Goal: Task Accomplishment & Management: Manage account settings

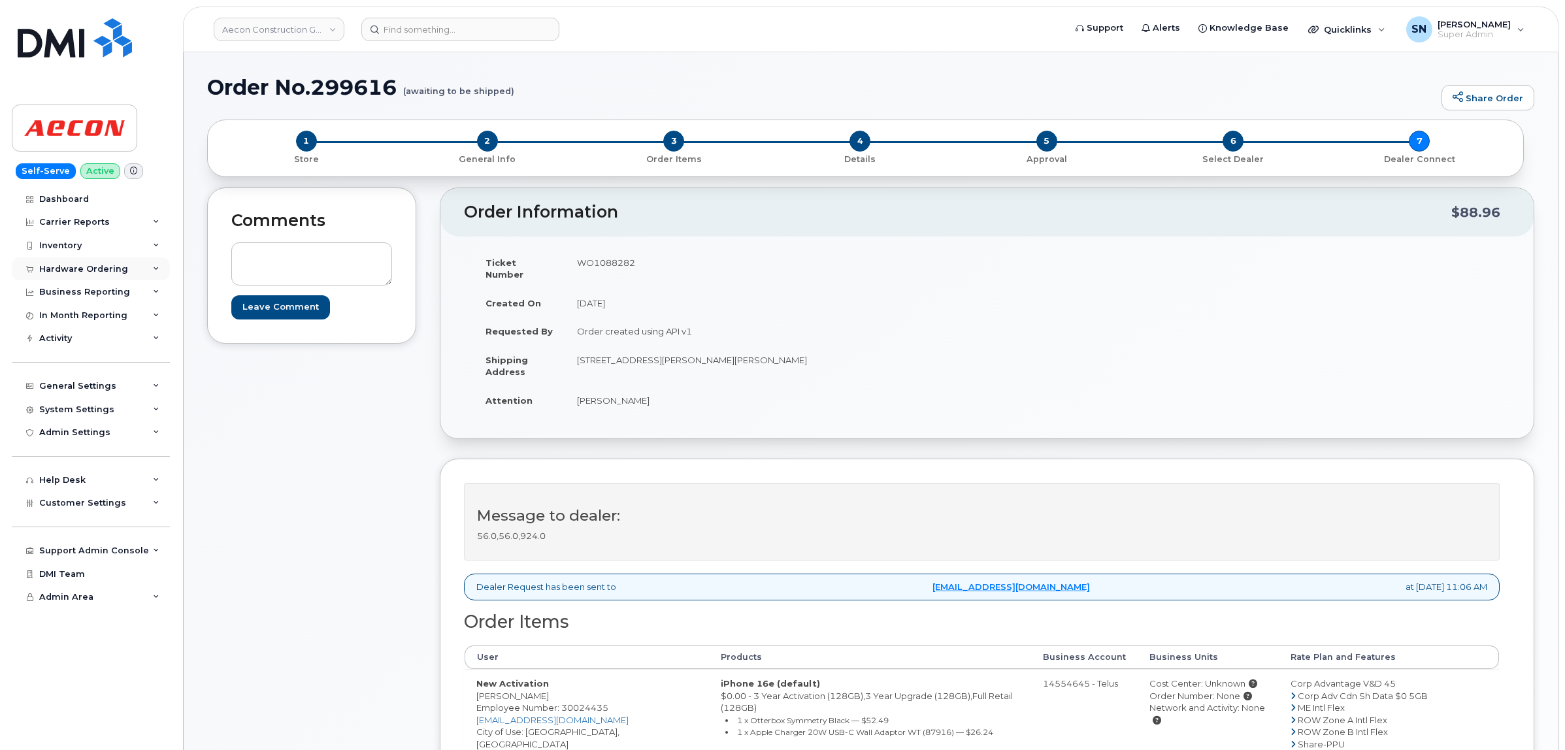
click at [113, 273] on div "Hardware Ordering" at bounding box center [83, 269] width 89 height 10
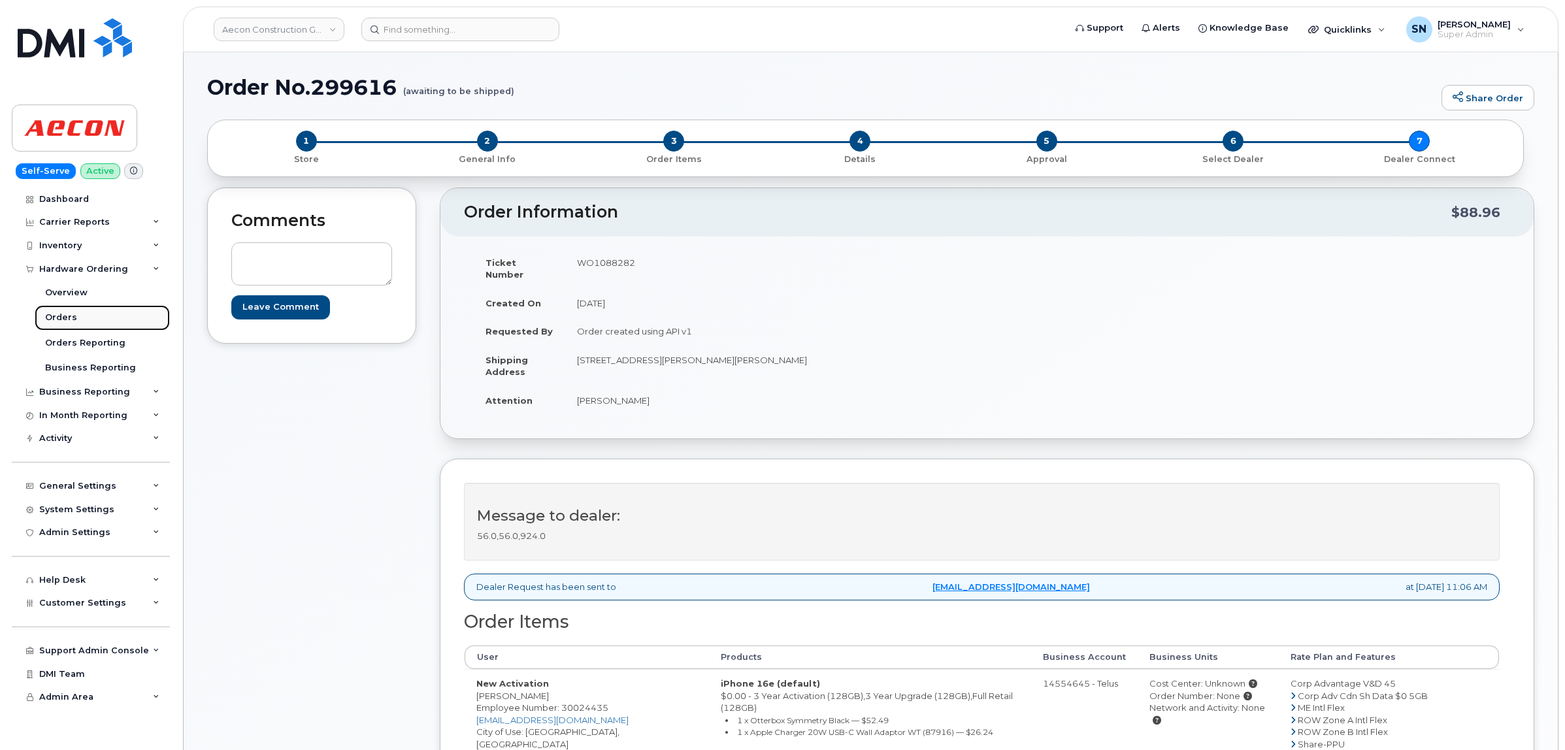
click at [67, 329] on link "Orders" at bounding box center [102, 317] width 135 height 25
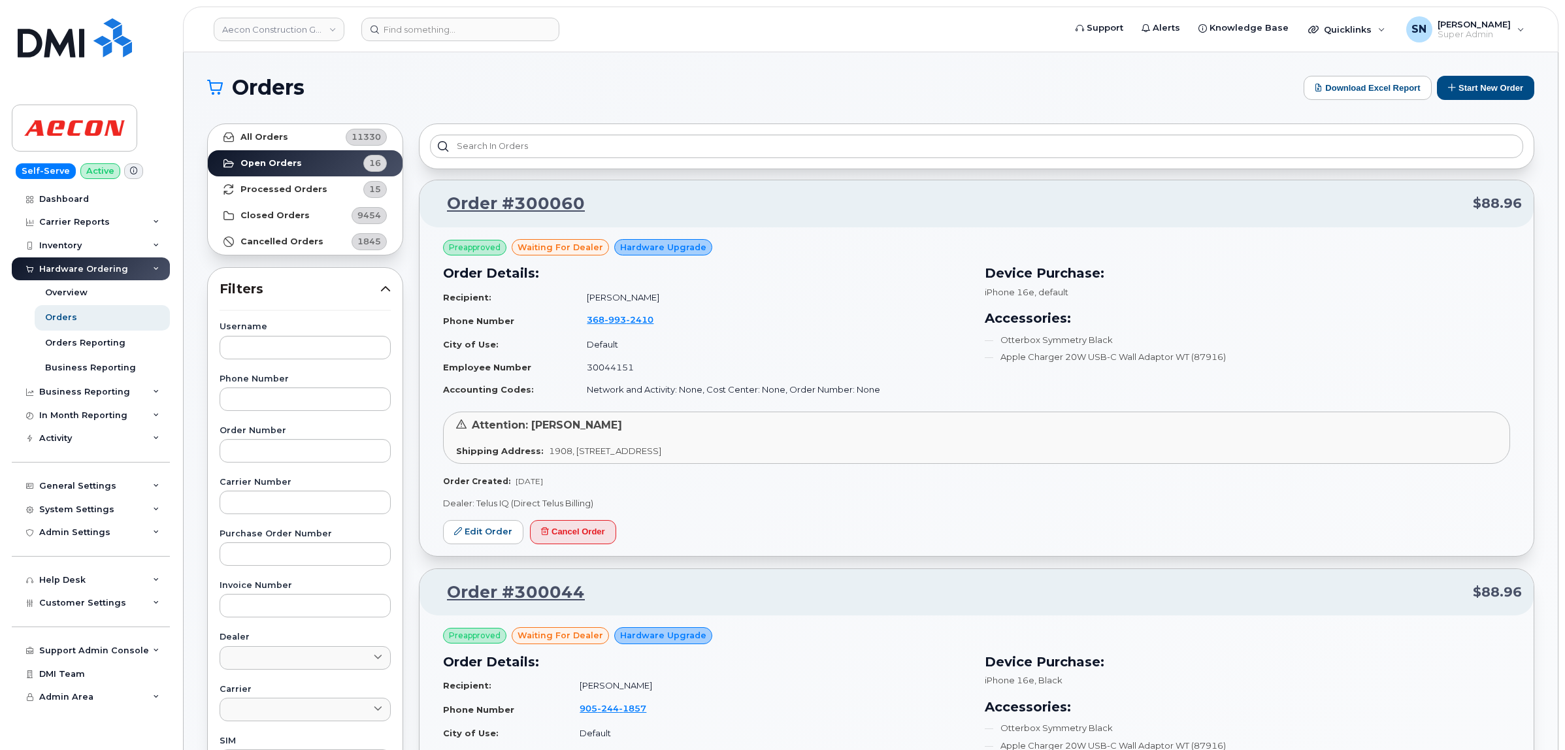
click at [279, 439] on div "Order Number" at bounding box center [305, 445] width 171 height 36
paste input "299617"
click at [286, 445] on input "299617" at bounding box center [305, 451] width 171 height 24
type input "299617"
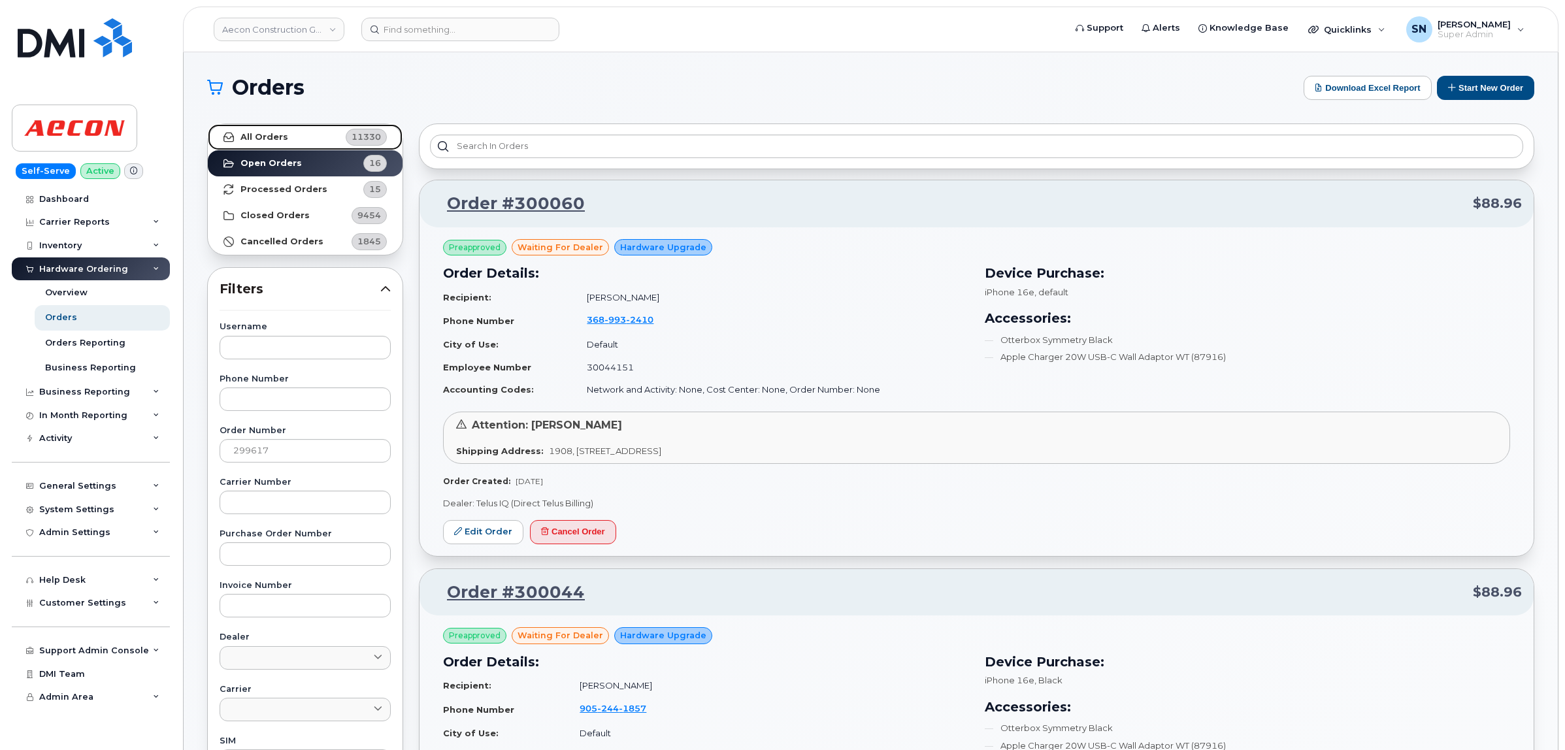
click at [292, 136] on link "All Orders 11330" at bounding box center [305, 137] width 195 height 26
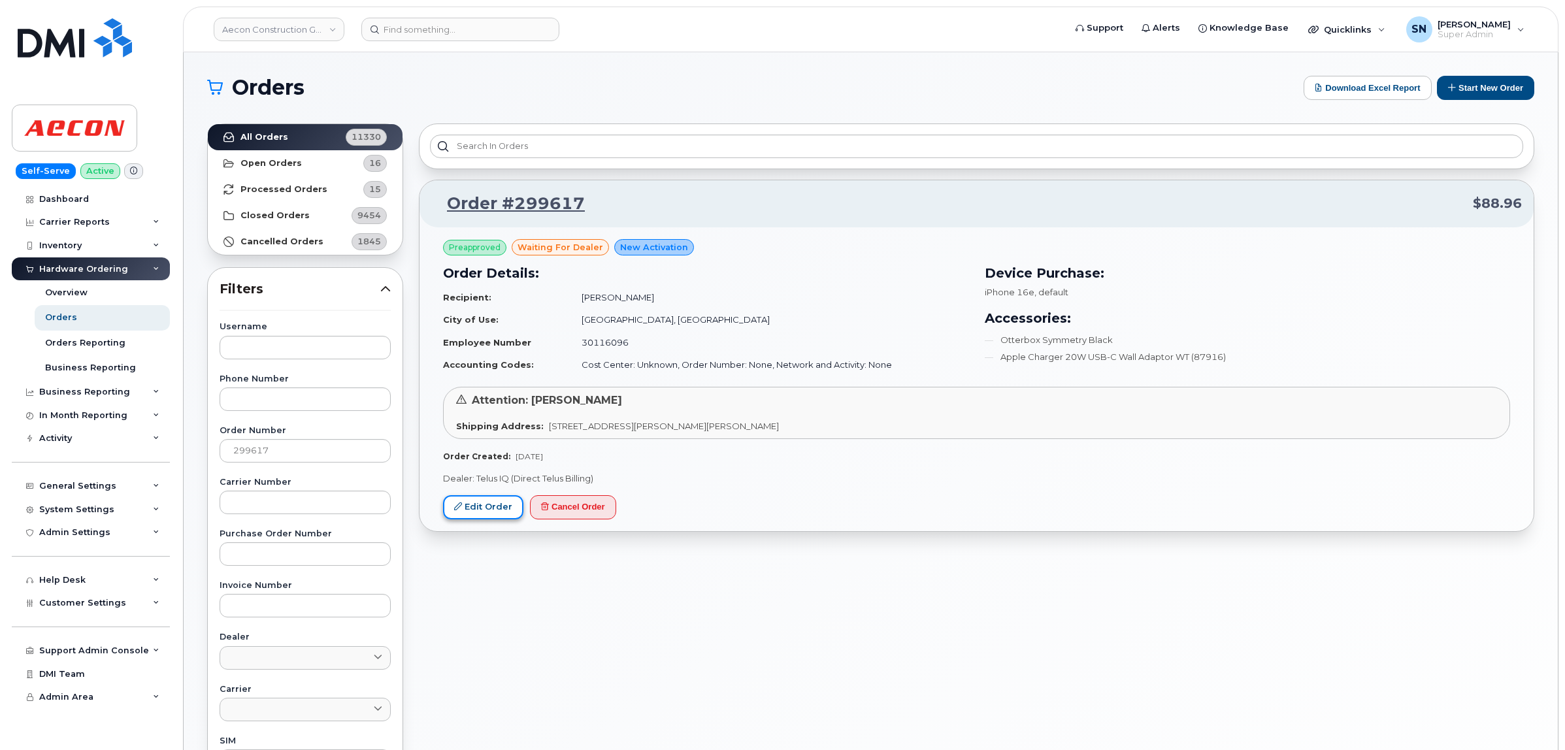
click at [485, 513] on link "Edit Order" at bounding box center [483, 507] width 80 height 24
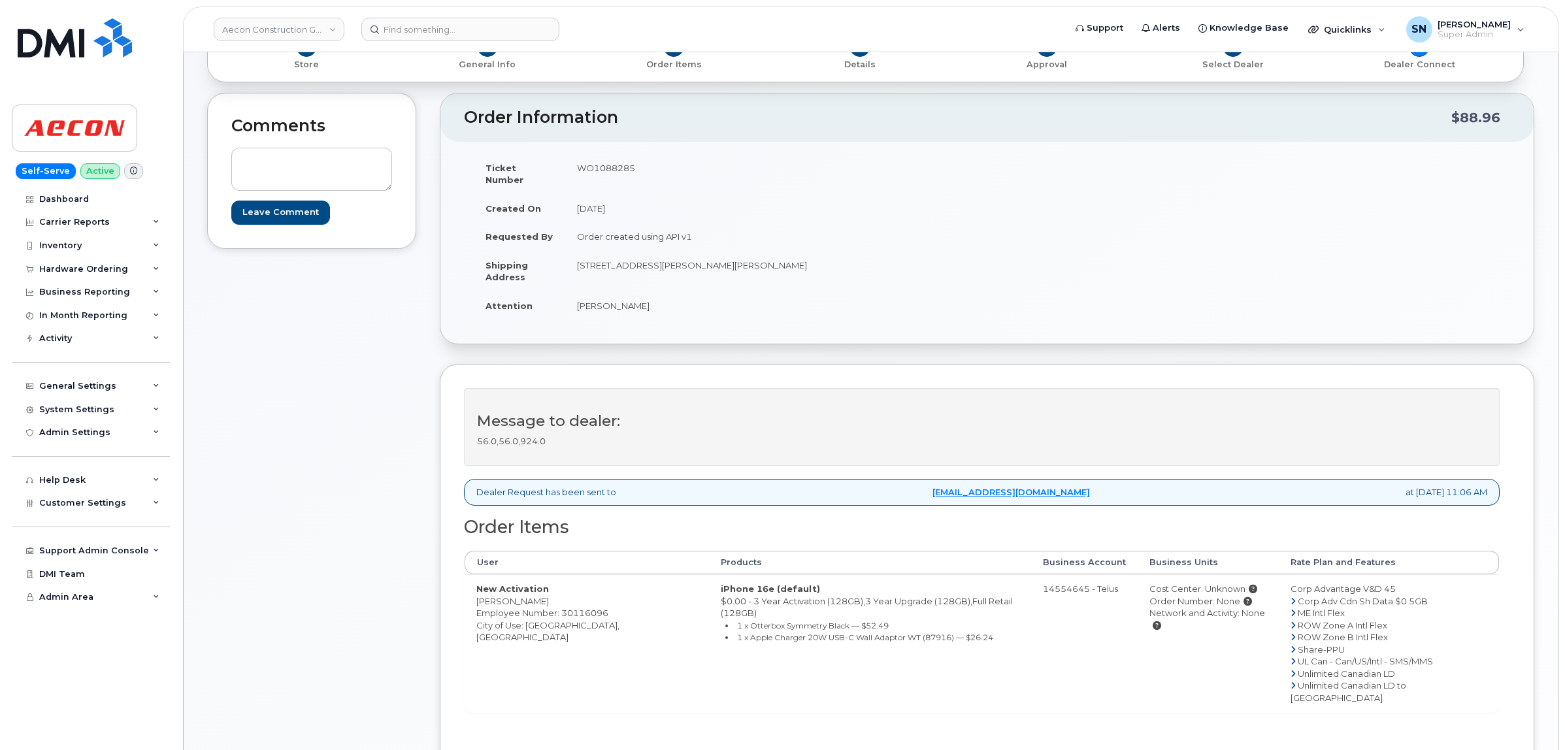
scroll to position [245, 0]
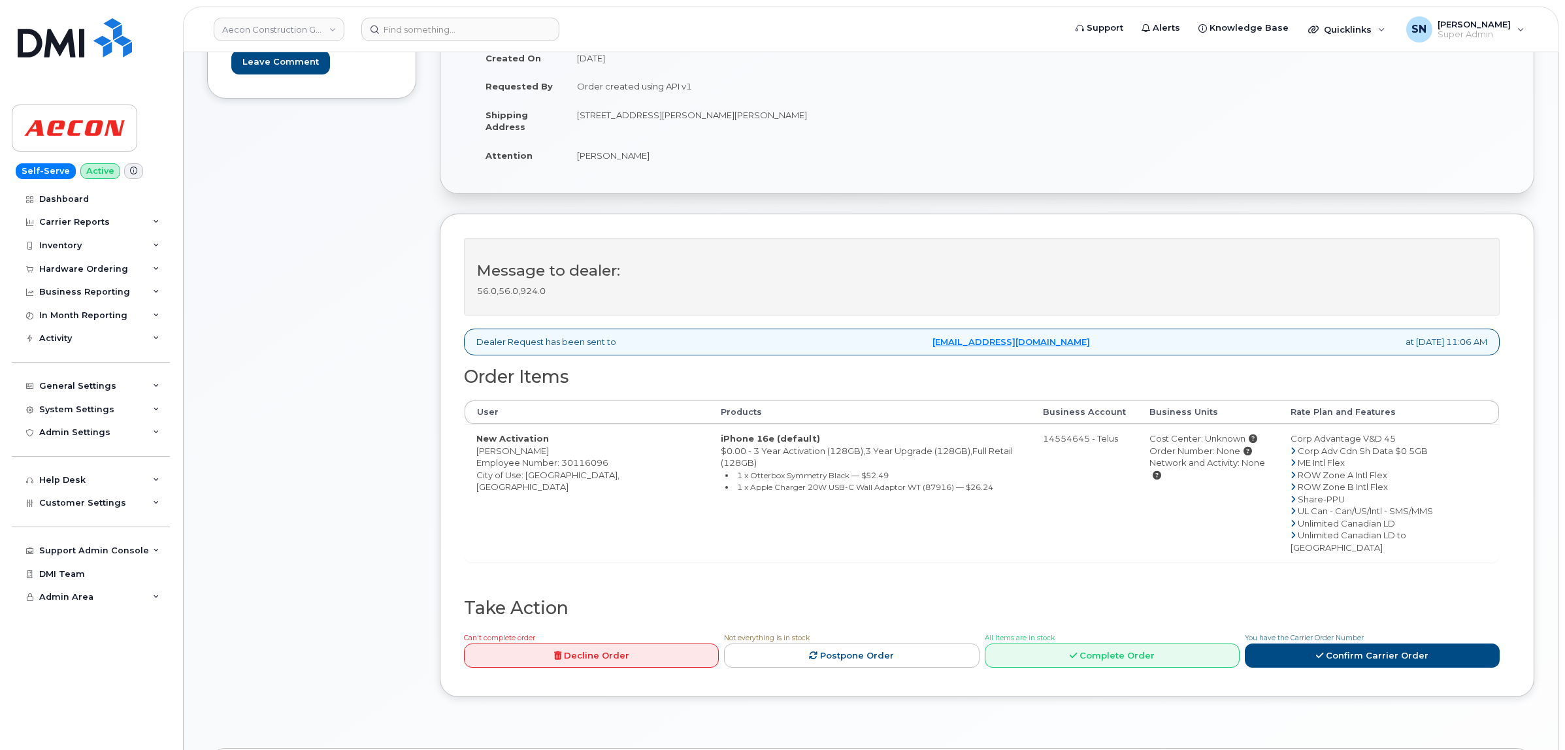
click at [484, 442] on td "New Activation Kevin Dillon Employee Number: 30116096 City of Use: Toronto, Ont…" at bounding box center [587, 493] width 244 height 138
copy td "Kevin"
click at [516, 439] on td "New Activation Kevin Dillon Employee Number: 30116096 City of Use: Toronto, Ont…" at bounding box center [587, 493] width 244 height 138
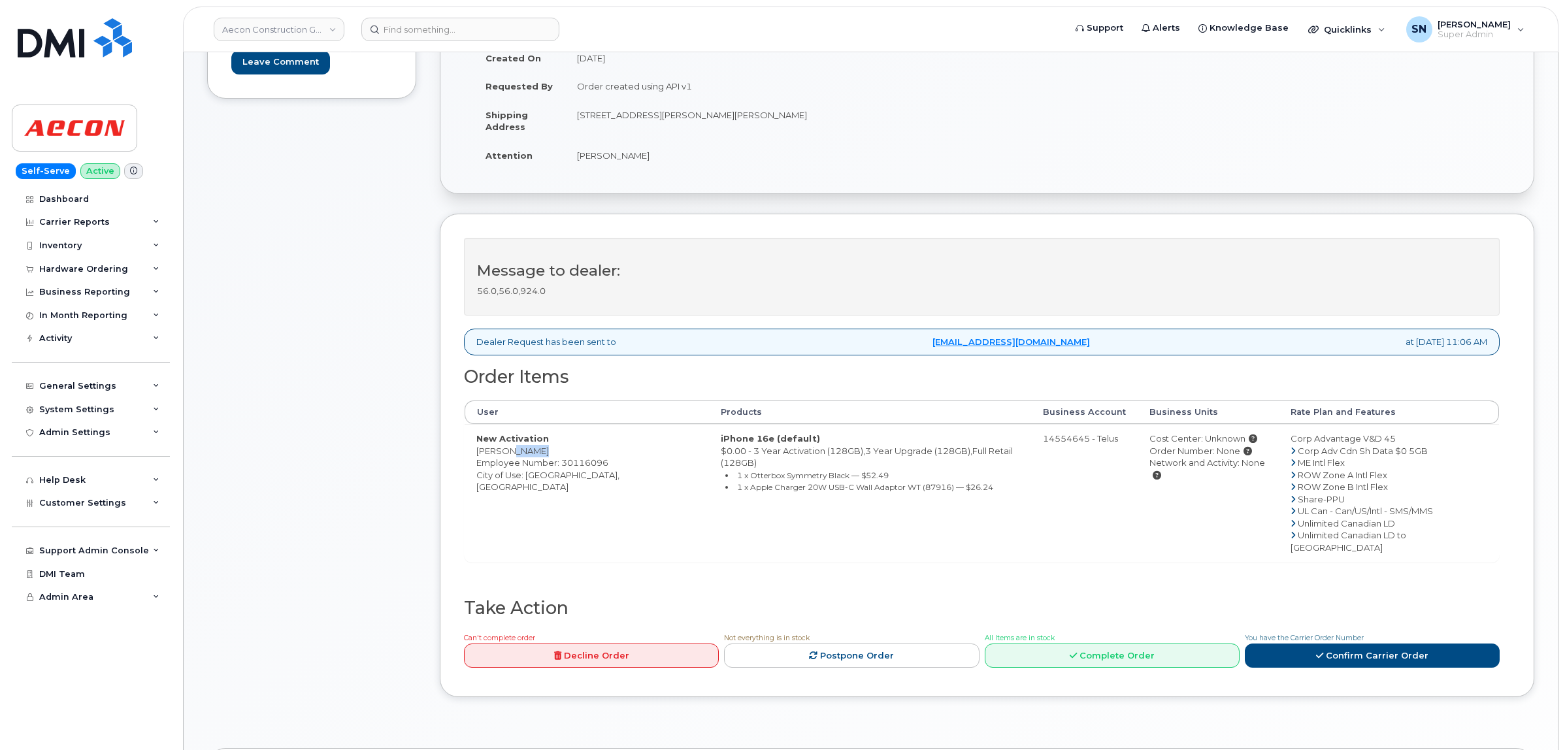
copy td "Dillon"
click at [534, 465] on td "New Activation Kevin Dillon Employee Number: 30116096 City of Use: Toronto, Ont…" at bounding box center [587, 493] width 244 height 138
copy td "Toronto"
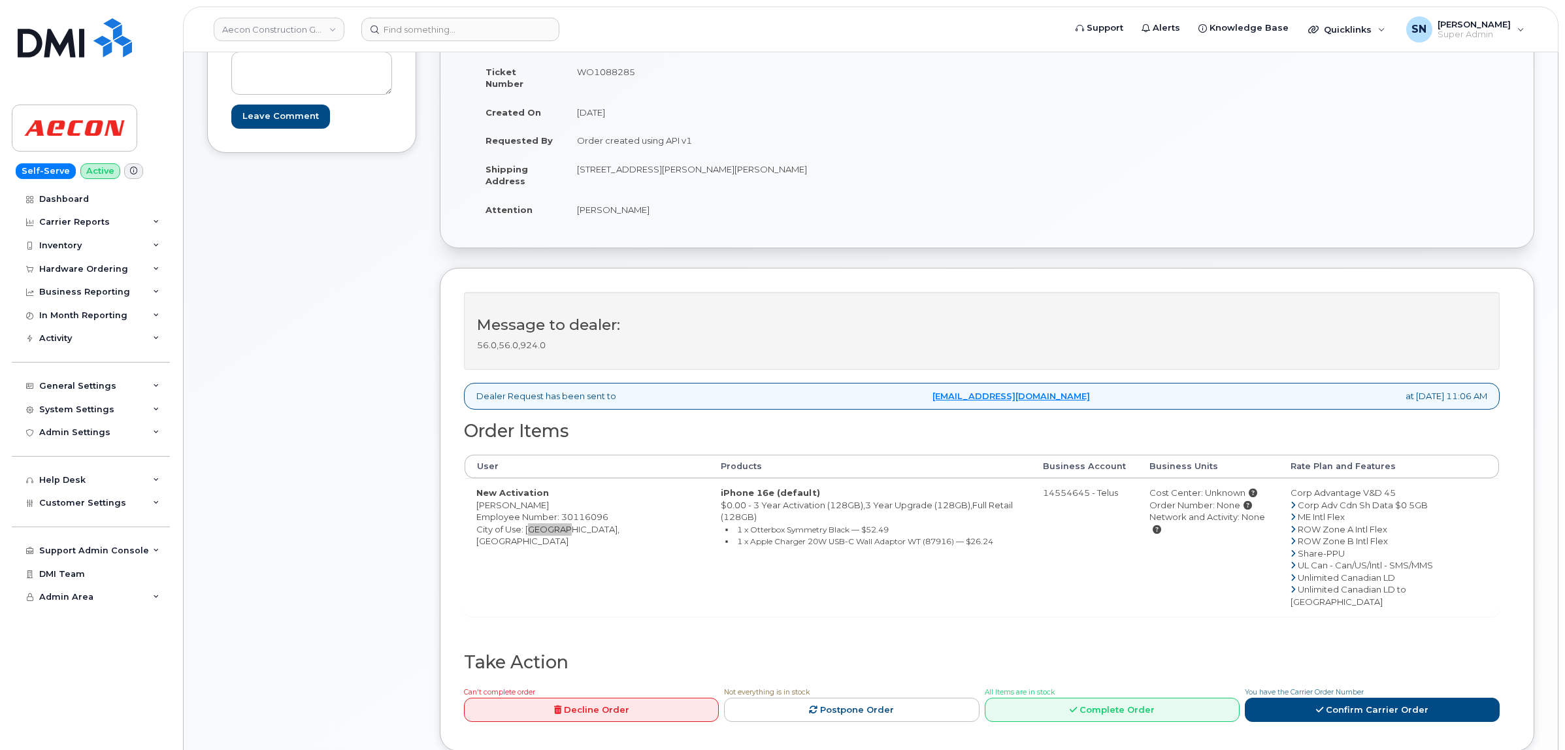
scroll to position [163, 0]
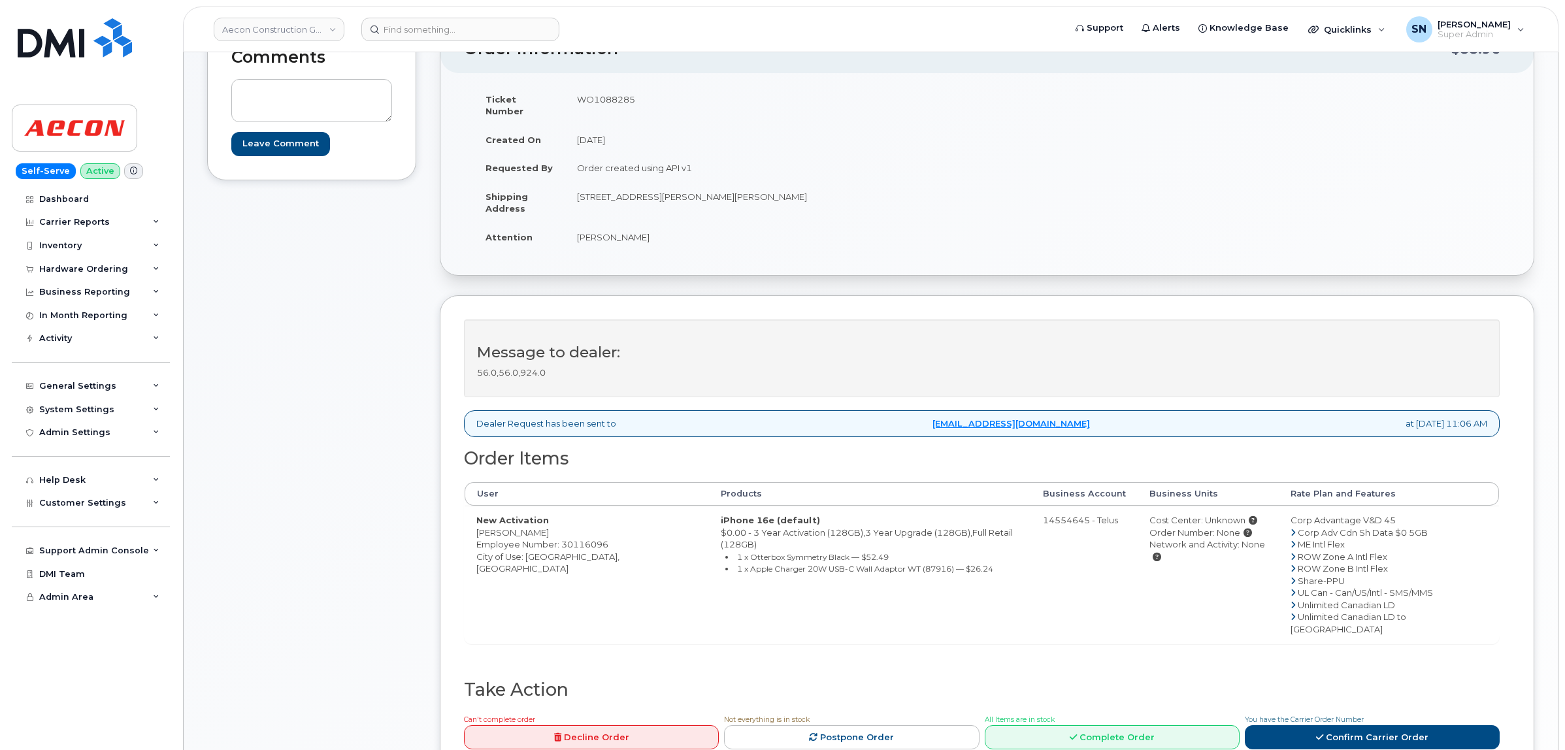
click at [609, 93] on td "WO1088285" at bounding box center [771, 105] width 412 height 41
copy td "WO1088285"
drag, startPoint x: 472, startPoint y: 522, endPoint x: 498, endPoint y: 525, distance: 26.3
click at [498, 525] on td "New Activation Kevin Dillon Employee Number: 30116096 City of Use: Toronto, Ont…" at bounding box center [587, 575] width 244 height 138
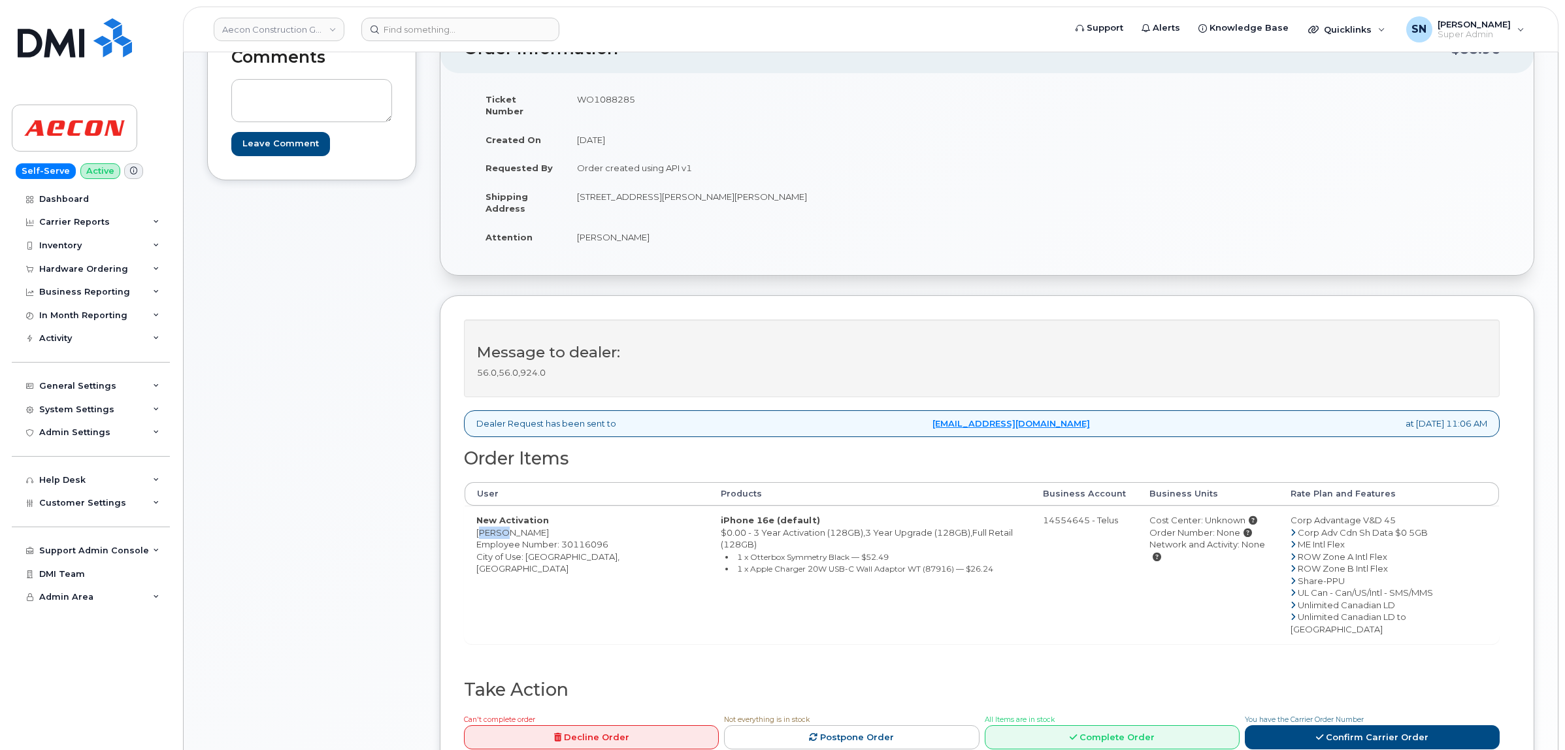
copy td "Kevin"
click at [517, 521] on td "New Activation Kevin Dillon Employee Number: 30116096 City of Use: Toronto, Ont…" at bounding box center [587, 575] width 244 height 138
copy td "Dillon"
copy td "1465 PICKERING PARKWAY"
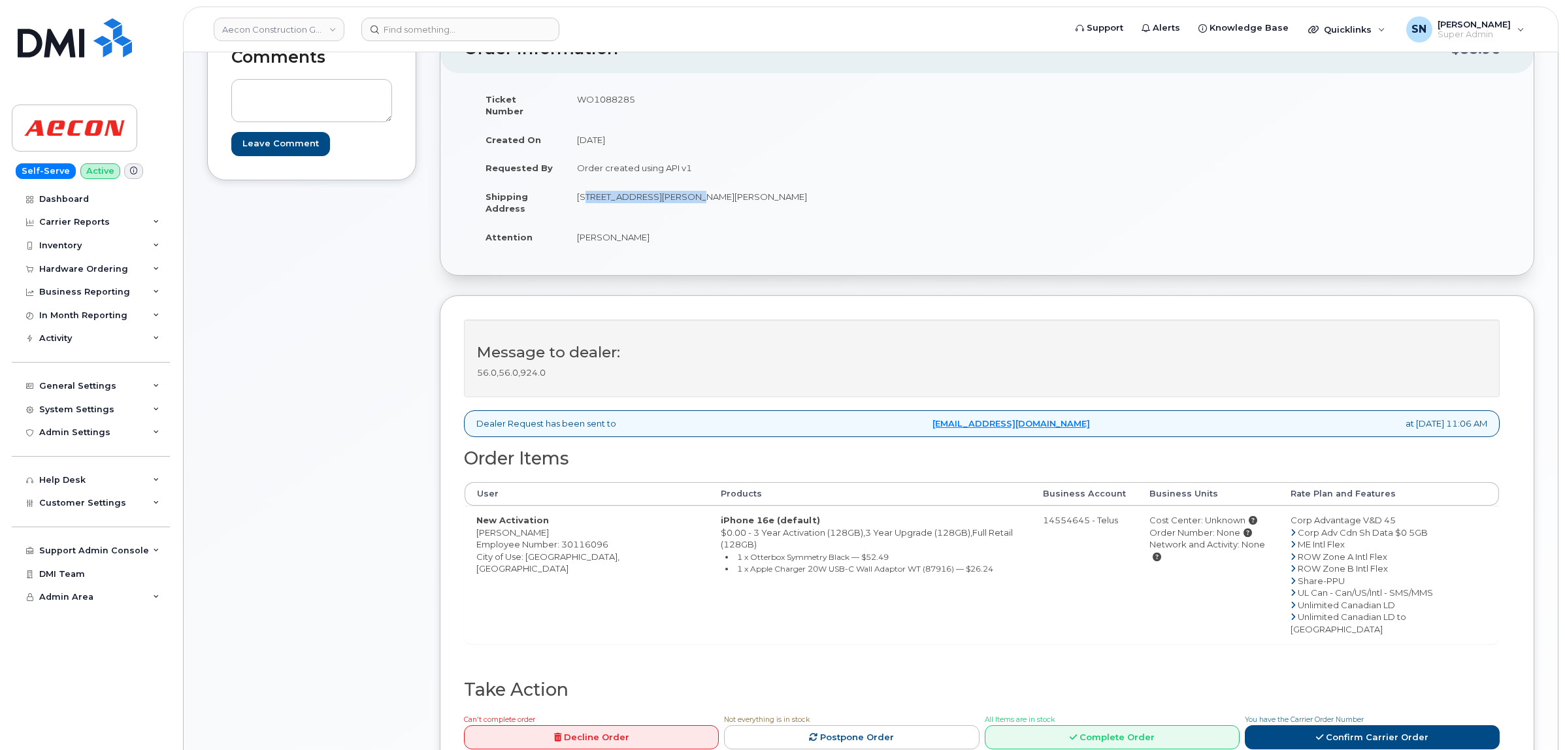
drag, startPoint x: 578, startPoint y: 184, endPoint x: 697, endPoint y: 195, distance: 119.4
click at [697, 195] on td "1465 PICKERING PARKWAY, UNIT 300 Pickering ON L1V 7G7" at bounding box center [771, 202] width 412 height 41
drag, startPoint x: 696, startPoint y: 209, endPoint x: 703, endPoint y: 207, distance: 7.0
click at [698, 210] on td "1465 PICKERING PARKWAY, UNIT 300 Pickering ON L1V 7G7" at bounding box center [771, 202] width 412 height 41
drag, startPoint x: 706, startPoint y: 185, endPoint x: 729, endPoint y: 191, distance: 23.6
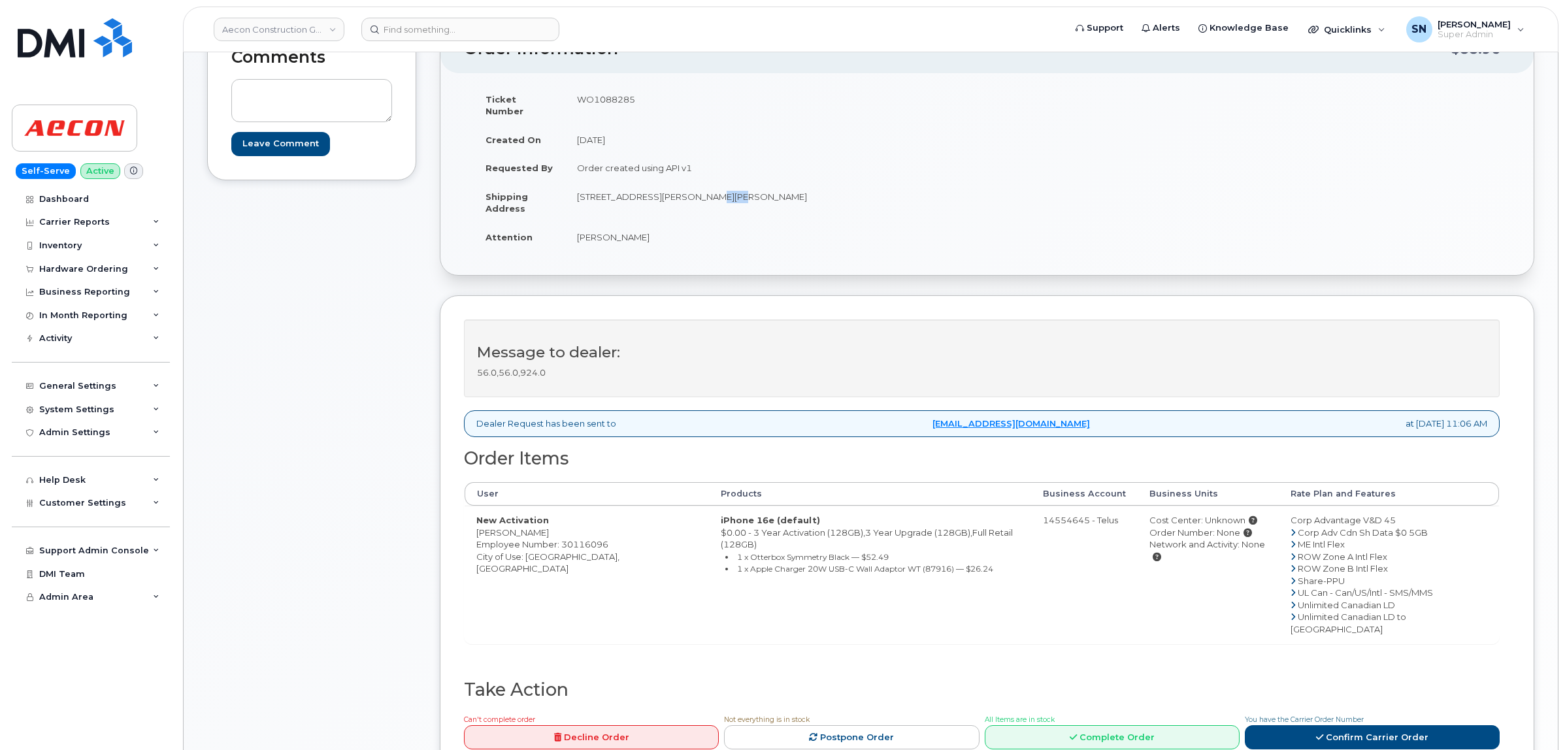
click at [729, 190] on td "1465 PICKERING PARKWAY, UNIT 300 Pickering ON L1V 7G7" at bounding box center [771, 202] width 412 height 41
drag, startPoint x: 700, startPoint y: 217, endPoint x: 704, endPoint y: 184, distance: 33.6
click at [700, 223] on td "Kevin Dillon" at bounding box center [771, 237] width 412 height 29
drag, startPoint x: 701, startPoint y: 182, endPoint x: 742, endPoint y: 190, distance: 41.3
click at [742, 190] on td "1465 PICKERING PARKWAY, UNIT 300 Pickering ON L1V 7G7" at bounding box center [771, 202] width 412 height 41
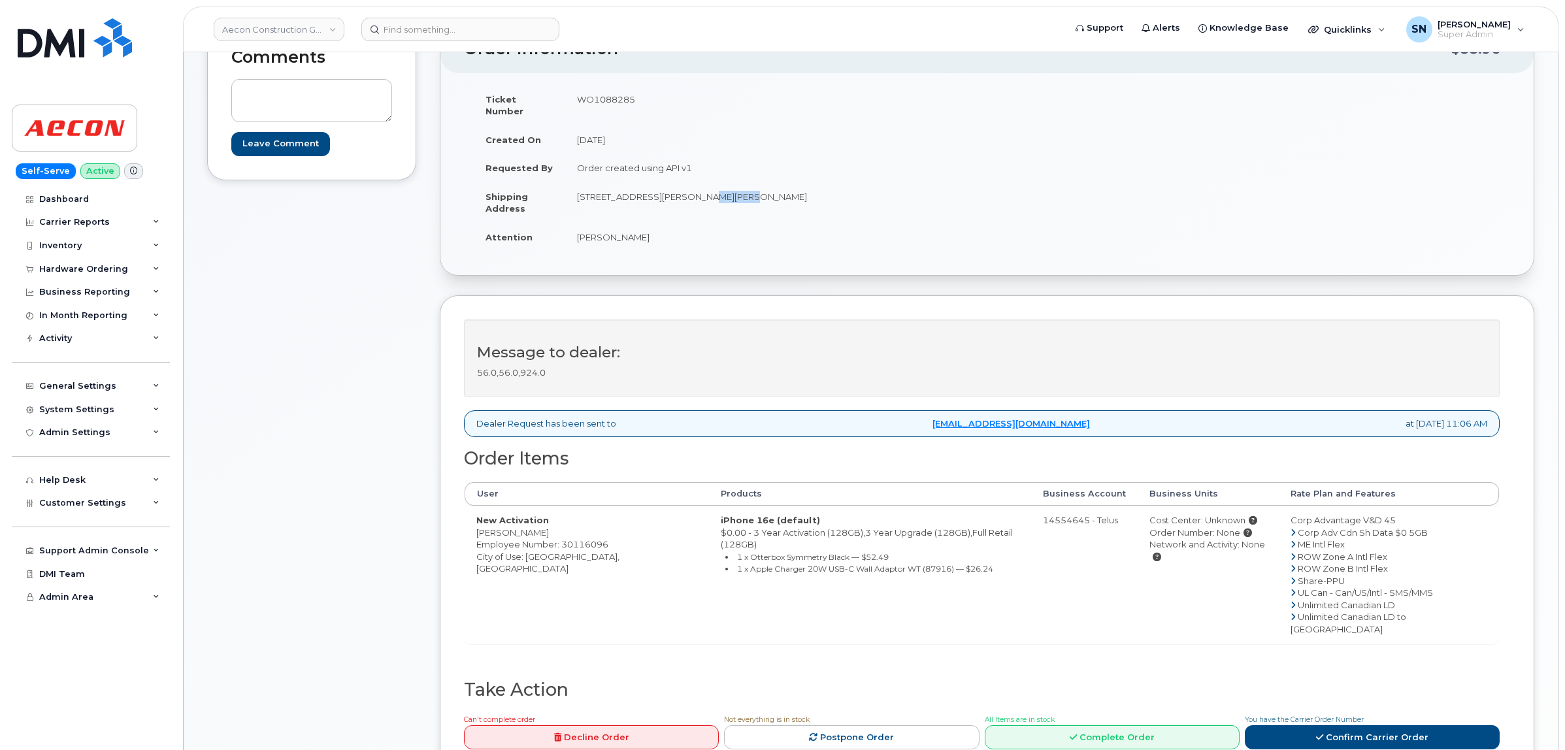
copy td "UNIT 300"
drag, startPoint x: 477, startPoint y: 524, endPoint x: 534, endPoint y: 524, distance: 56.9
click at [534, 524] on td "New Activation Kevin Dillon Employee Number: 30116096 City of Use: Toronto, Ont…" at bounding box center [587, 575] width 244 height 138
copy td "Kevin Dillon"
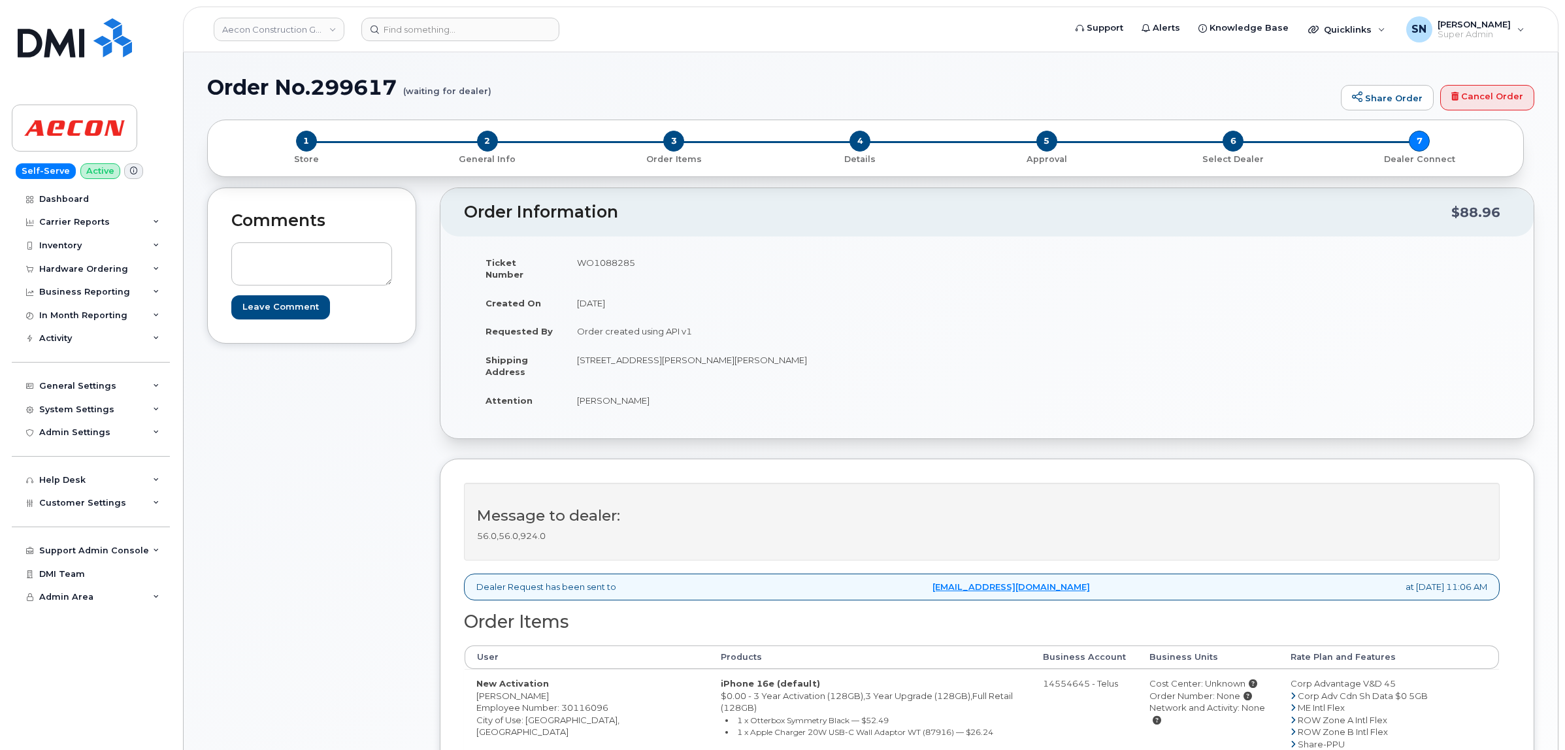
click at [317, 16] on div "Aecon Construction Group Inc" at bounding box center [279, 29] width 144 height 26
click at [317, 25] on link "Aecon Construction Group Inc" at bounding box center [279, 30] width 131 height 24
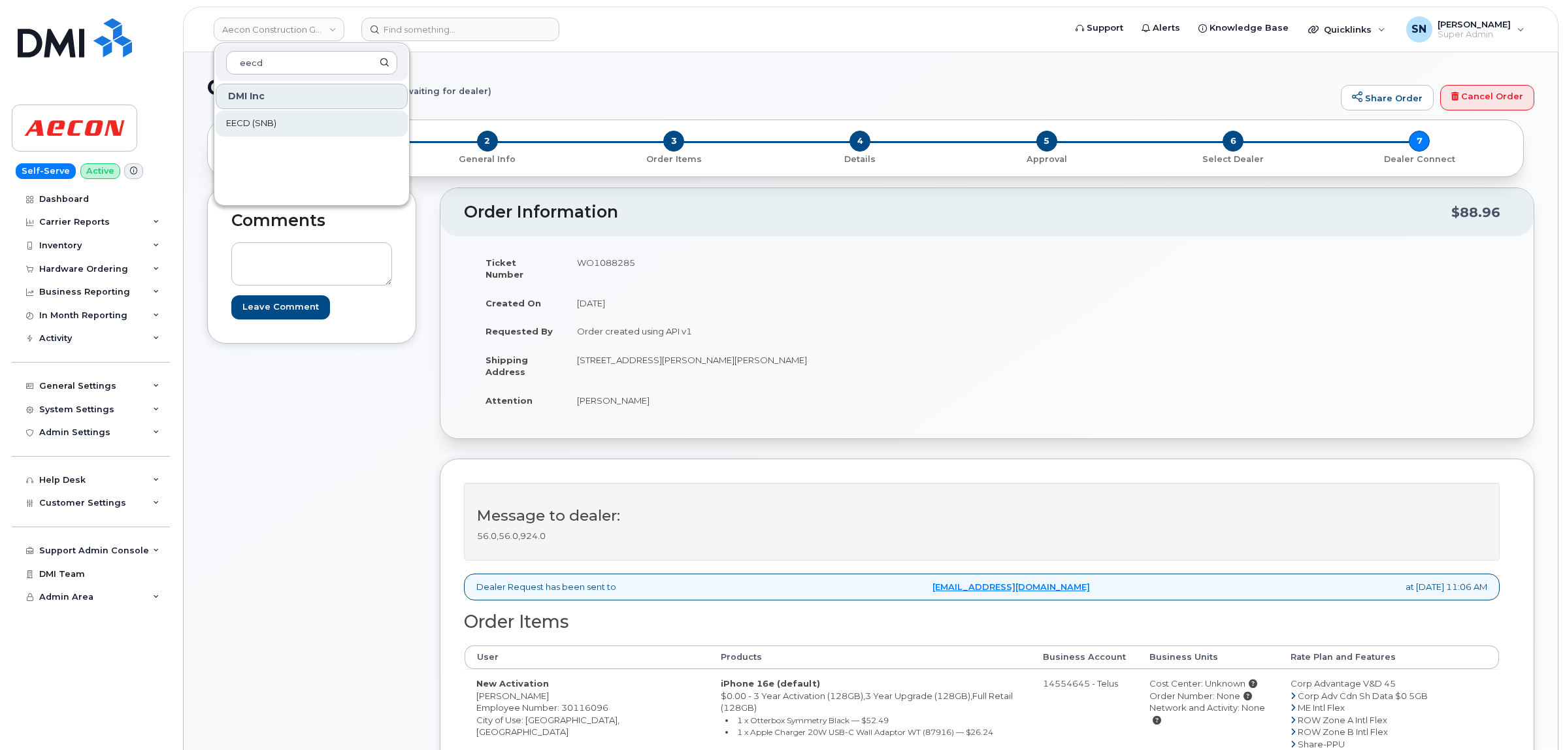
type input "eecd"
click at [326, 112] on link "EECD (SNB)" at bounding box center [312, 123] width 192 height 26
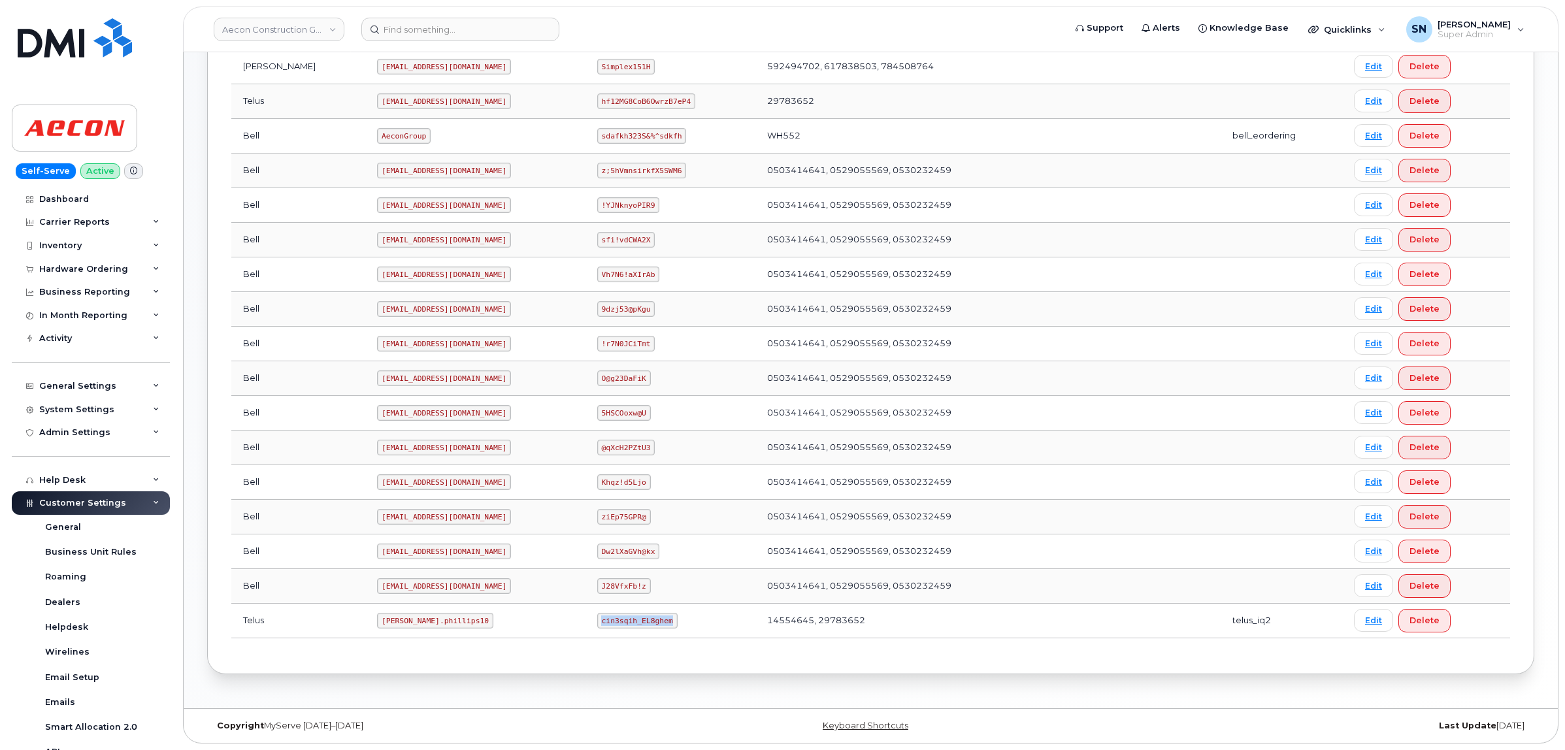
scroll to position [263, 0]
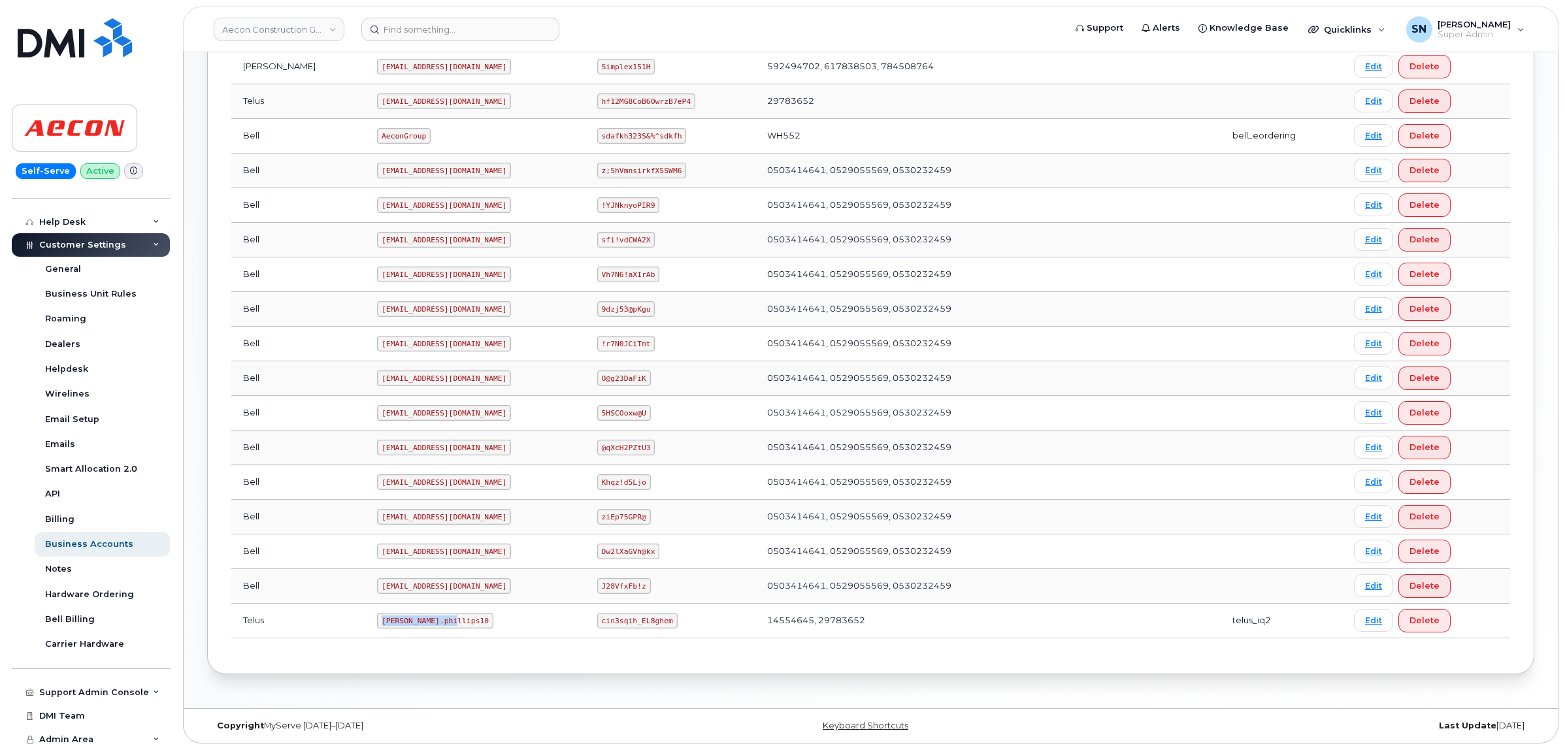
drag, startPoint x: 327, startPoint y: 621, endPoint x: 403, endPoint y: 629, distance: 76.9
click at [403, 629] on td "Taylor.phillips10" at bounding box center [475, 621] width 220 height 35
copy code "Taylor.phillips10"
drag, startPoint x: 577, startPoint y: 621, endPoint x: 371, endPoint y: 586, distance: 209.5
click at [647, 626] on code "cin3sqih_EL8ghem" at bounding box center [637, 621] width 80 height 16
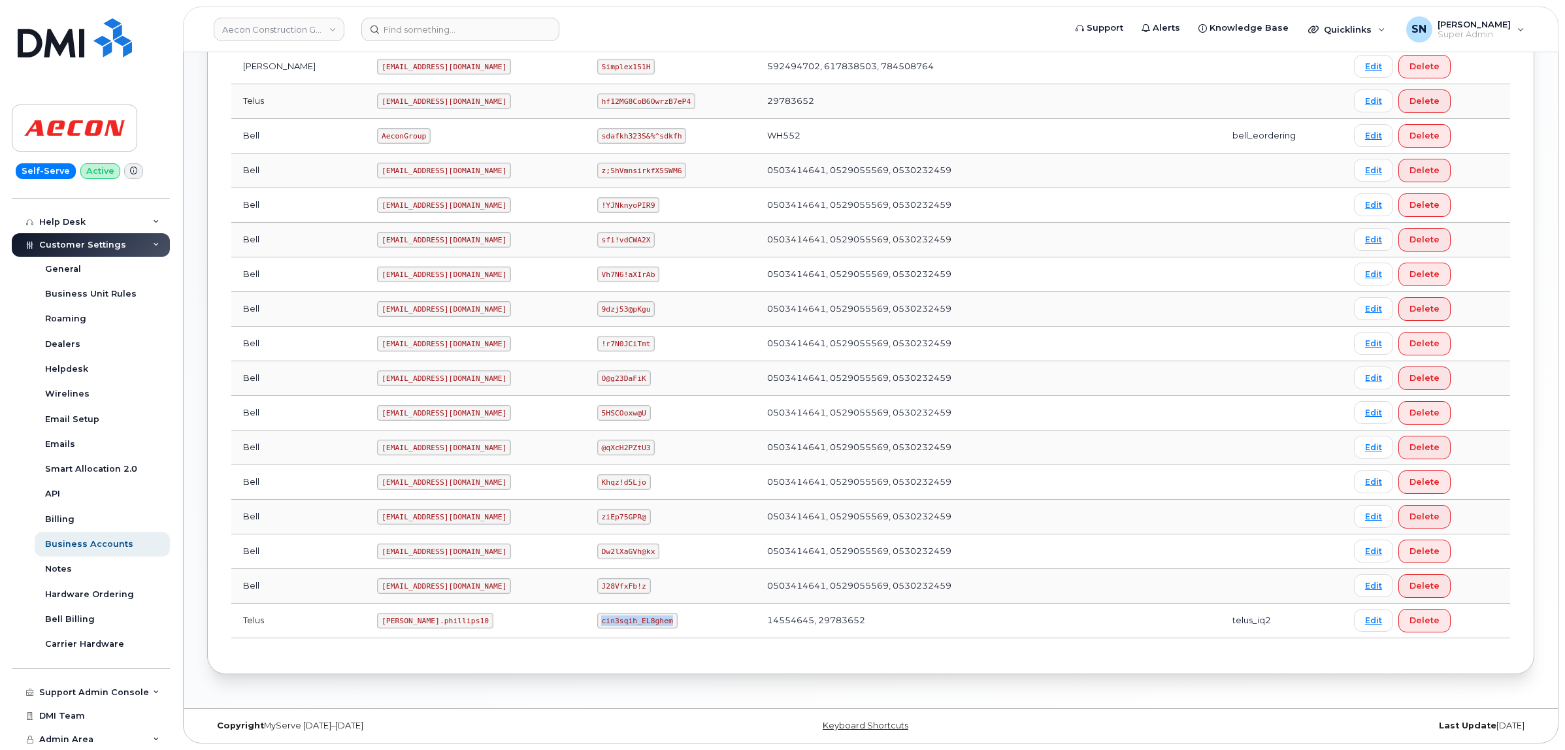
copy code "cin3sqih_EL8ghem"
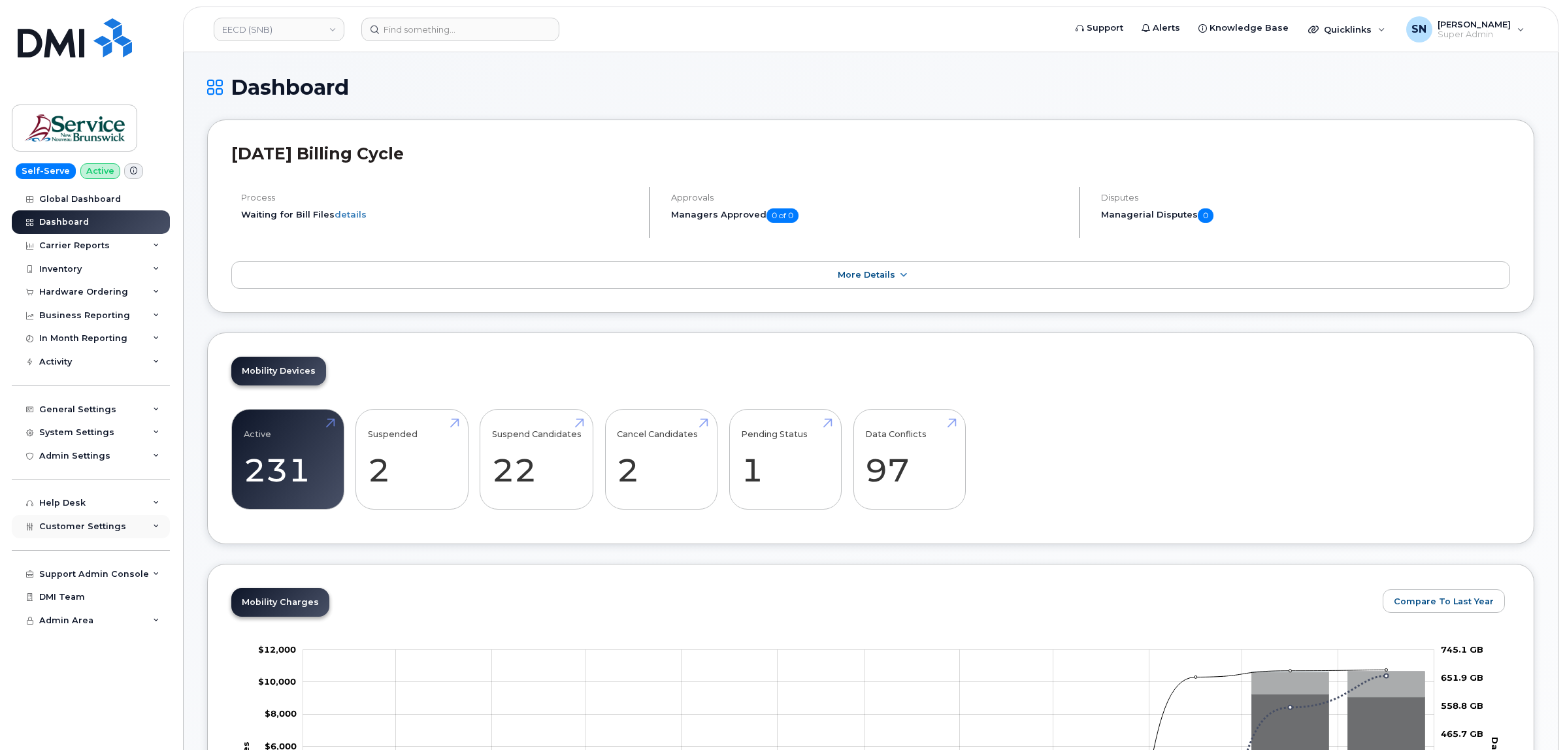
click at [93, 531] on span "Customer Settings" at bounding box center [82, 527] width 87 height 10
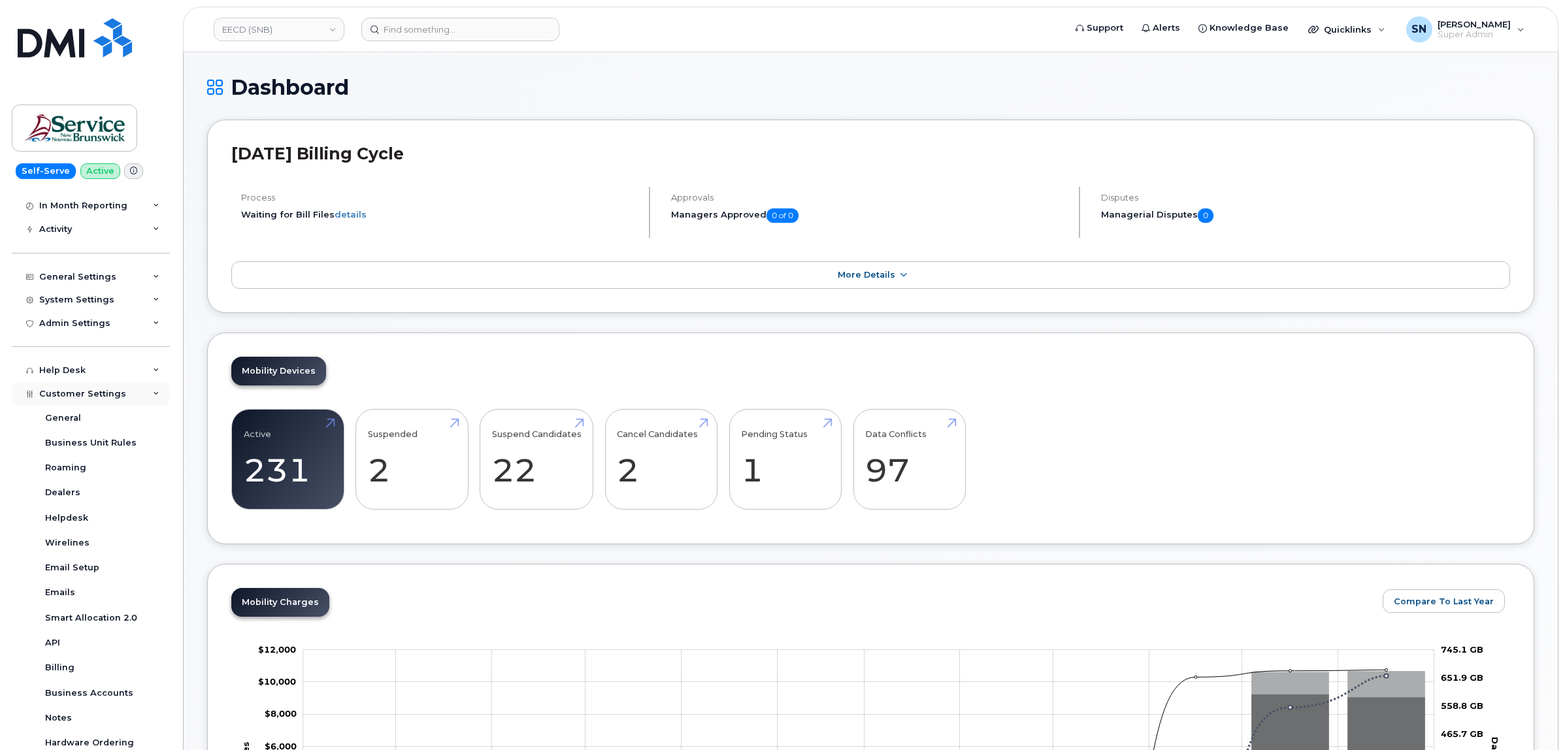
scroll to position [262, 0]
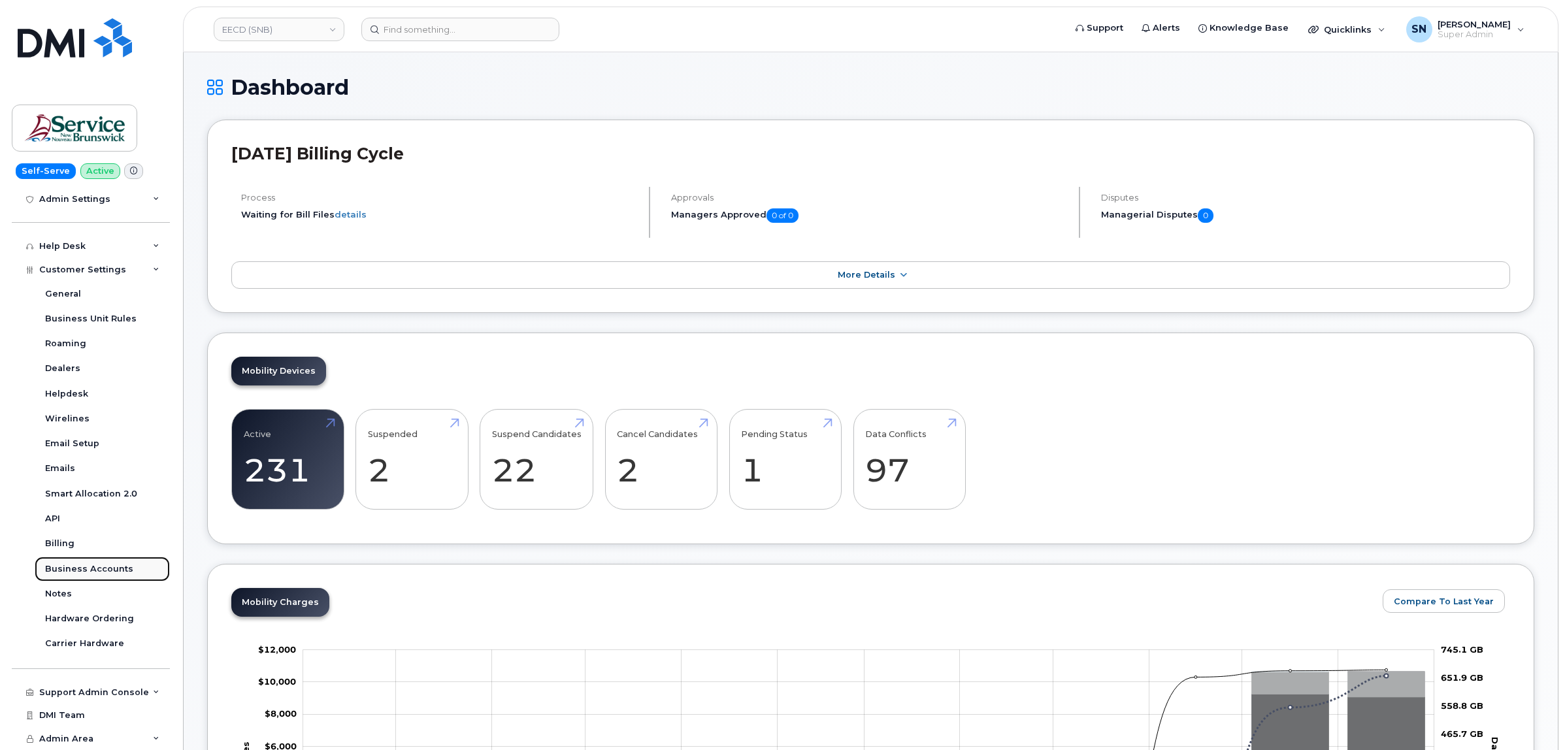
click at [105, 567] on div "Business Accounts" at bounding box center [89, 569] width 88 height 12
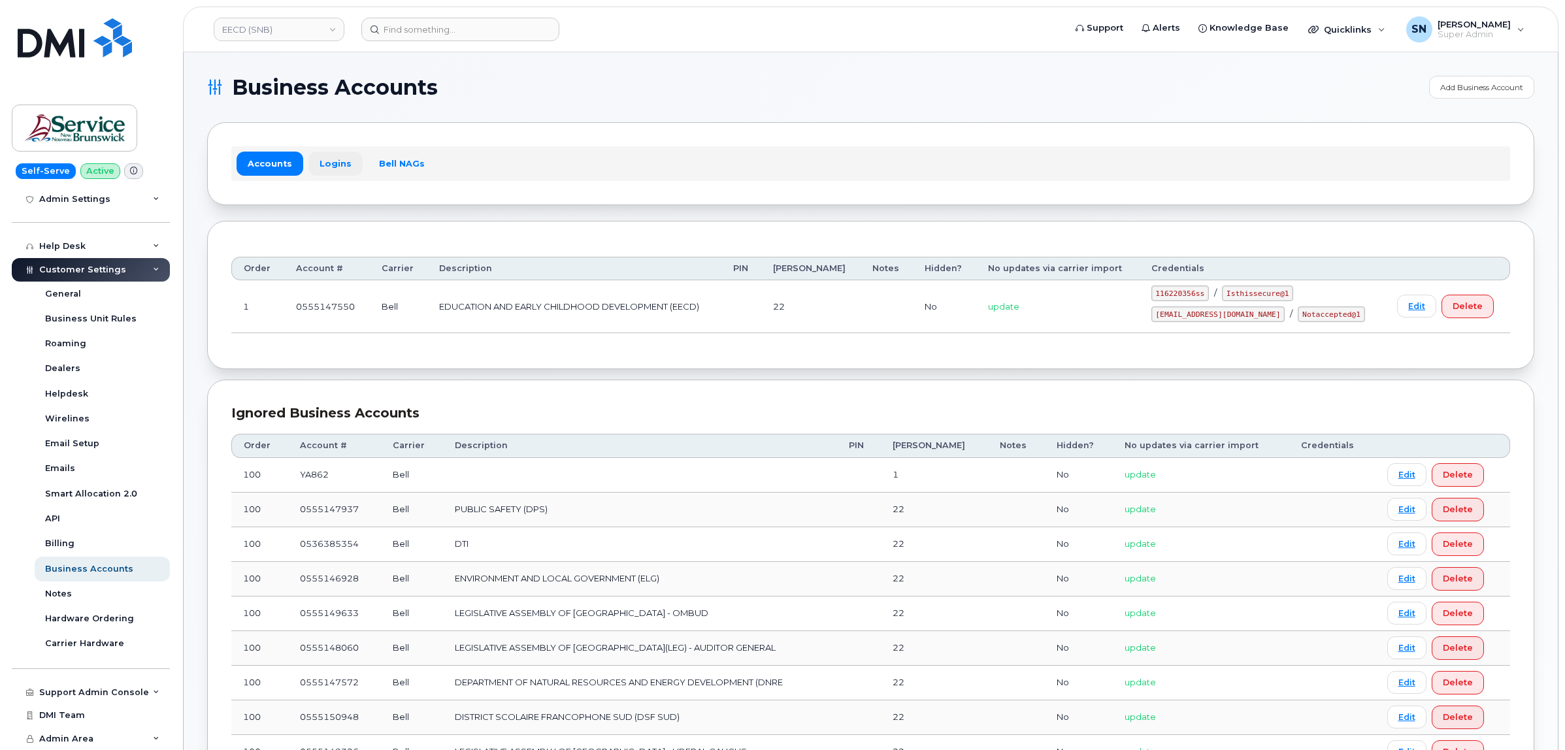
click at [329, 158] on link "Logins" at bounding box center [336, 164] width 54 height 24
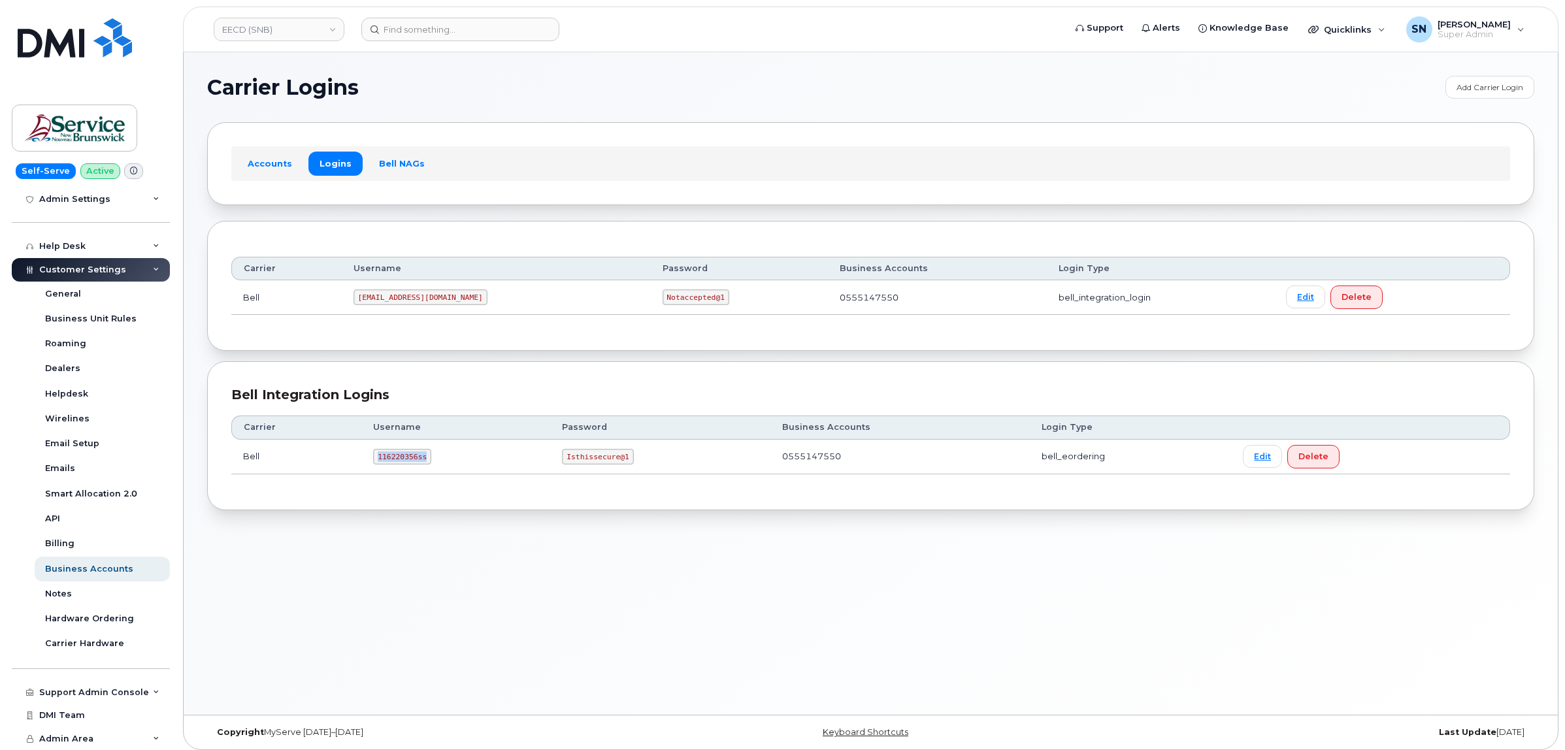
drag, startPoint x: 375, startPoint y: 461, endPoint x: 429, endPoint y: 464, distance: 55.0
click at [429, 464] on td "116220356ss" at bounding box center [455, 457] width 189 height 35
copy code "116220356ss"
drag, startPoint x: 560, startPoint y: 459, endPoint x: 625, endPoint y: 462, distance: 64.8
click at [625, 462] on code "Isthissecure@1" at bounding box center [597, 457] width 71 height 16
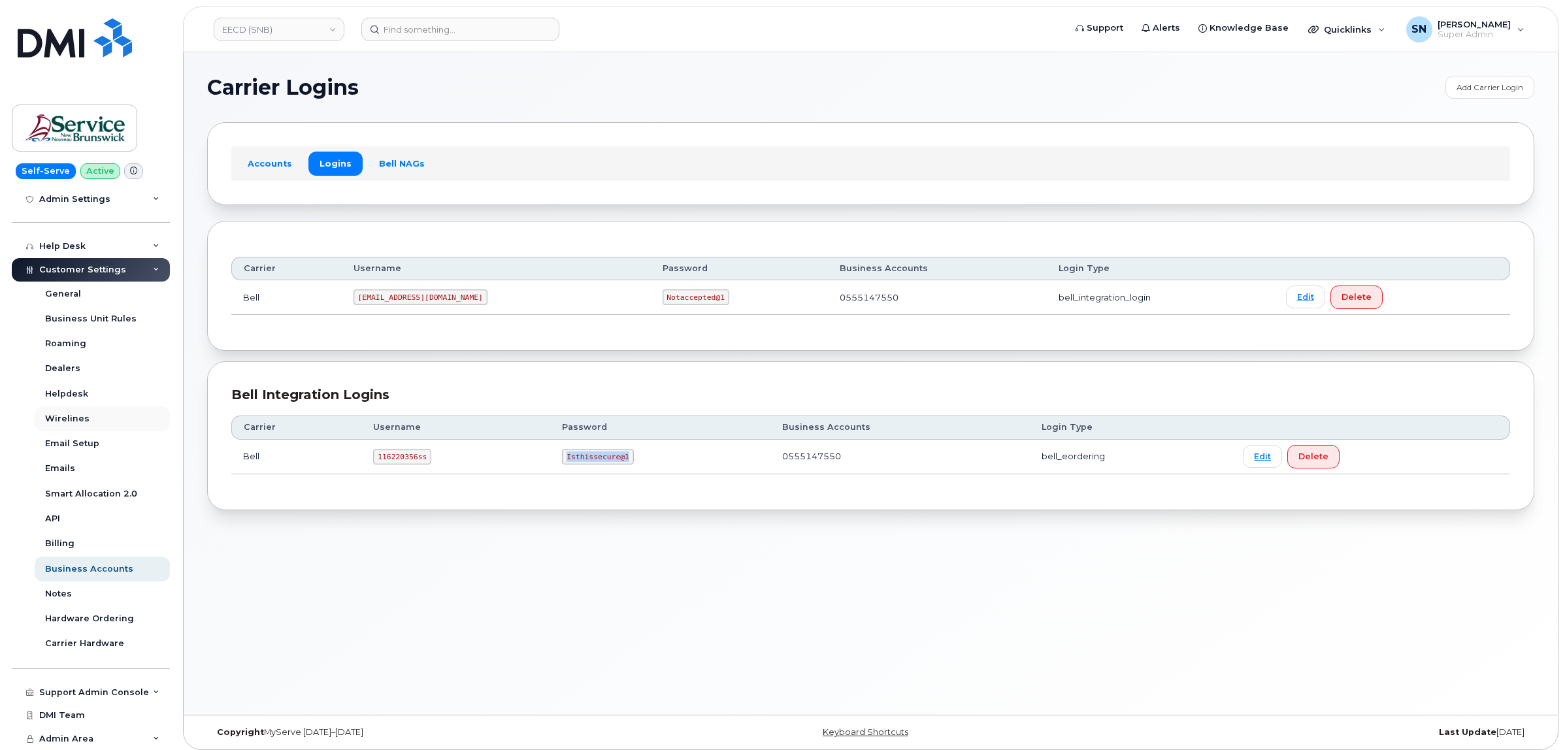
copy code "Isthissecure@1"
click at [296, 31] on link "EECD (SNB)" at bounding box center [279, 30] width 131 height 24
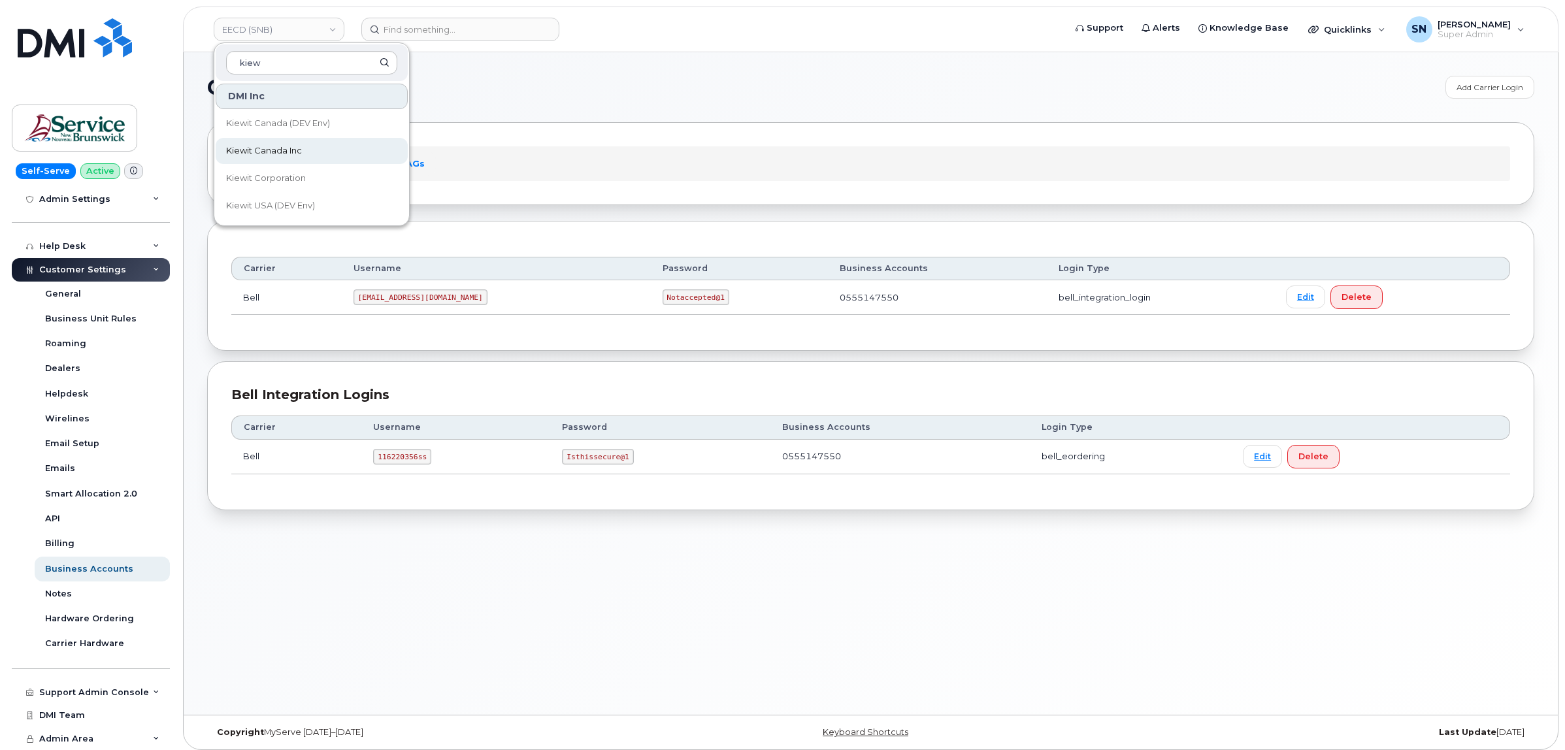
type input "kiew"
click at [289, 148] on span "Kiewit Canada Inc" at bounding box center [264, 150] width 76 height 13
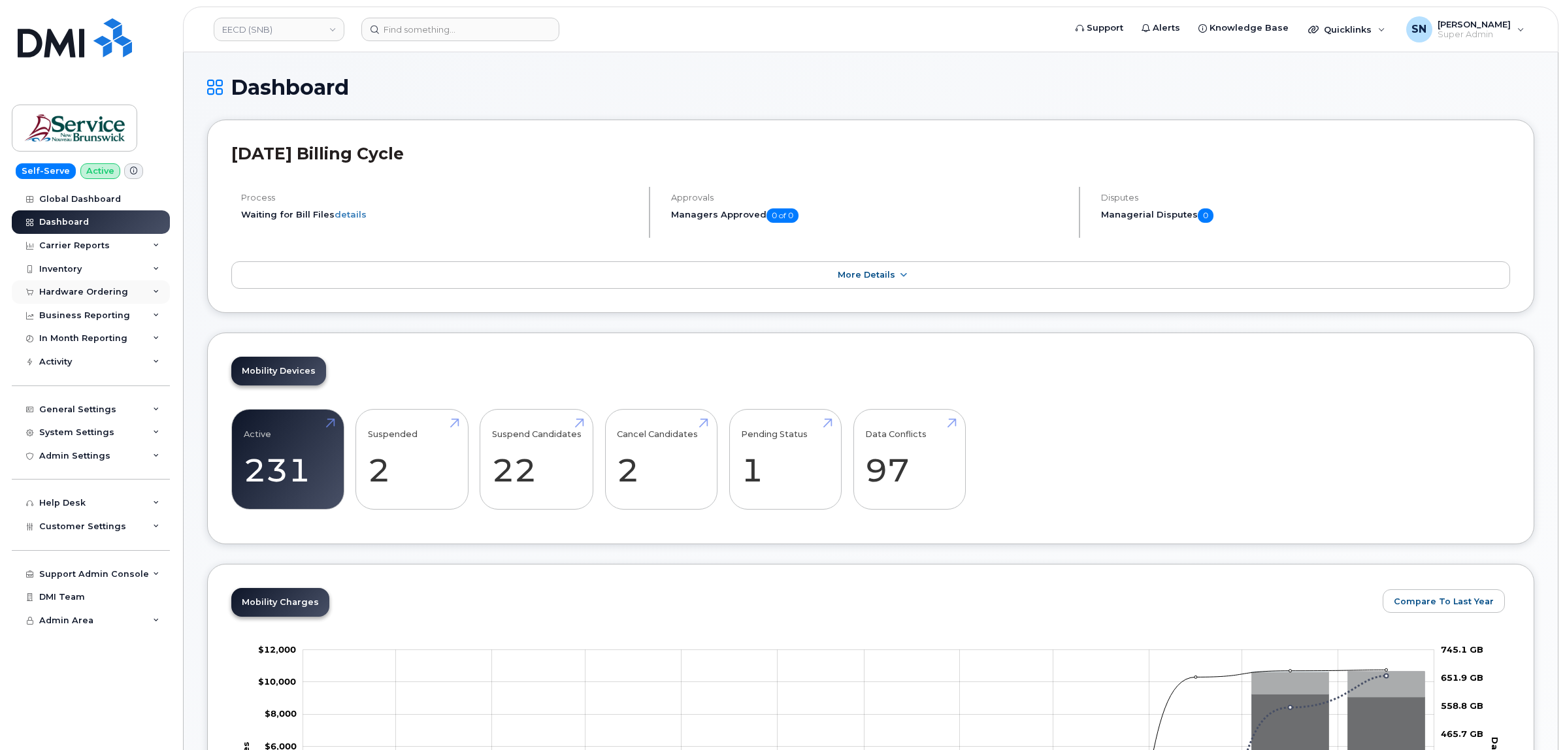
click at [100, 295] on div "Hardware Ordering" at bounding box center [83, 292] width 89 height 10
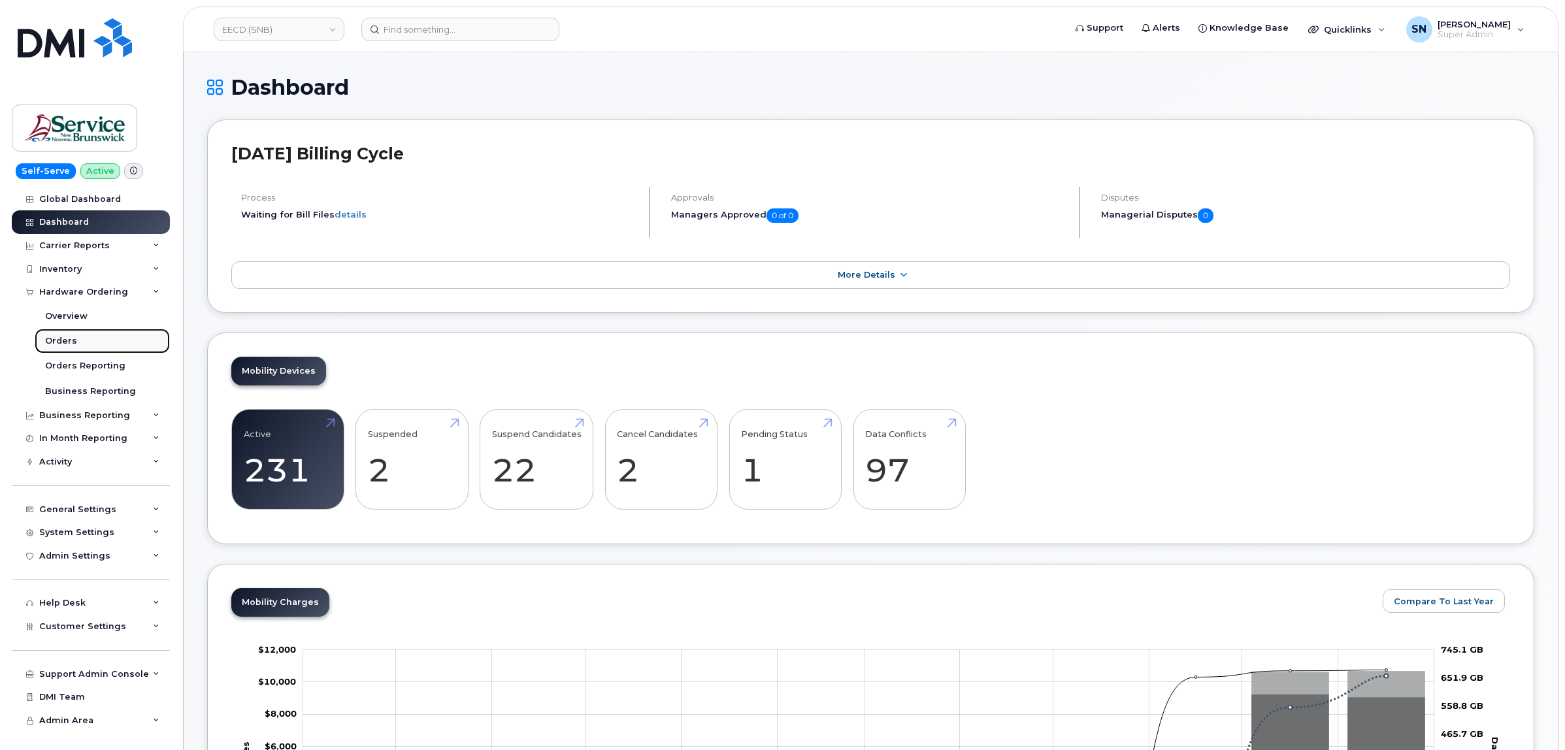
click at [86, 335] on link "Orders" at bounding box center [102, 341] width 135 height 25
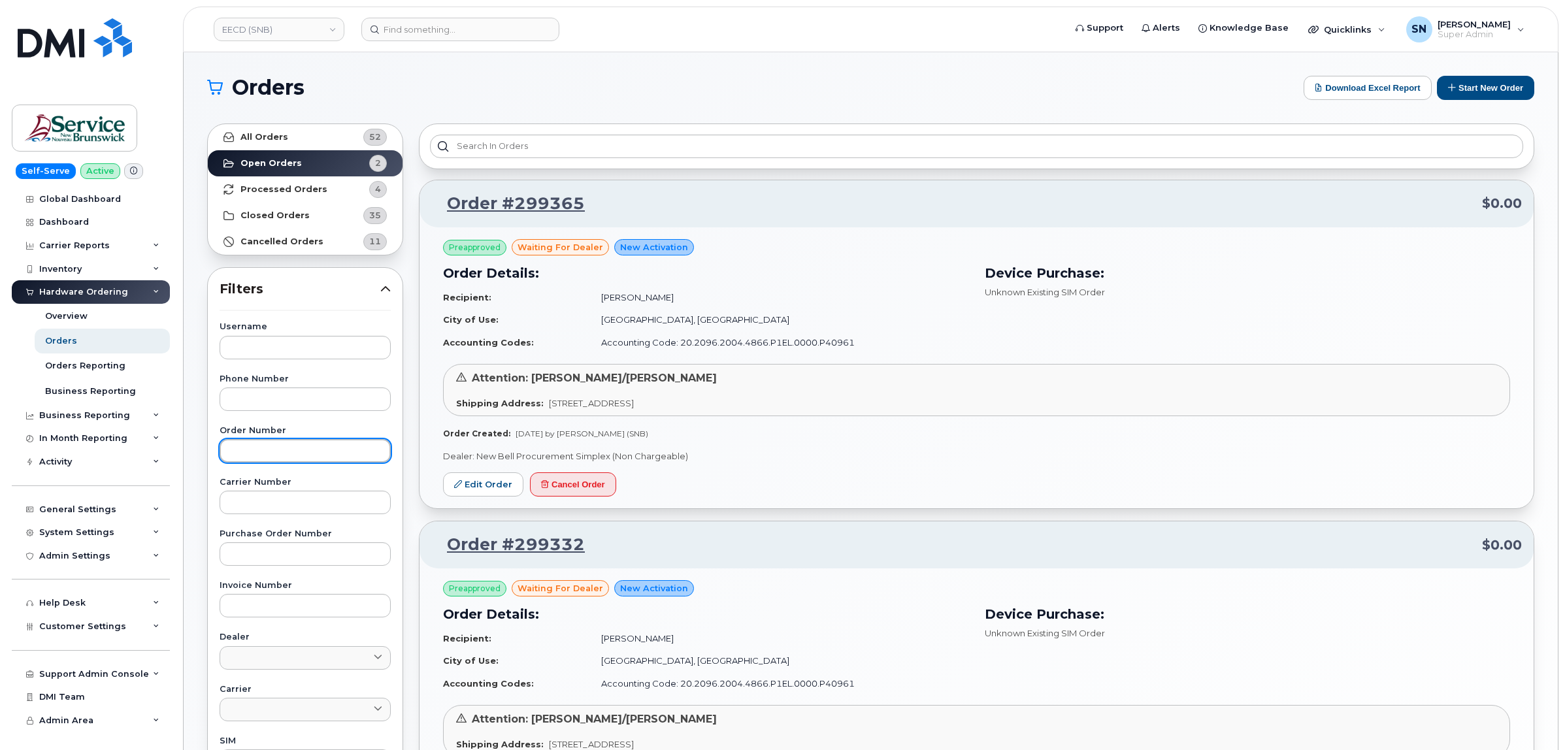
click at [315, 452] on input "text" at bounding box center [305, 451] width 171 height 24
paste input "299332"
type input "299332"
click at [292, 139] on link "All Orders 52" at bounding box center [305, 137] width 195 height 26
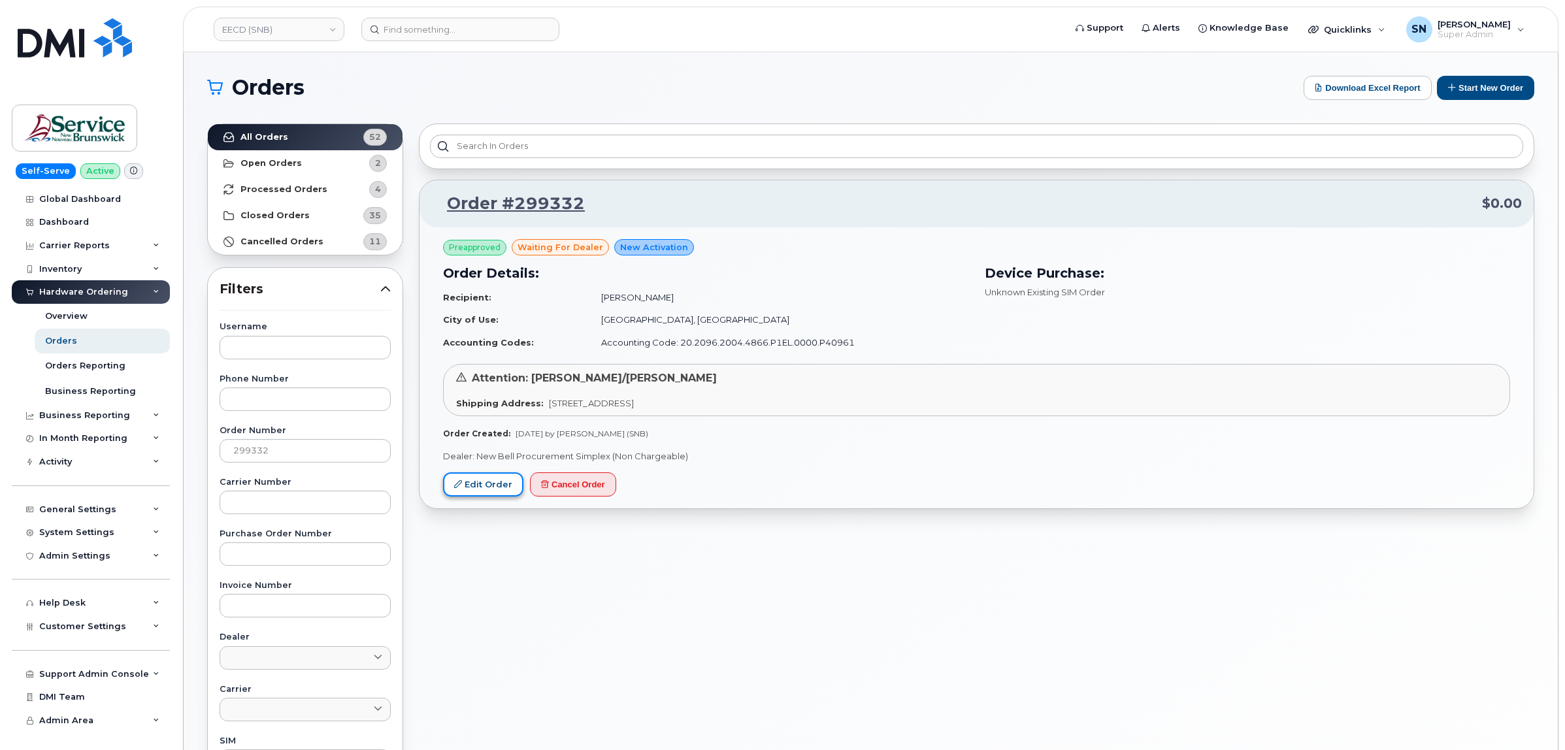
click at [478, 488] on link "Edit Order" at bounding box center [483, 485] width 80 height 24
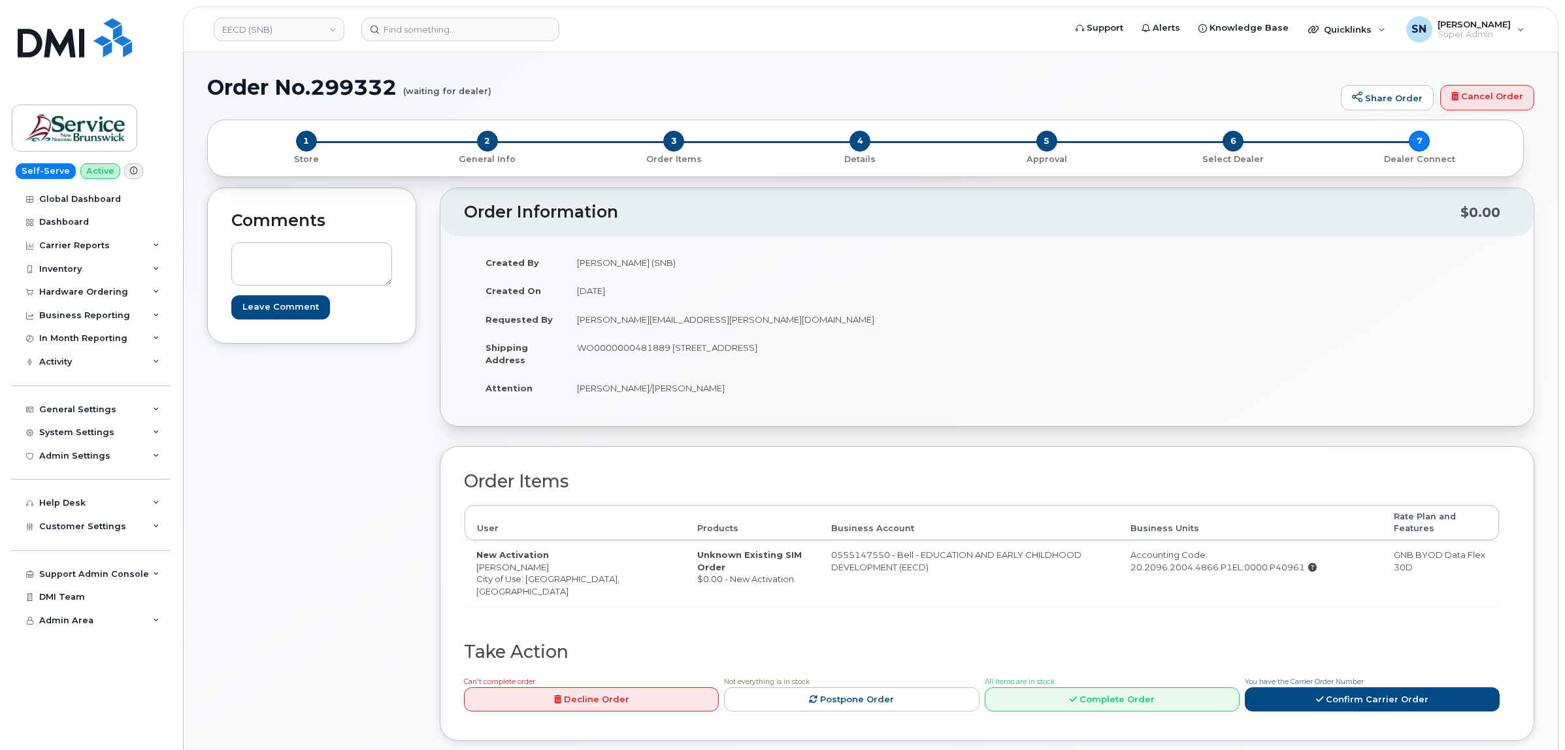
click at [410, 430] on div "Comments Leave Comment" at bounding box center [311, 474] width 209 height 573
click at [541, 582] on td "New Activation Sarah Babineau City of Use: Moncton, New Brunswick" at bounding box center [575, 573] width 221 height 65
click at [541, 582] on td "New Activation [PERSON_NAME] City of Use: [GEOGRAPHIC_DATA], [GEOGRAPHIC_DATA]" at bounding box center [575, 573] width 221 height 65
copy td "Moncton"
drag, startPoint x: 477, startPoint y: 571, endPoint x: 554, endPoint y: 571, distance: 77.1
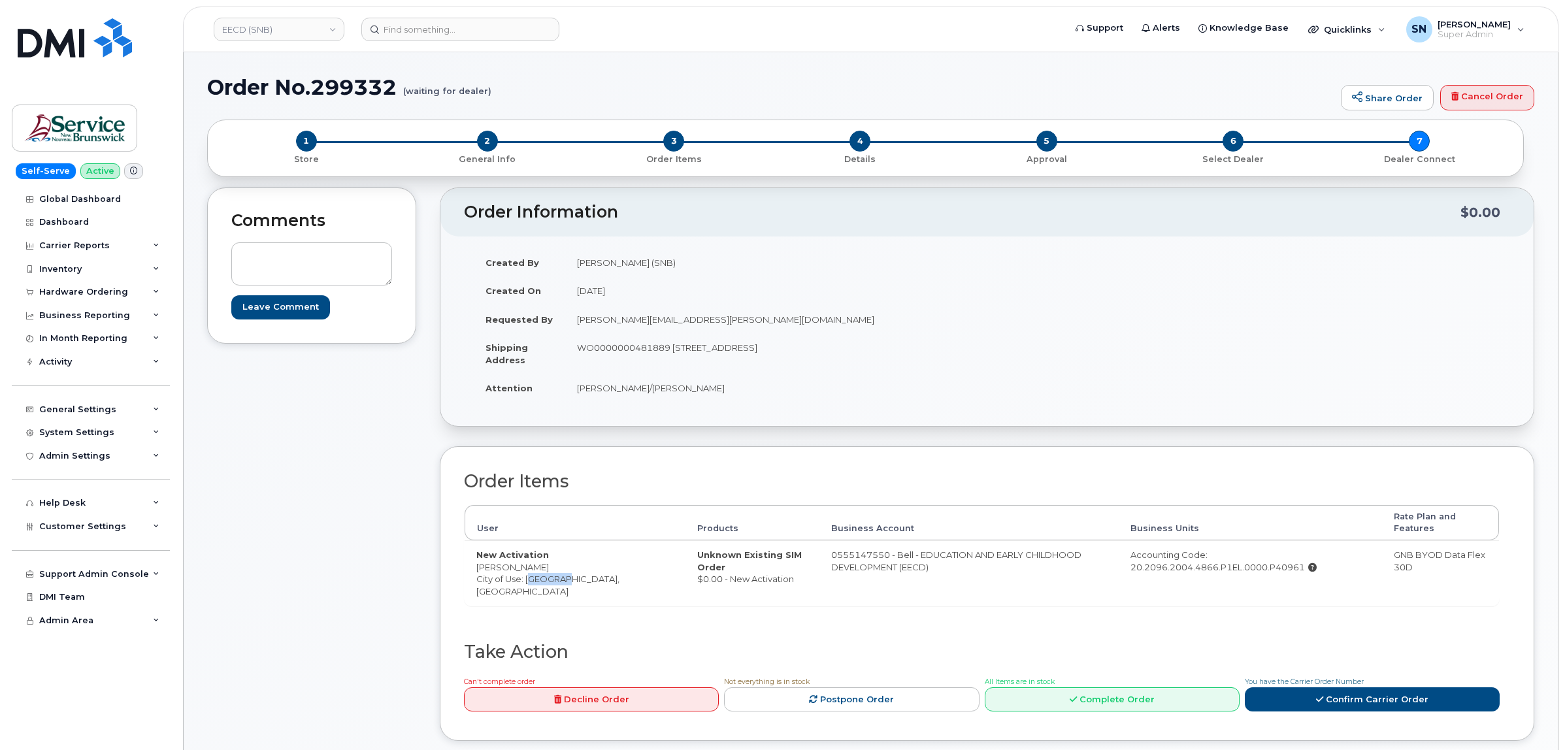
click at [554, 571] on td "New Activation [PERSON_NAME] City of Use: [GEOGRAPHIC_DATA], [GEOGRAPHIC_DATA]" at bounding box center [575, 573] width 221 height 65
copy td "[PERSON_NAME]"
drag, startPoint x: 675, startPoint y: 347, endPoint x: 750, endPoint y: 347, distance: 75.8
click at [750, 347] on td "WO0000000481889 [STREET_ADDRESS]" at bounding box center [771, 353] width 412 height 41
copy td "105-1600 Main St"
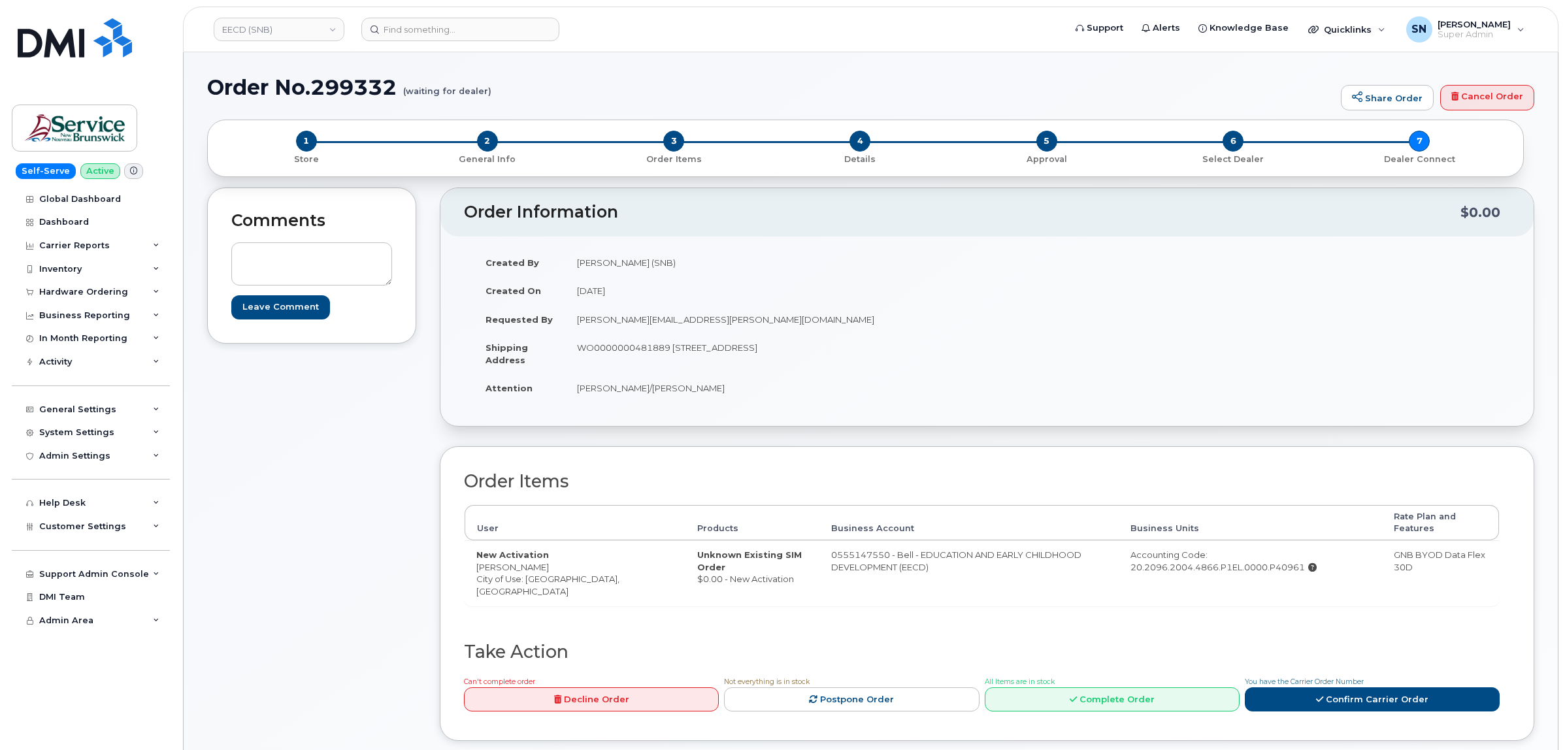
click at [762, 348] on td "WO0000000481889 [STREET_ADDRESS]" at bounding box center [771, 353] width 412 height 41
copy td "Moncton"
click at [844, 400] on td "[PERSON_NAME]/[PERSON_NAME]" at bounding box center [771, 388] width 412 height 29
drag, startPoint x: 865, startPoint y: 346, endPoint x: 901, endPoint y: 348, distance: 36.0
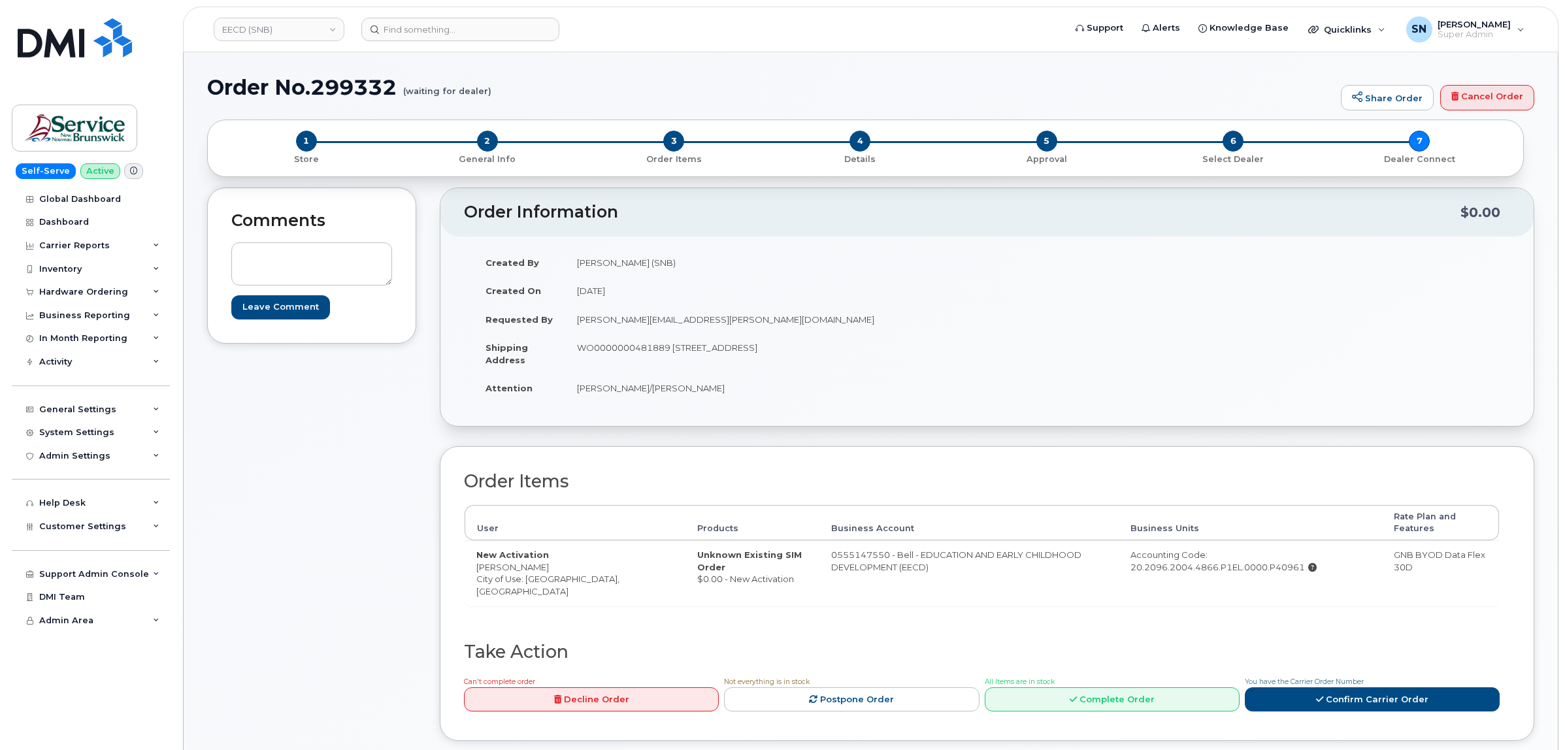
click at [901, 348] on td "WO0000000481889 [STREET_ADDRESS]" at bounding box center [771, 353] width 412 height 41
copy td "E1E 1G5"
drag, startPoint x: 573, startPoint y: 402, endPoint x: 576, endPoint y: 395, distance: 7.3
click at [574, 399] on td "[PERSON_NAME]/[PERSON_NAME]" at bounding box center [771, 388] width 412 height 29
drag, startPoint x: 576, startPoint y: 392, endPoint x: 687, endPoint y: 399, distance: 110.7
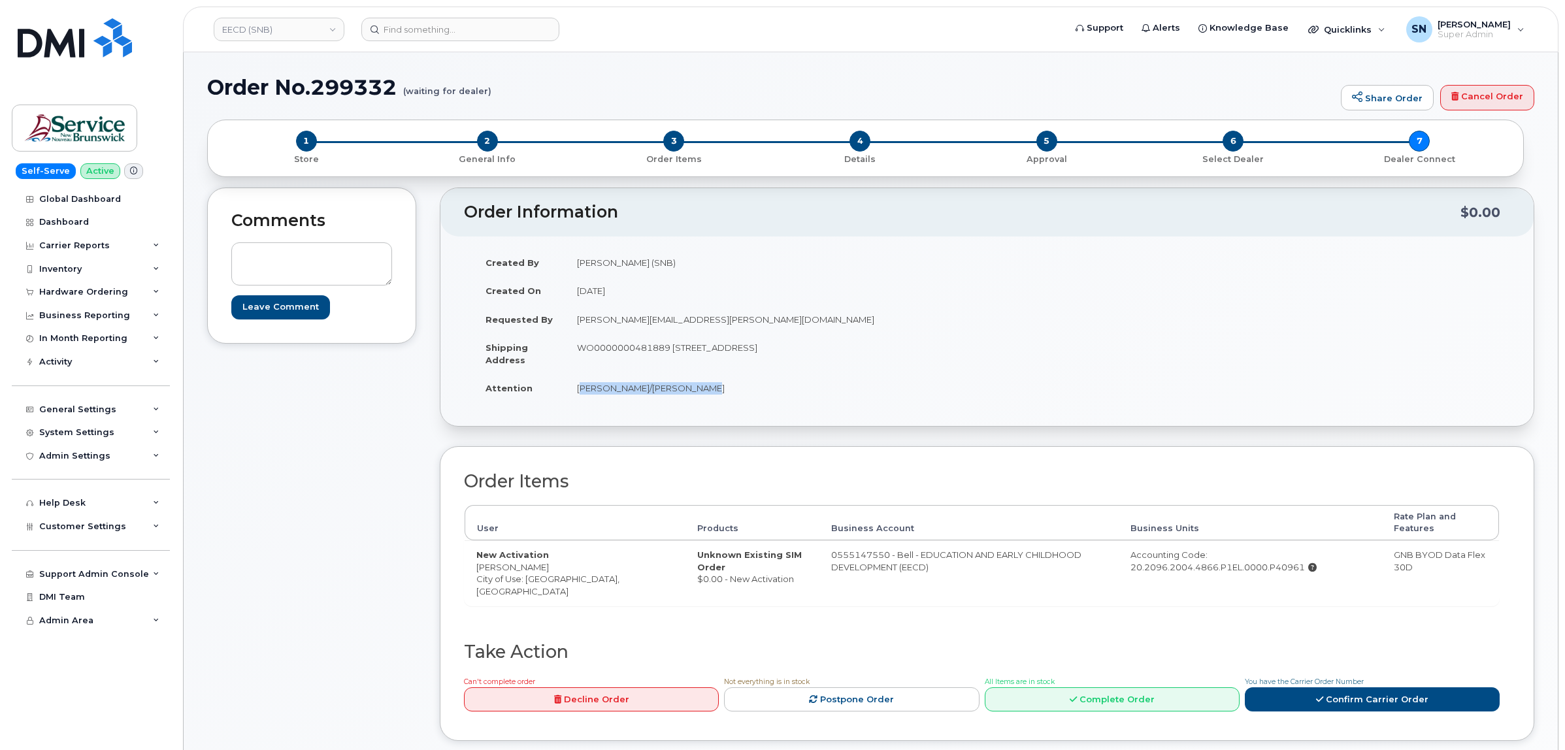
click at [687, 399] on td "[PERSON_NAME]/[PERSON_NAME]" at bounding box center [771, 388] width 412 height 29
copy td "[PERSON_NAME]/[PERSON_NAME]"
drag, startPoint x: 578, startPoint y: 346, endPoint x: 668, endPoint y: 348, distance: 89.6
click at [668, 348] on td "WO0000000481889 105-1600 Main St Moncton New Brunswick E1E 1G5" at bounding box center [771, 353] width 412 height 41
copy td "WO0000000481889"
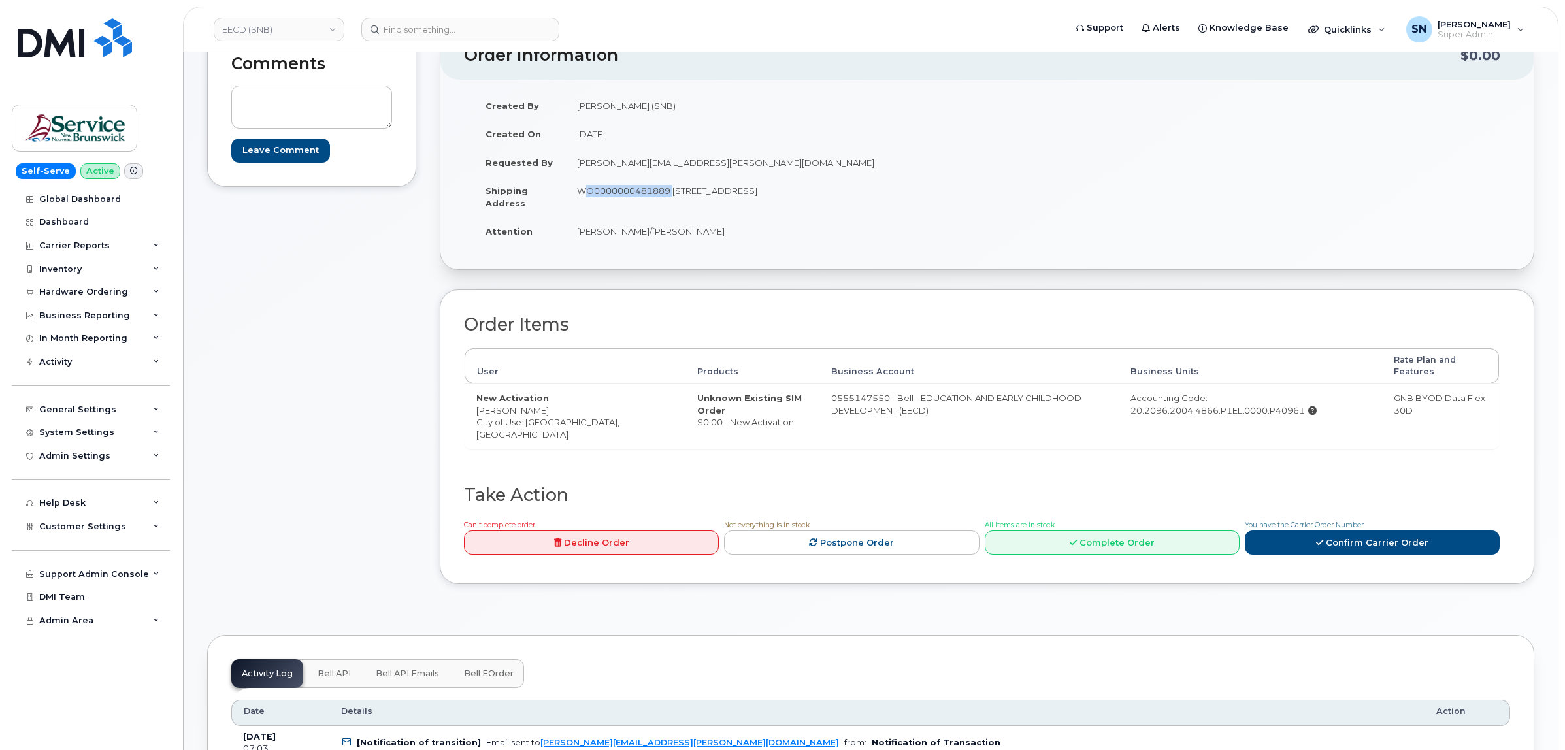
scroll to position [163, 0]
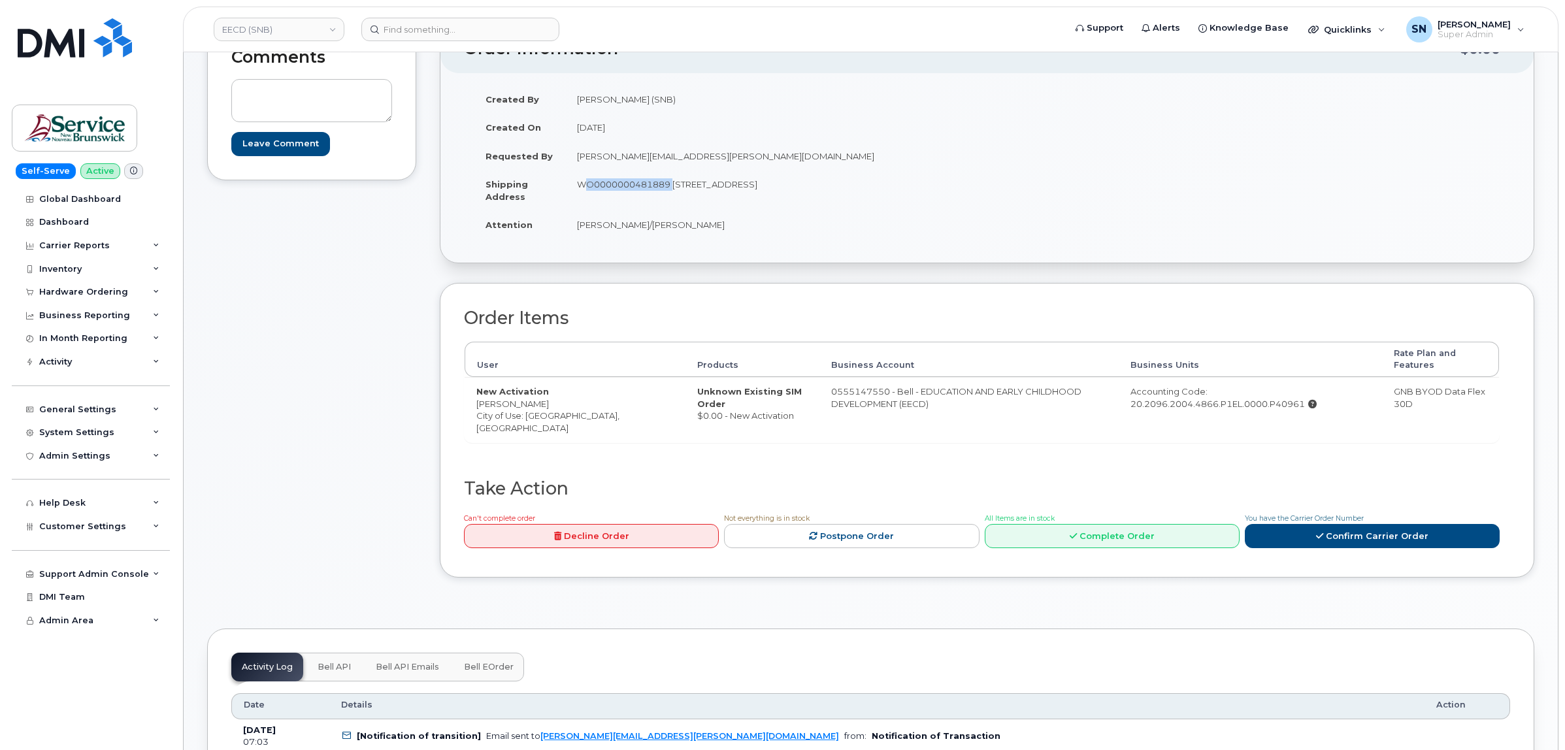
drag, startPoint x: 475, startPoint y: 405, endPoint x: 550, endPoint y: 406, distance: 75.2
click at [550, 406] on td "New Activation Sarah Babineau City of Use: Moncton, New Brunswick" at bounding box center [575, 409] width 221 height 65
copy td "Sarah Babineau"
click at [1396, 548] on link "Confirm Carrier Order" at bounding box center [1372, 536] width 255 height 24
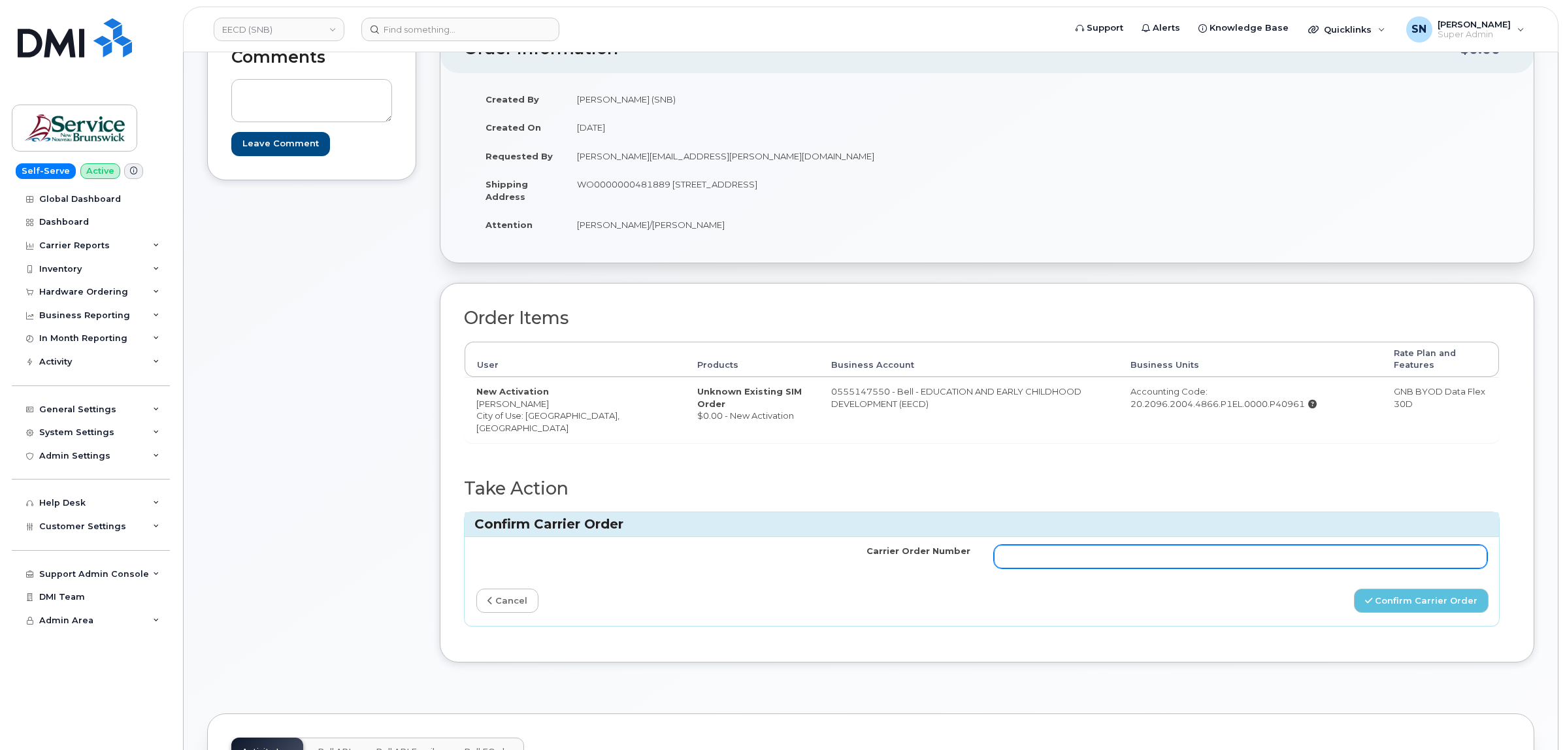
click at [1201, 554] on input "Carrier Order Number" at bounding box center [1241, 557] width 494 height 24
paste input "3013070"
type input "3013070"
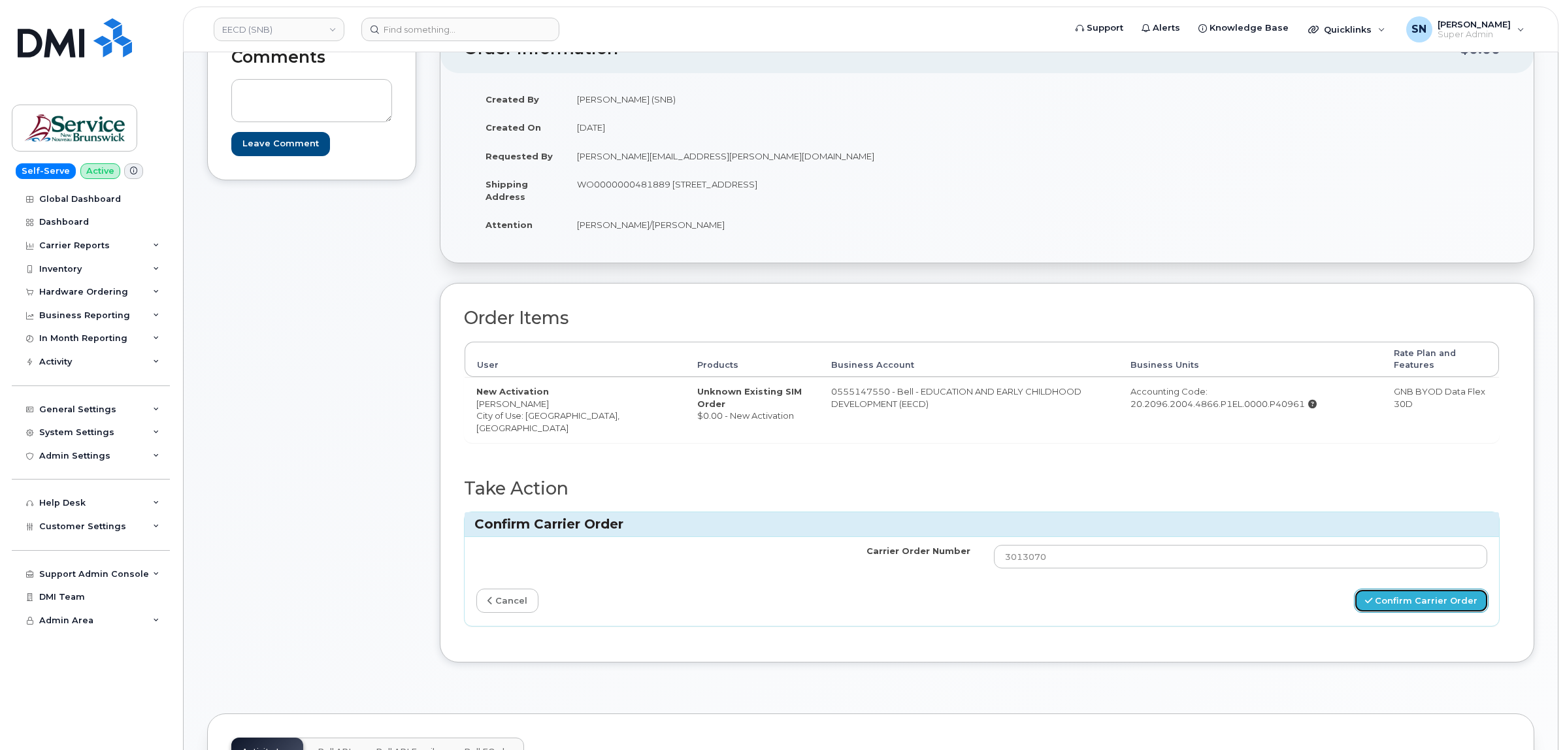
click at [1419, 603] on button "Confirm Carrier Order" at bounding box center [1421, 601] width 135 height 24
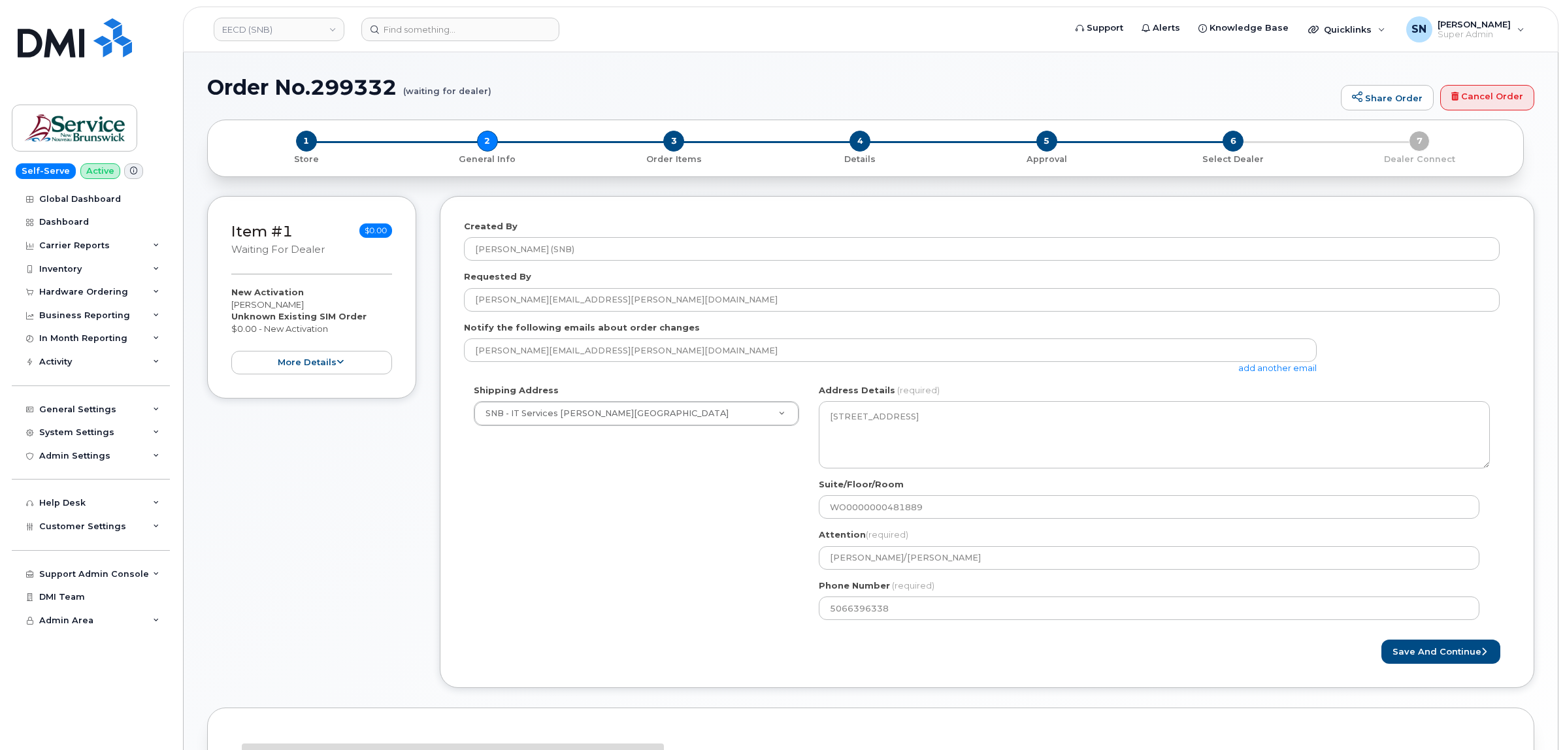
select select
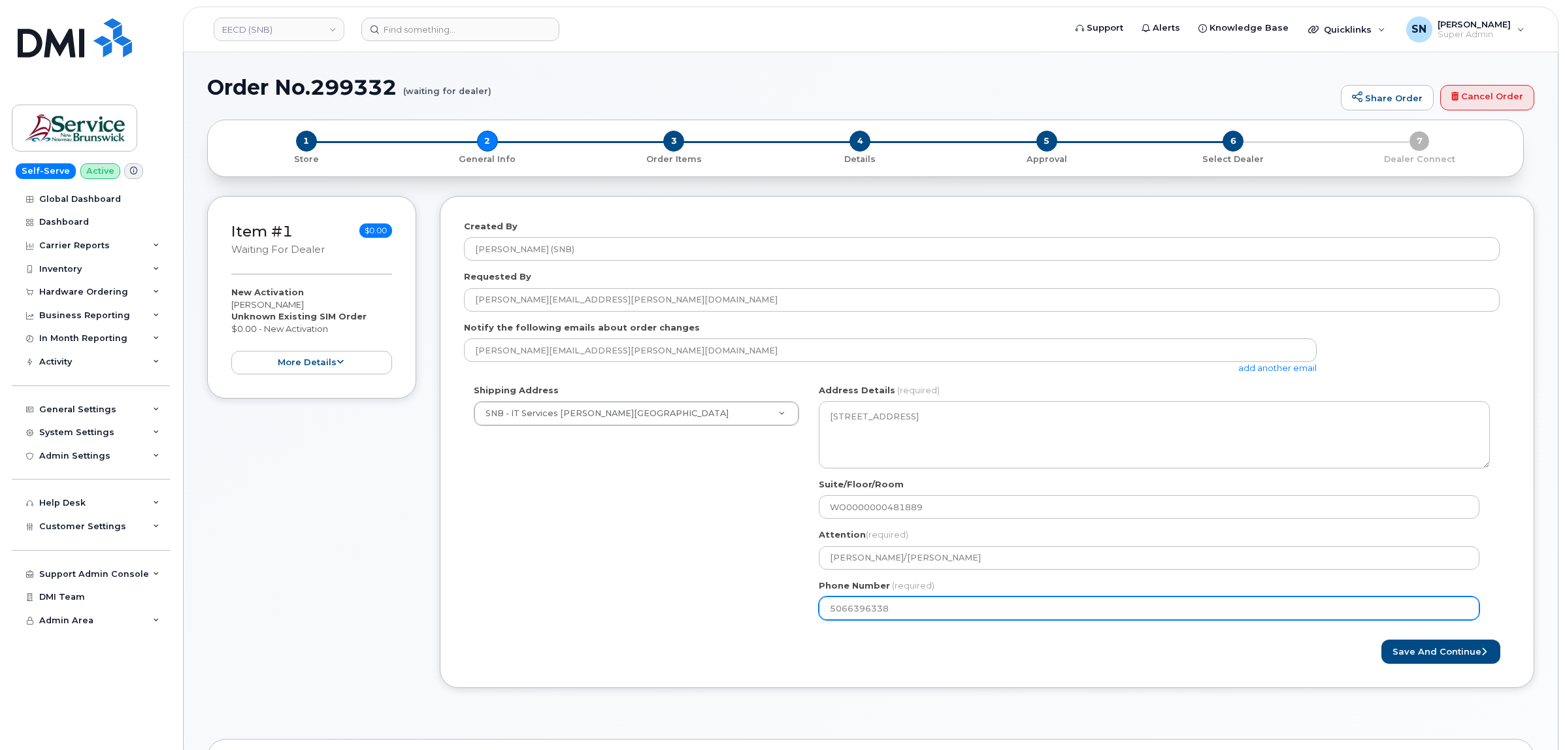
drag, startPoint x: 909, startPoint y: 613, endPoint x: 788, endPoint y: 611, distance: 120.3
click at [791, 612] on div "Shipping Address SNB - IT Services [PERSON_NAME][GEOGRAPHIC_DATA] New Address A…" at bounding box center [982, 507] width 1036 height 246
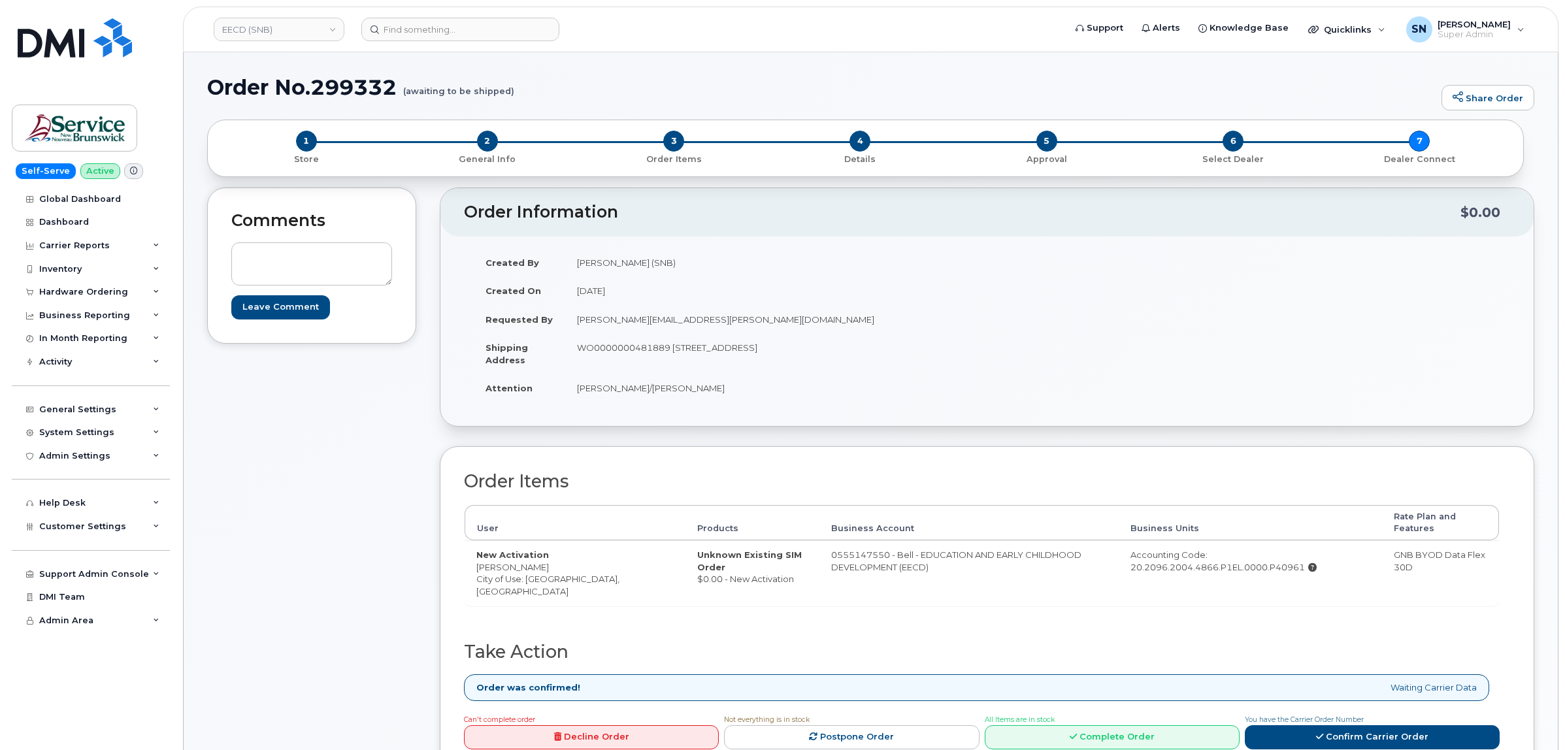
click at [512, 567] on td "New Activation [PERSON_NAME] City of Use: [GEOGRAPHIC_DATA], [GEOGRAPHIC_DATA]" at bounding box center [575, 573] width 221 height 65
click at [513, 567] on td "New Activation [PERSON_NAME] City of Use: [GEOGRAPHIC_DATA], [GEOGRAPHIC_DATA]" at bounding box center [575, 573] width 221 height 65
copy td "[PERSON_NAME]"
click at [108, 292] on div "Hardware Ordering" at bounding box center [83, 292] width 89 height 10
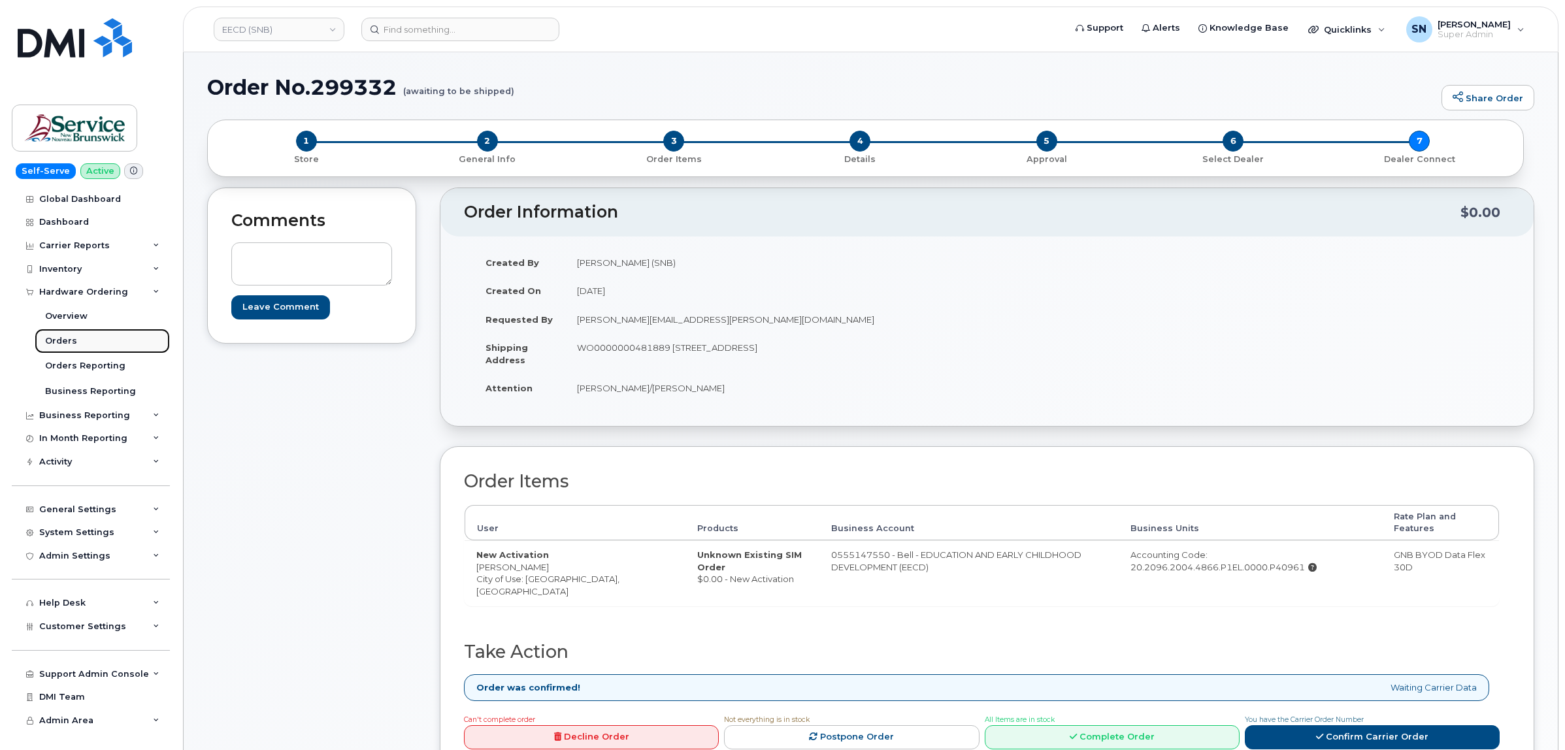
click at [54, 339] on div "Orders" at bounding box center [61, 341] width 32 height 12
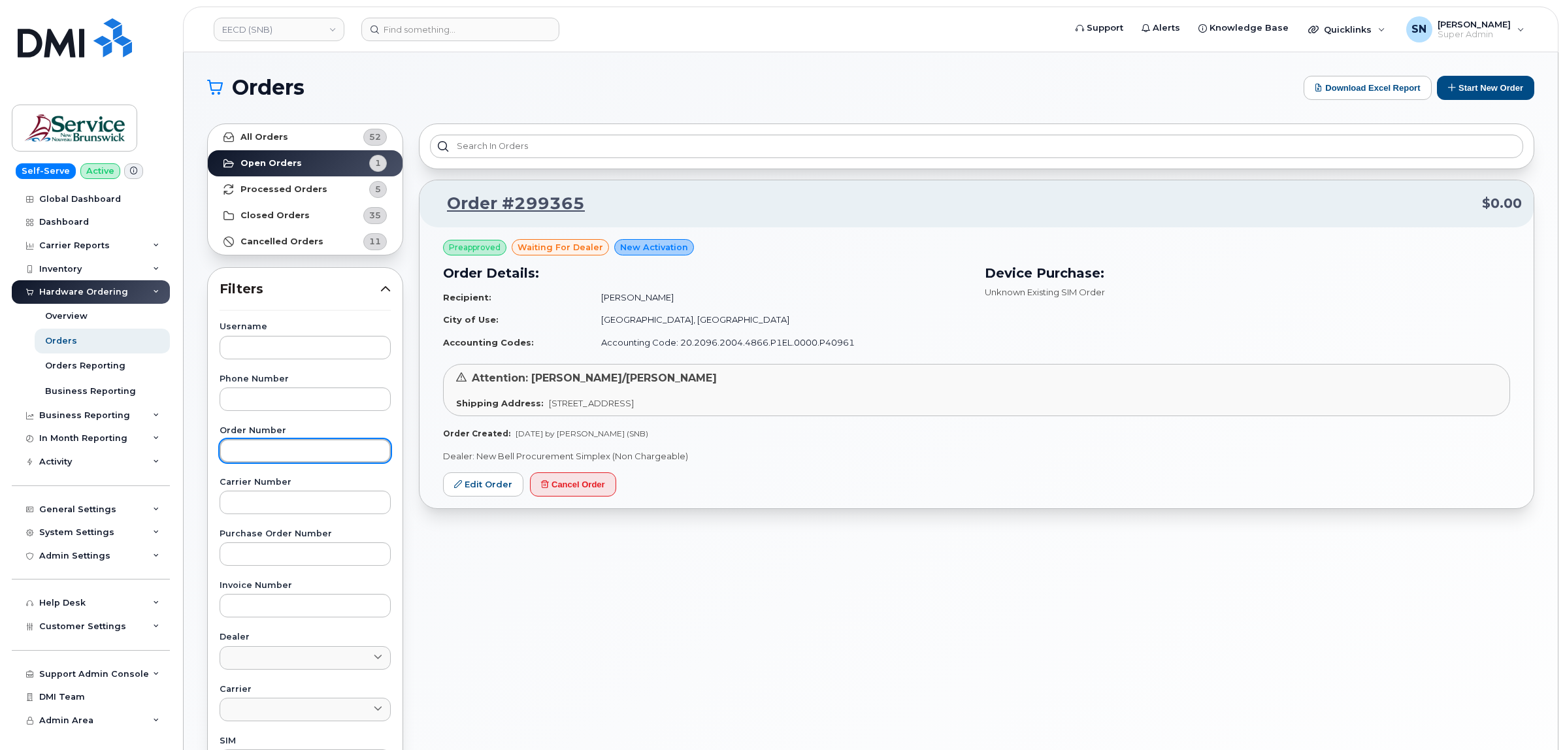
click at [299, 443] on input "text" at bounding box center [305, 451] width 171 height 24
paste input "299365"
type input "299365"
click at [286, 141] on link "All Orders 52" at bounding box center [305, 137] width 195 height 26
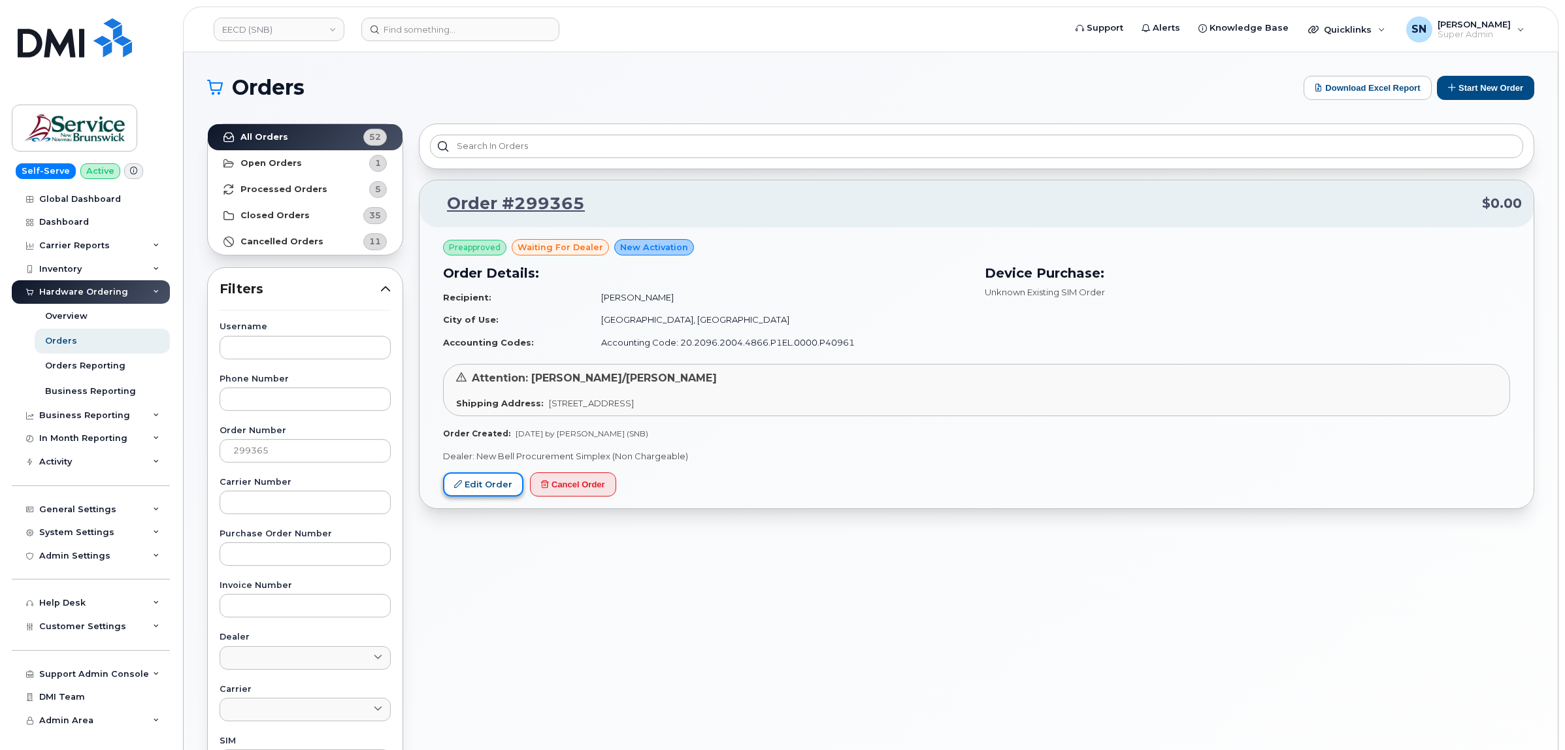
click at [493, 487] on link "Edit Order" at bounding box center [483, 485] width 80 height 24
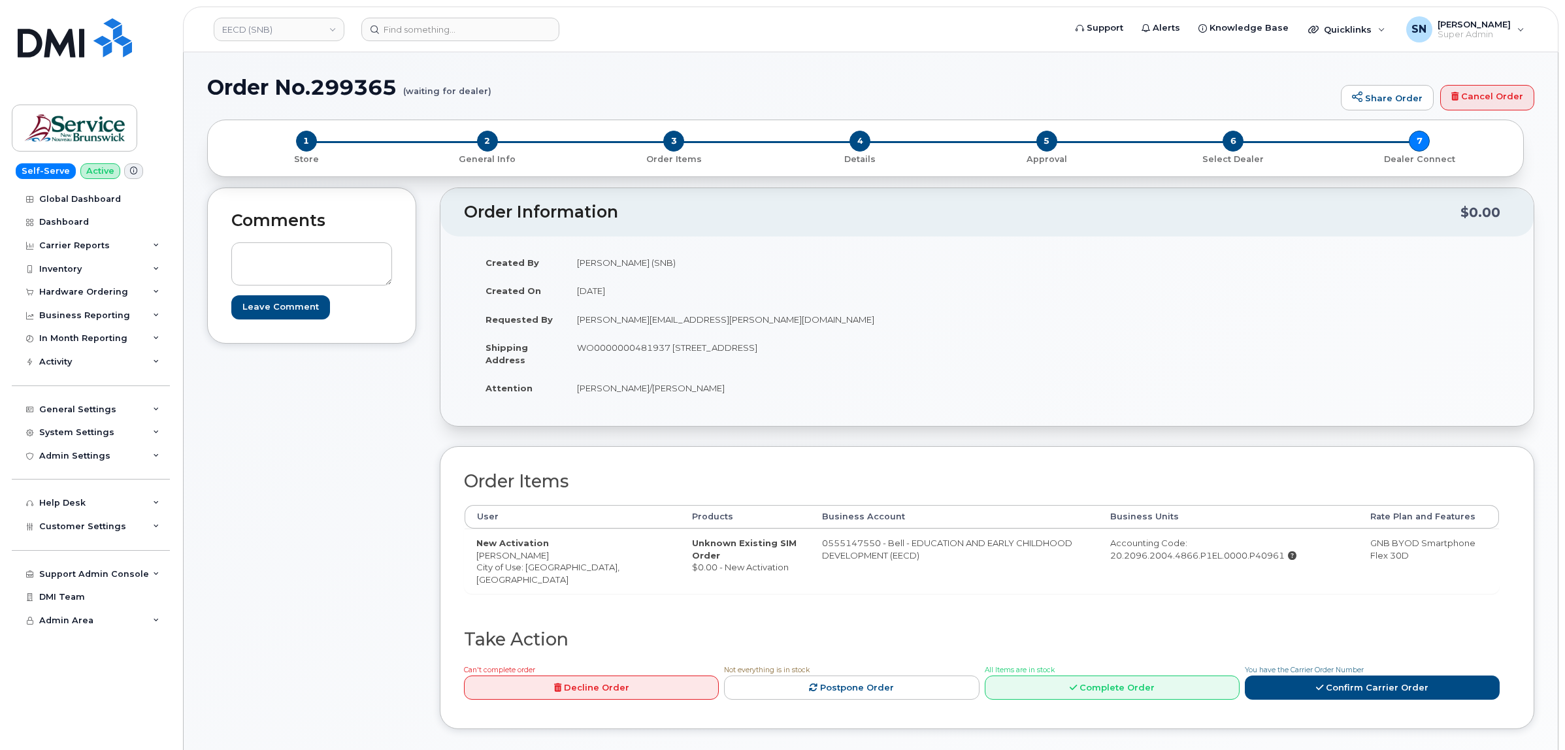
drag, startPoint x: 0, startPoint y: 0, endPoint x: 394, endPoint y: 464, distance: 608.9
click at [394, 464] on div "Comments Leave Comment" at bounding box center [311, 468] width 209 height 561
click at [533, 567] on td "New Activation [PERSON_NAME] City of Use: [GEOGRAPHIC_DATA], [GEOGRAPHIC_DATA]" at bounding box center [573, 561] width 216 height 65
copy td "Moncton"
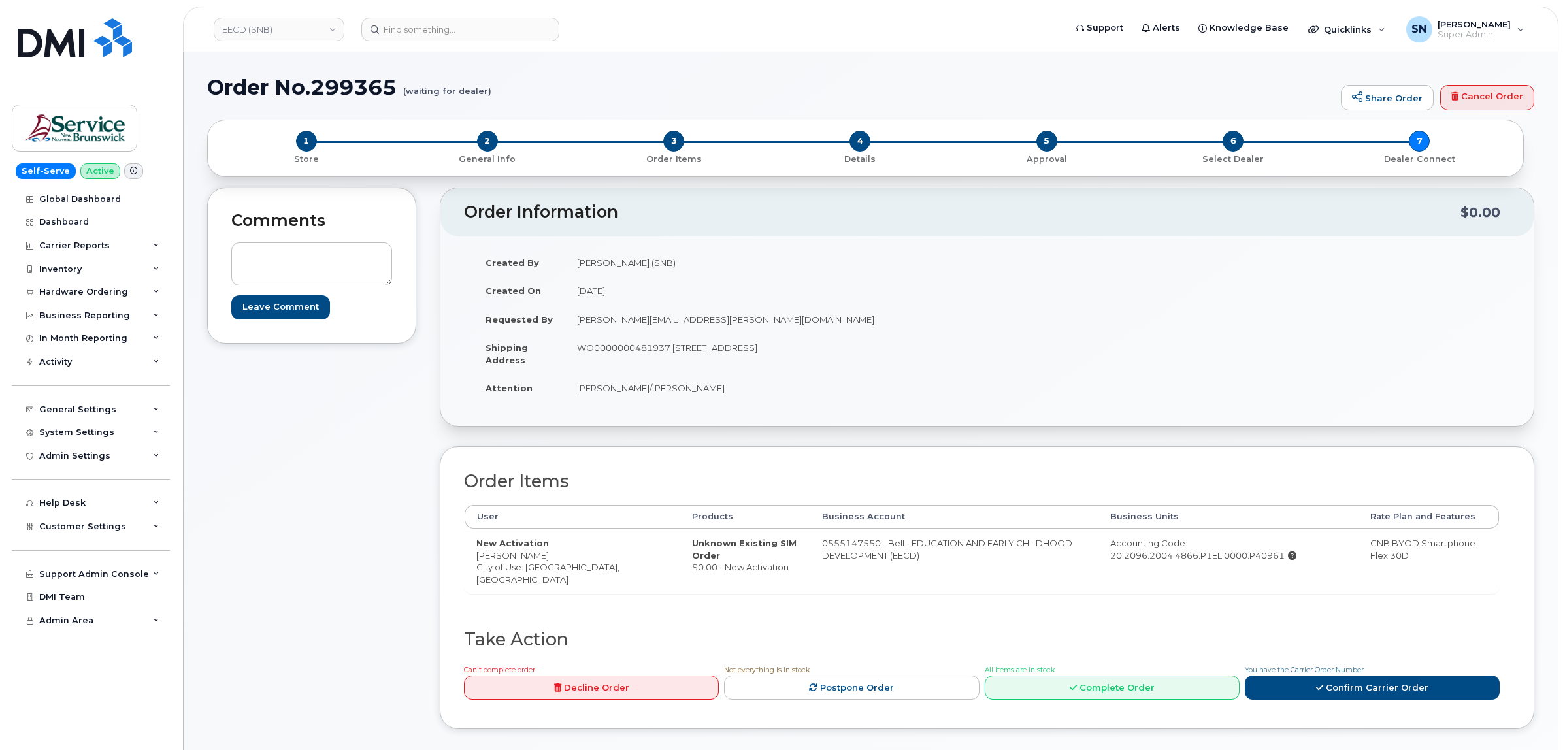
drag, startPoint x: 423, startPoint y: 596, endPoint x: 461, endPoint y: 580, distance: 41.9
click at [427, 596] on div "Comments Leave Comment Order Information $0.00 Created By [PERSON_NAME] (SNB) C…" at bounding box center [870, 468] width 1327 height 561
drag, startPoint x: 475, startPoint y: 556, endPoint x: 543, endPoint y: 557, distance: 68.0
click at [543, 557] on td "New Activation [PERSON_NAME] City of Use: [GEOGRAPHIC_DATA], [GEOGRAPHIC_DATA]" at bounding box center [573, 561] width 216 height 65
copy td "[PERSON_NAME]"
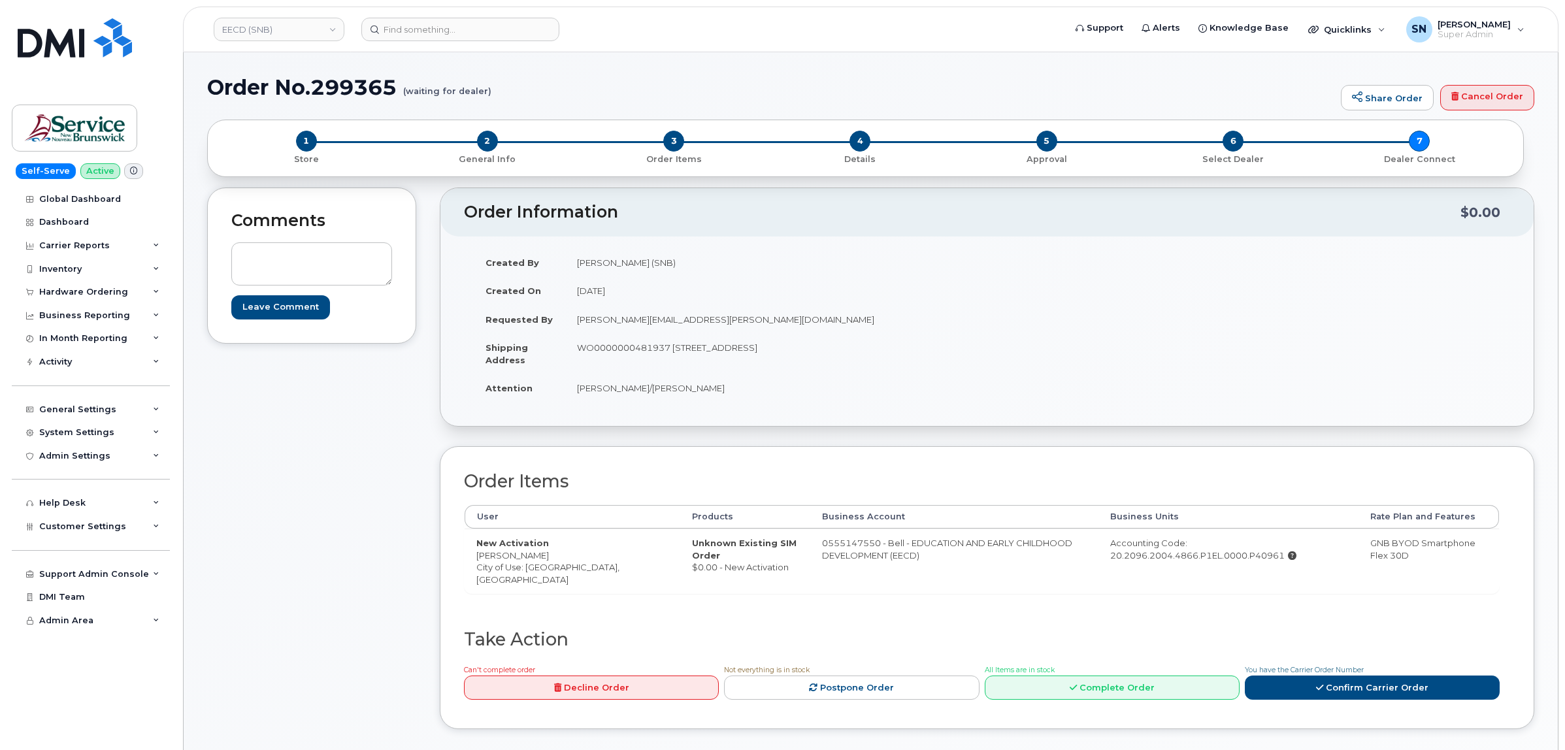
click at [675, 350] on td "WO0000000481937 [STREET_ADDRESS]" at bounding box center [771, 353] width 412 height 41
drag, startPoint x: 675, startPoint y: 350, endPoint x: 750, endPoint y: 350, distance: 75.2
click at [750, 350] on td "WO0000000481937 [STREET_ADDRESS]" at bounding box center [771, 353] width 412 height 41
copy td "[STREET_ADDRESS]"
click at [773, 348] on td "WO0000000481937 [STREET_ADDRESS]" at bounding box center [771, 353] width 412 height 41
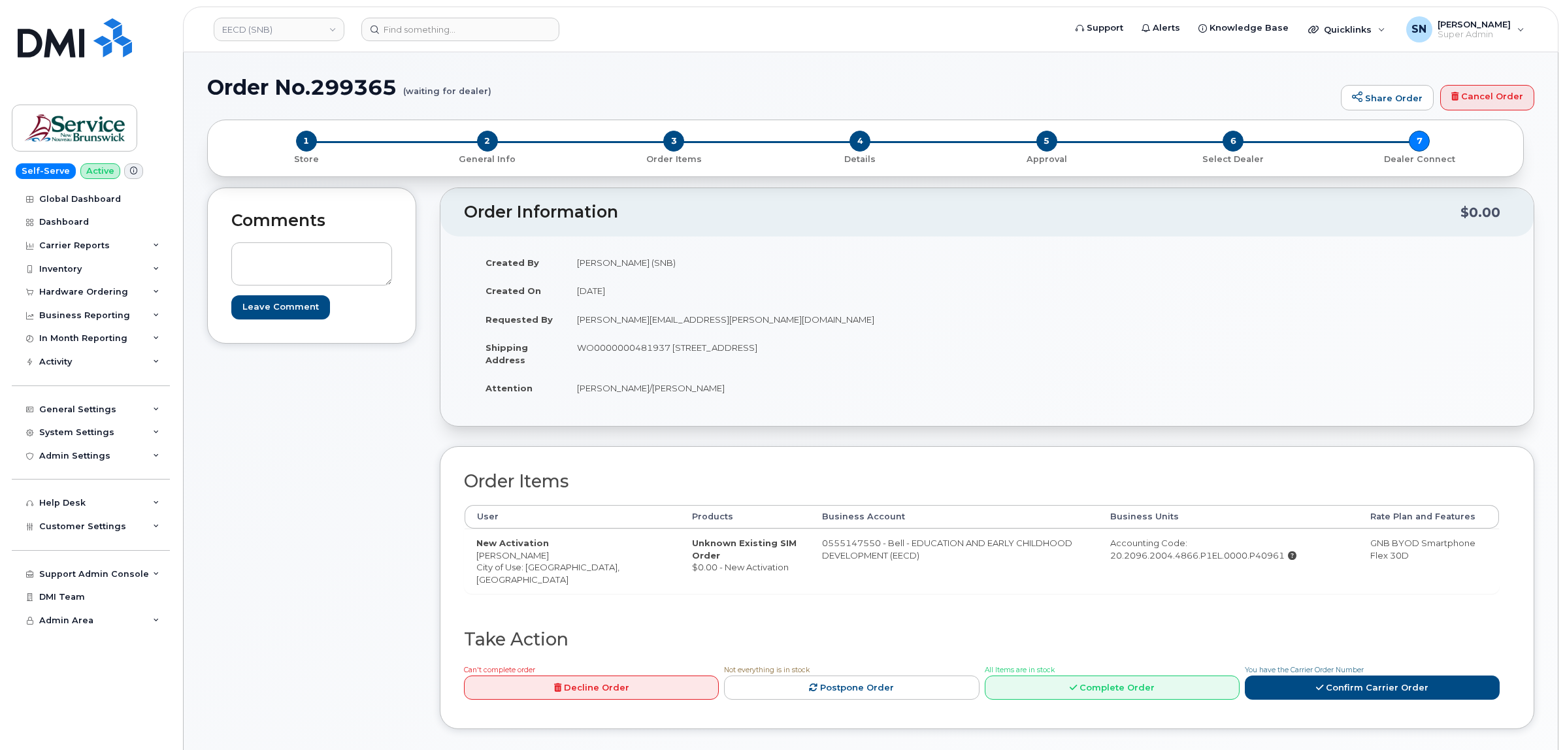
click at [773, 348] on td "WO0000000481937 [STREET_ADDRESS]" at bounding box center [771, 353] width 412 height 41
copy td "Moncton"
drag, startPoint x: 835, startPoint y: 409, endPoint x: 848, endPoint y: 394, distance: 19.4
click at [837, 407] on div "Created By [PERSON_NAME] (SNB) Created On [DATE] Requested By [PERSON_NAME][EMA…" at bounding box center [726, 331] width 524 height 166
drag, startPoint x: 865, startPoint y: 351, endPoint x: 904, endPoint y: 354, distance: 39.4
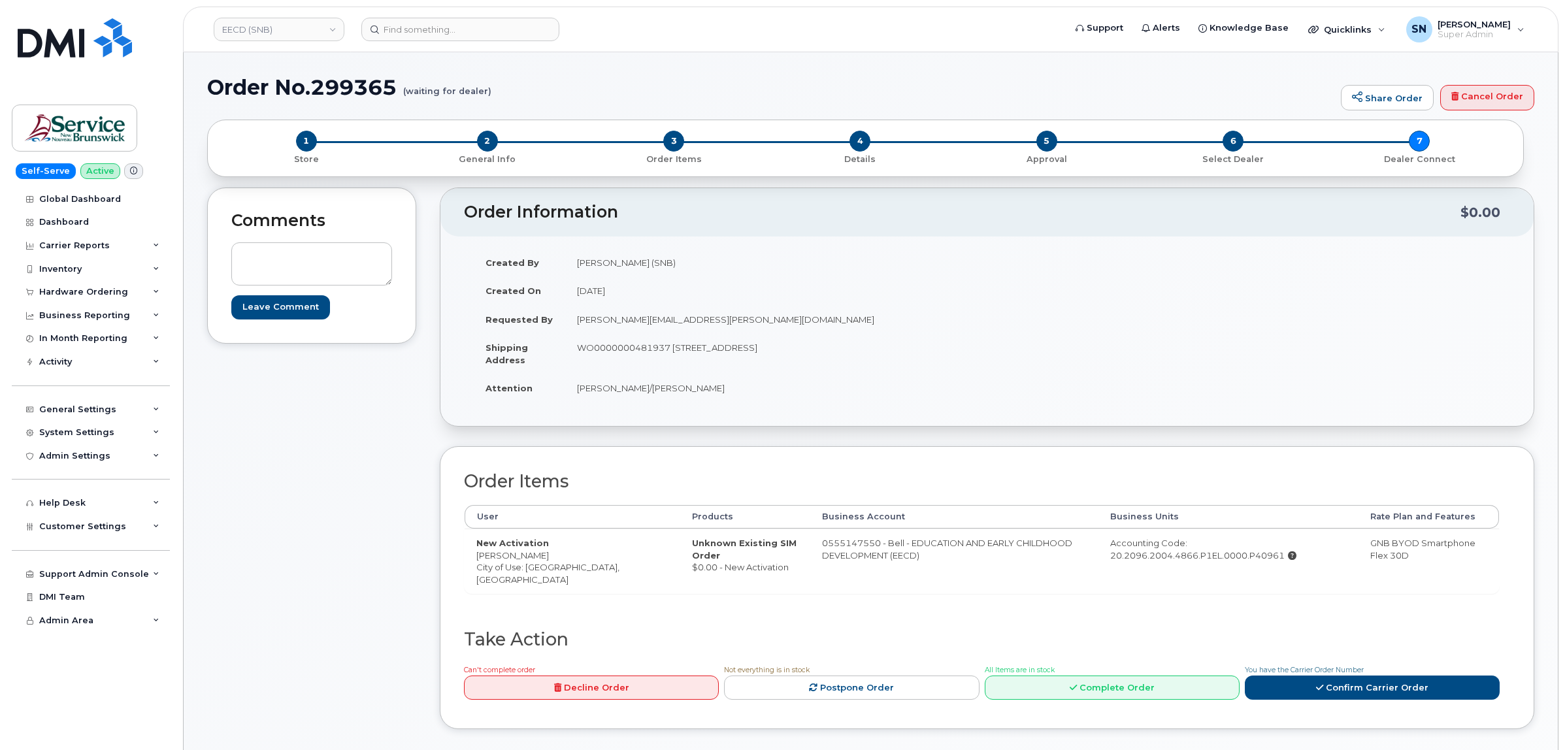
click at [904, 354] on td "WO0000000481937 [STREET_ADDRESS]" at bounding box center [771, 353] width 412 height 41
copy td "E1E 1G5"
drag, startPoint x: 590, startPoint y: 412, endPoint x: 577, endPoint y: 394, distance: 22.1
click at [589, 410] on div "Created By [PERSON_NAME] (SNB) Created On [DATE] Requested By [PERSON_NAME][EMA…" at bounding box center [726, 331] width 524 height 166
drag, startPoint x: 593, startPoint y: 390, endPoint x: 537, endPoint y: 394, distance: 56.4
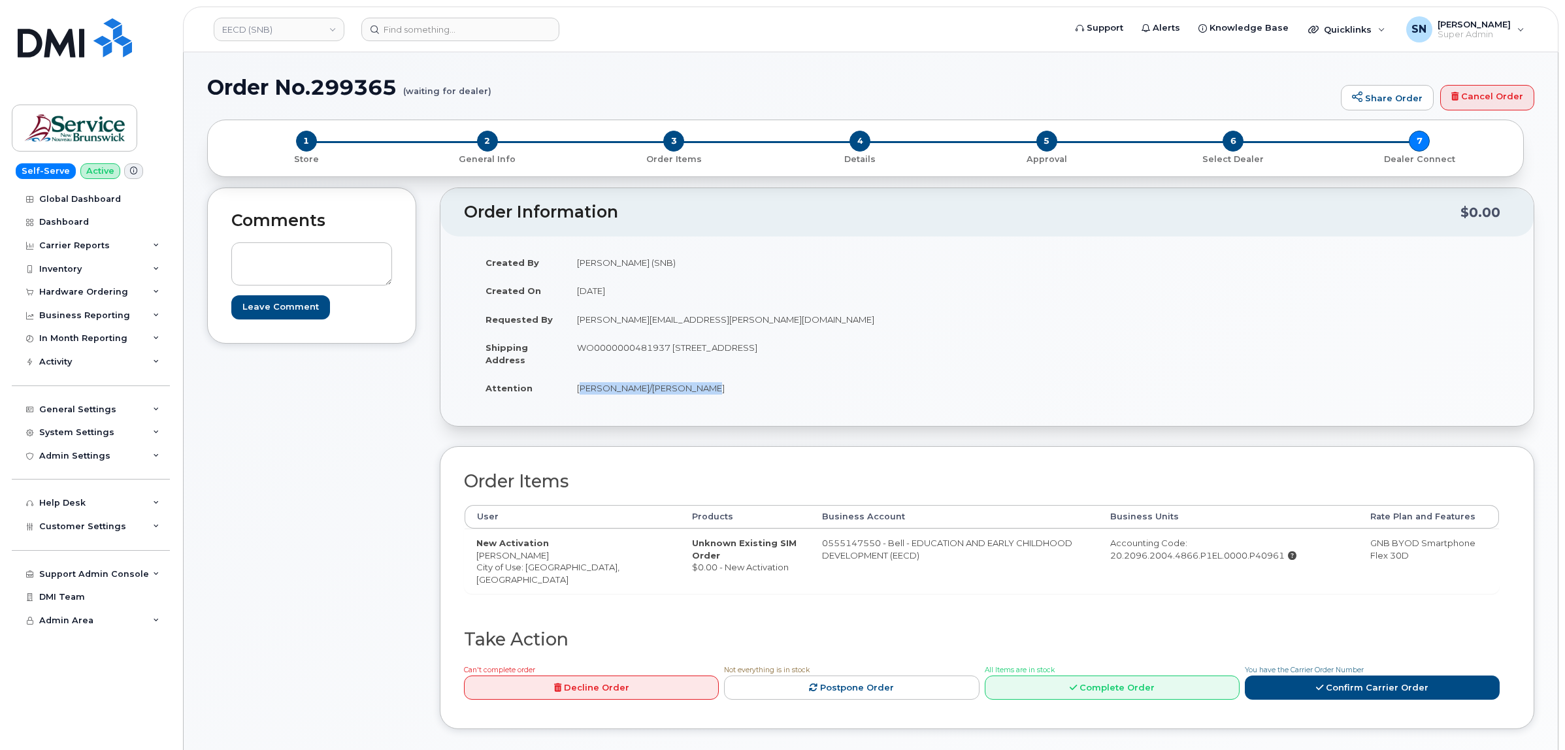
click at [691, 396] on td "[PERSON_NAME]/[PERSON_NAME]" at bounding box center [771, 388] width 412 height 29
copy td "[PERSON_NAME]/[PERSON_NAME]"
click at [605, 348] on td "WO0000000481937 [STREET_ADDRESS]" at bounding box center [771, 353] width 412 height 41
copy td "WO0000000481937"
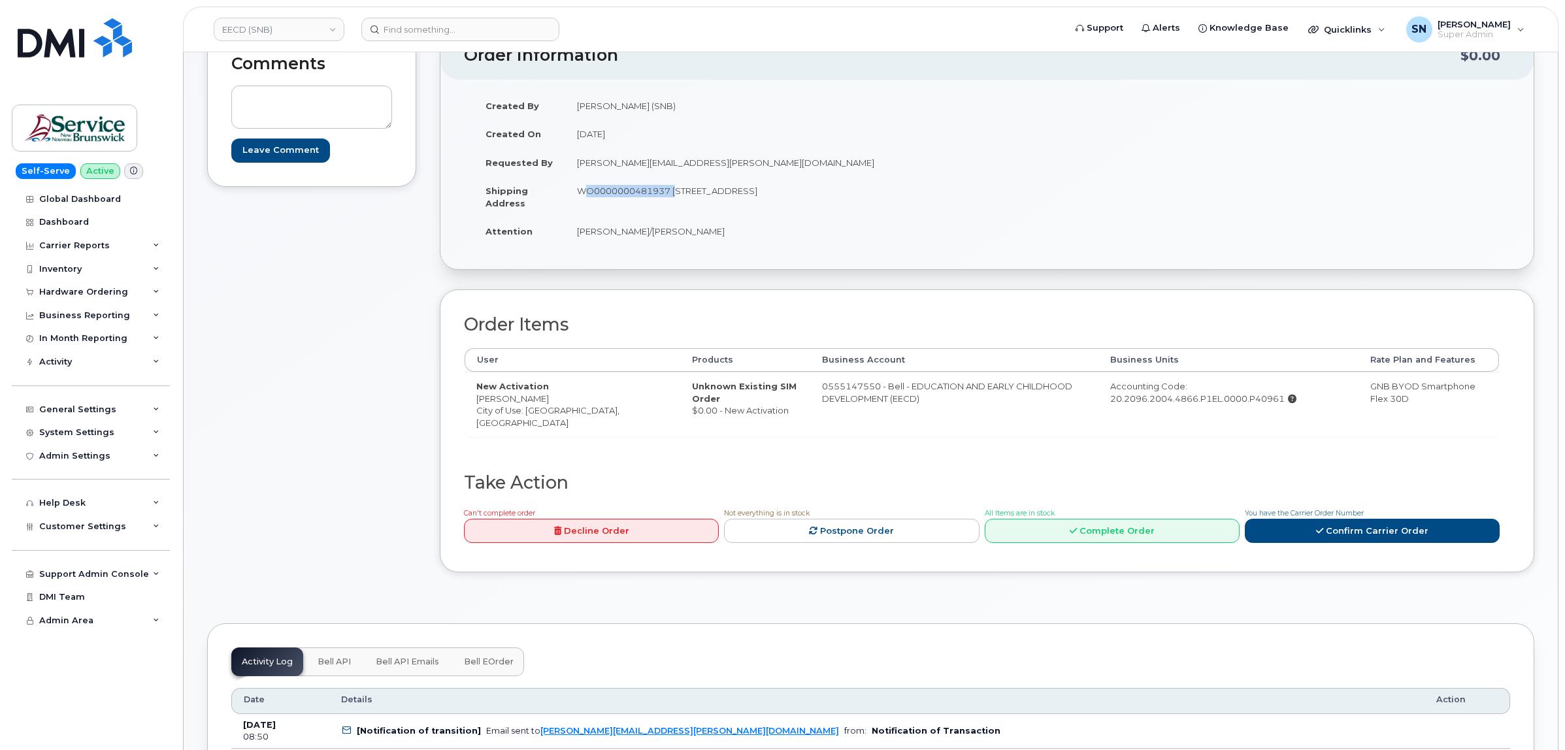
scroll to position [163, 0]
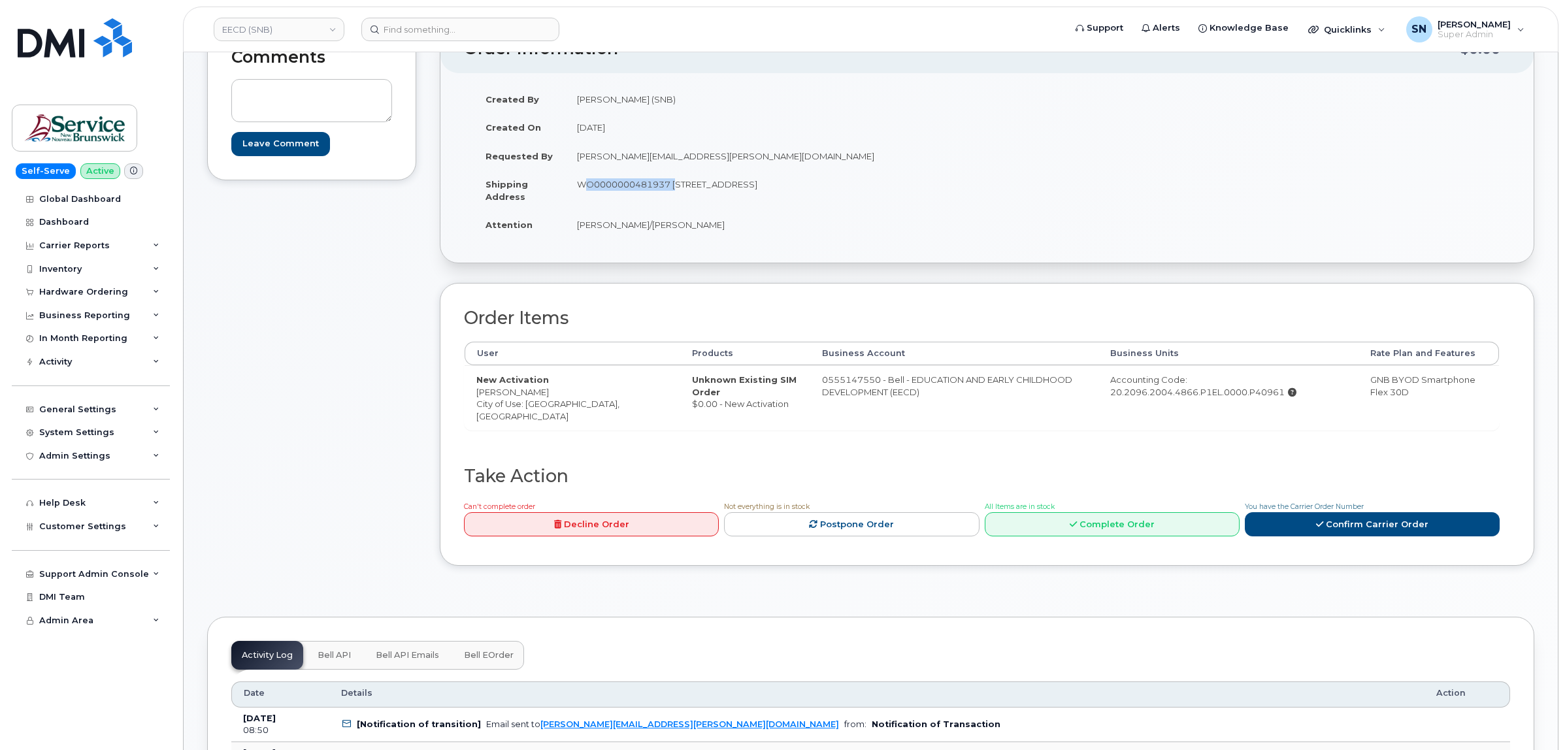
drag, startPoint x: 479, startPoint y: 390, endPoint x: 544, endPoint y: 399, distance: 65.3
click at [544, 399] on td "New Activation [PERSON_NAME] City of Use: [GEOGRAPHIC_DATA], [GEOGRAPHIC_DATA]" at bounding box center [573, 397] width 216 height 65
copy td "[PERSON_NAME]"
click at [1275, 531] on link "Confirm Carrier Order" at bounding box center [1372, 524] width 255 height 24
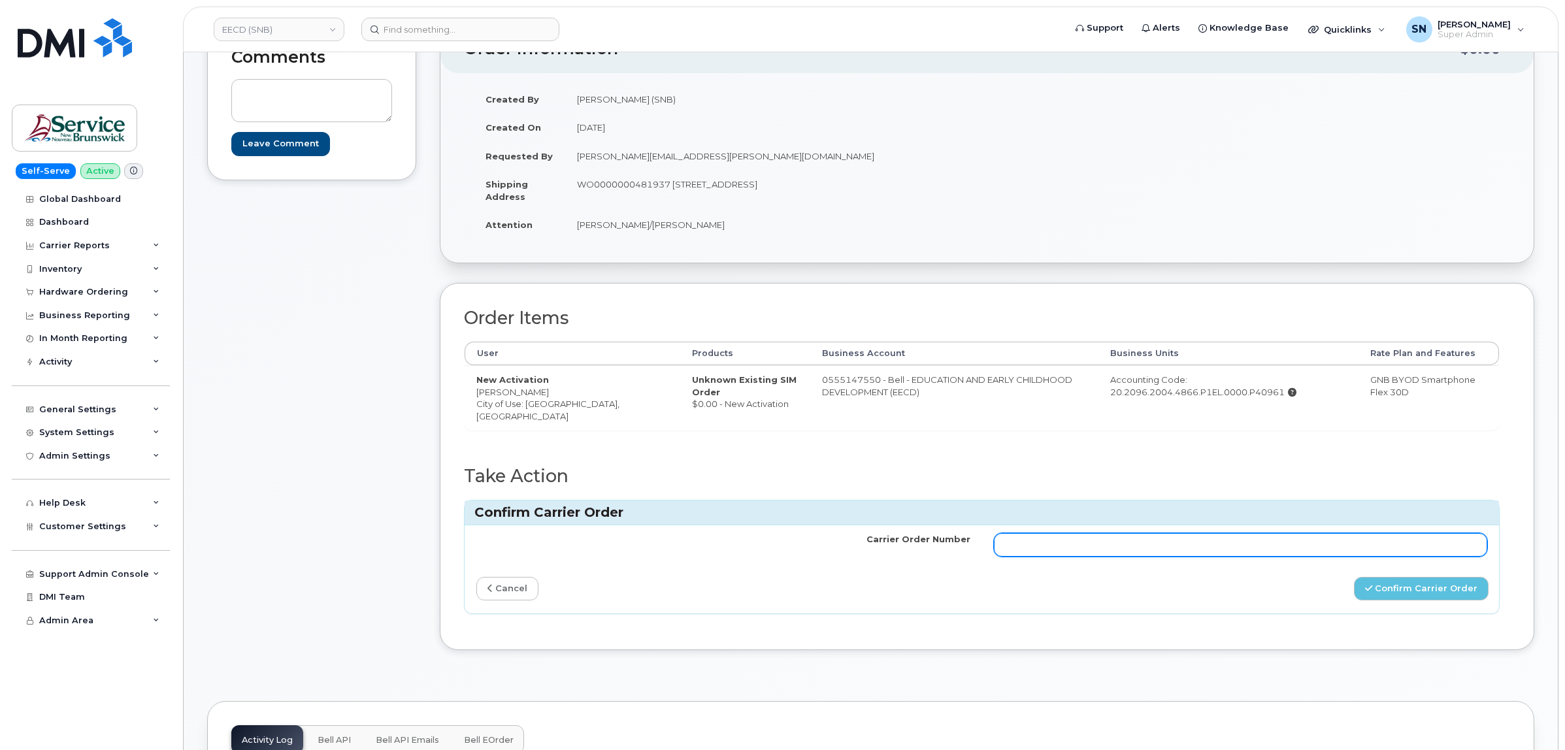
click at [1266, 543] on input "Carrier Order Number" at bounding box center [1241, 545] width 494 height 24
paste input "3013079"
type input "3013079"
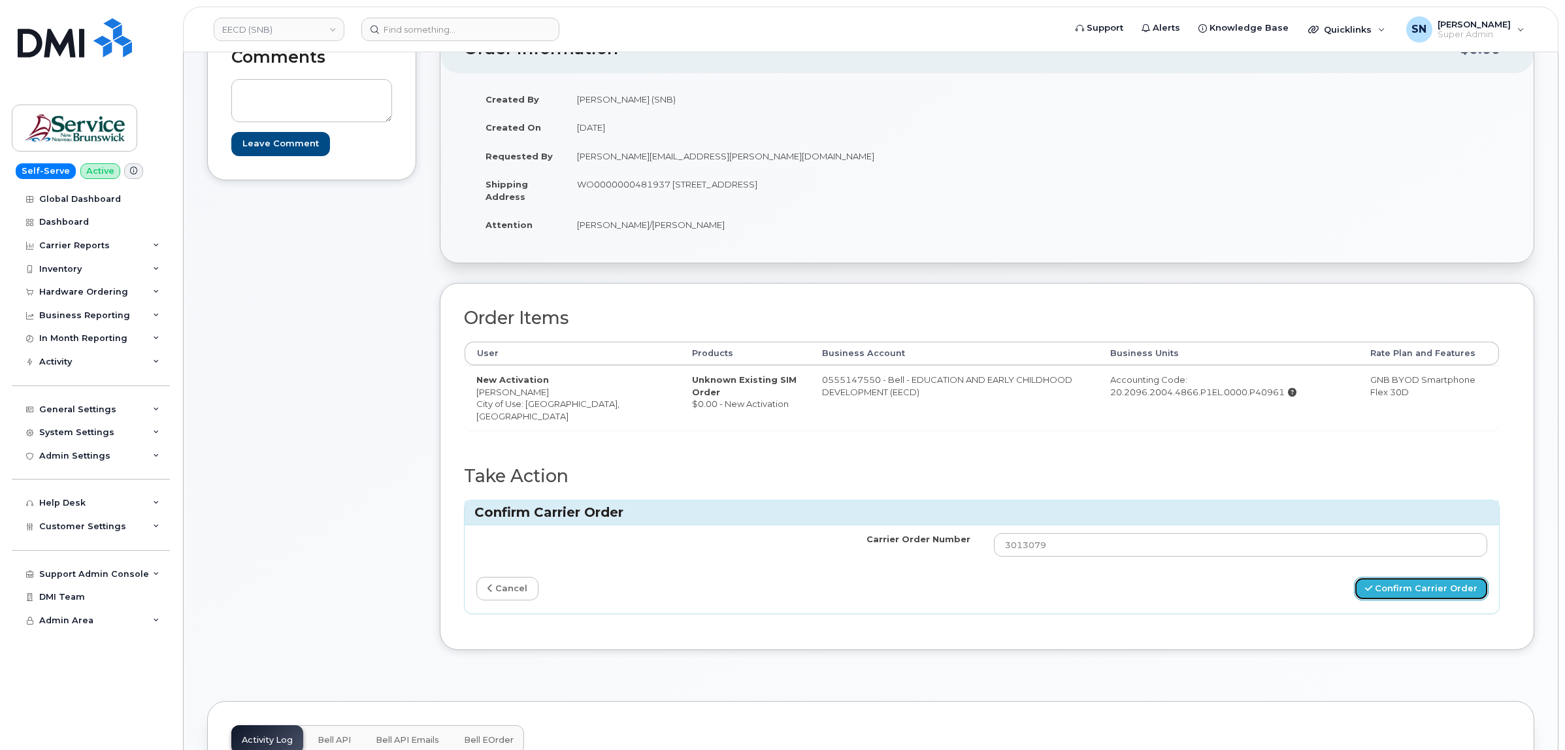
click at [1386, 588] on button "Confirm Carrier Order" at bounding box center [1421, 589] width 135 height 24
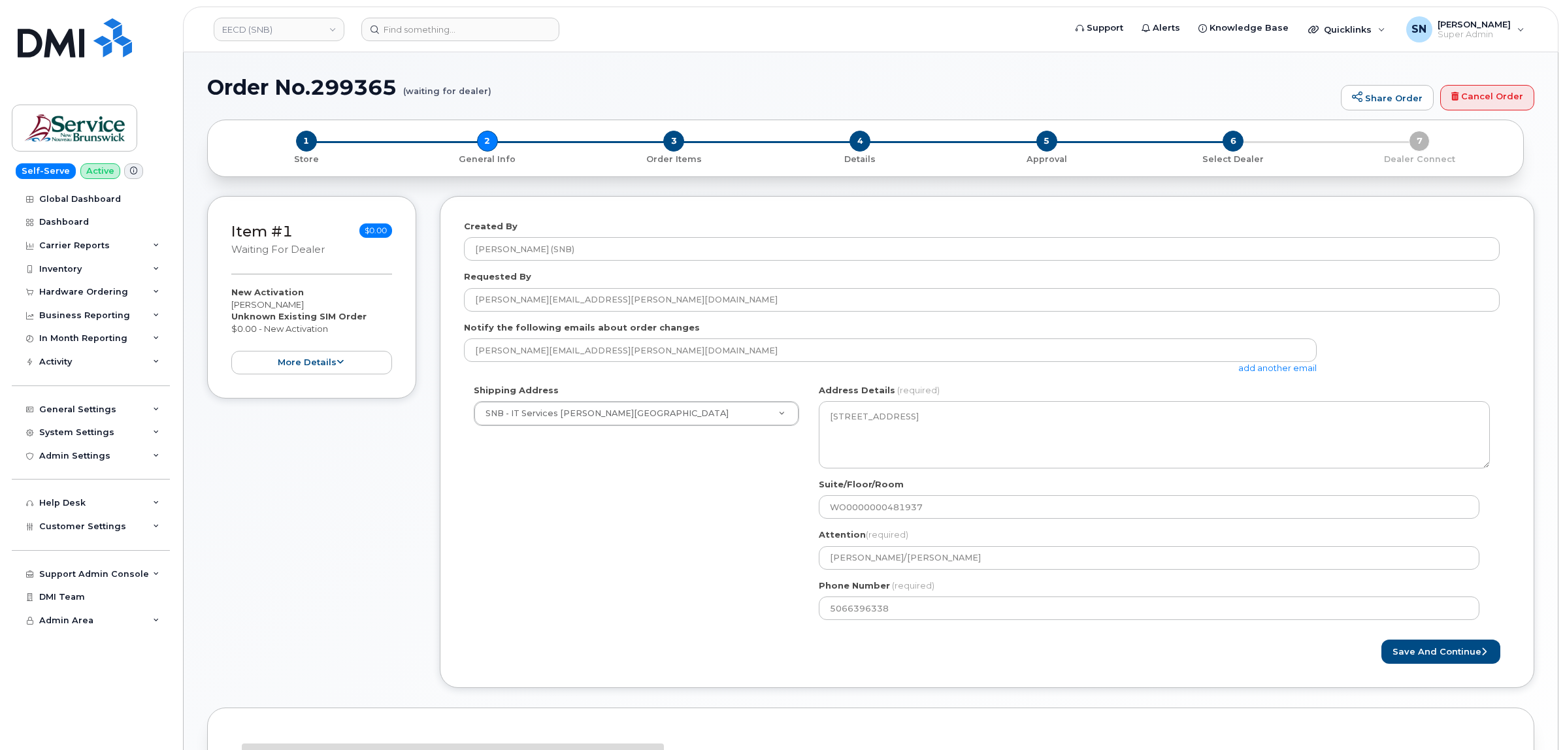
select select
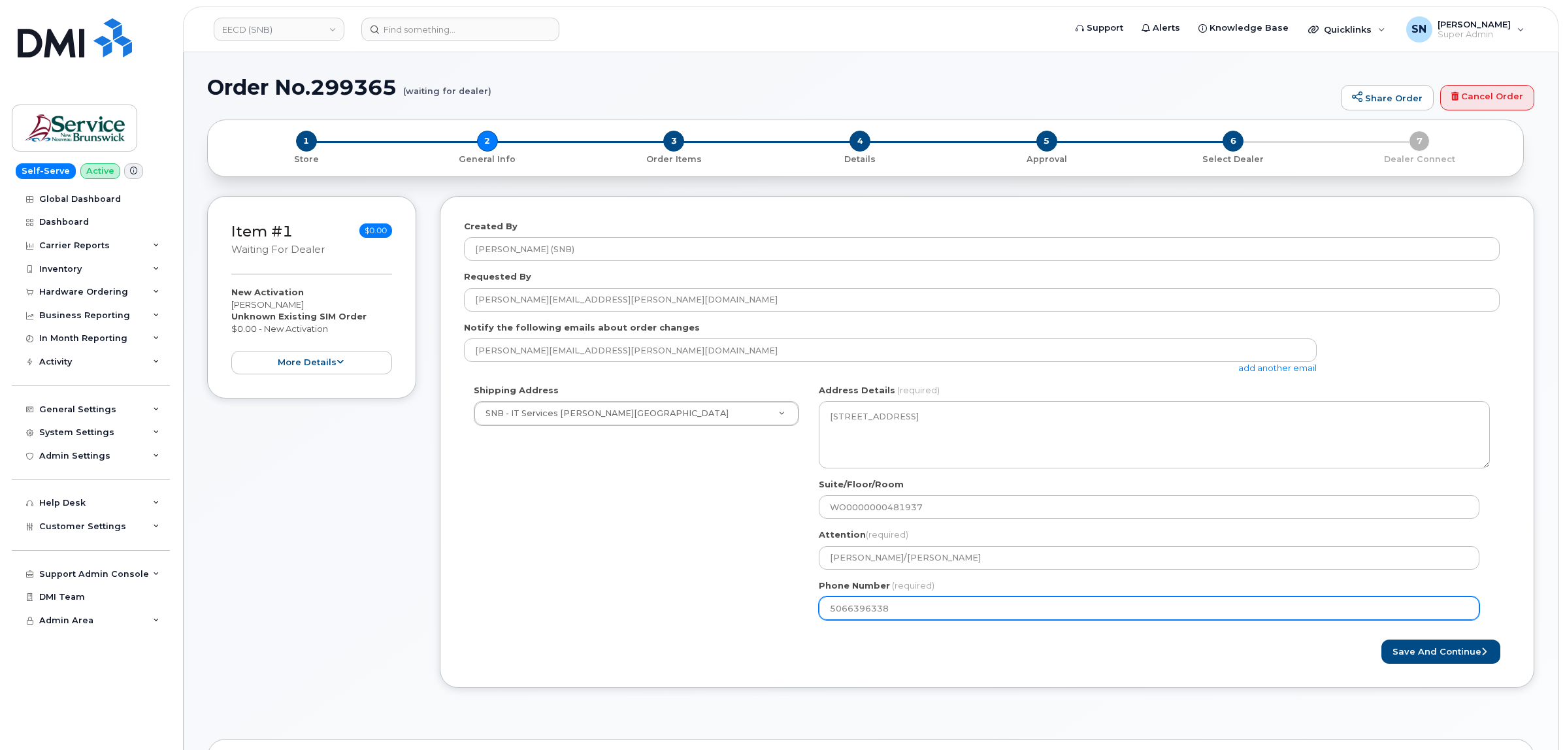
drag, startPoint x: 893, startPoint y: 608, endPoint x: 747, endPoint y: 605, distance: 146.4
click at [814, 609] on div "NB [GEOGRAPHIC_DATA] Search your address... Manually edit your address Click to…" at bounding box center [1154, 507] width 691 height 246
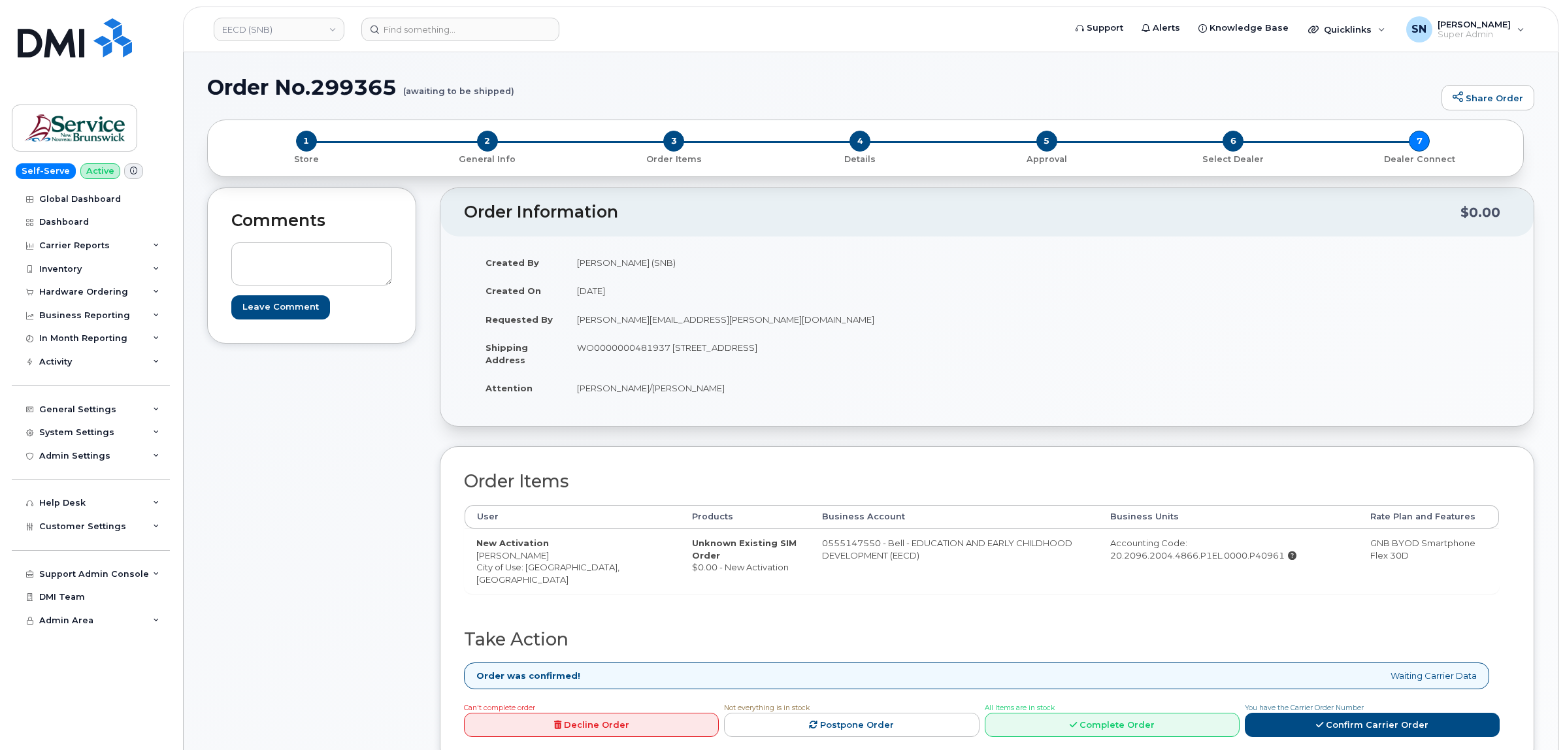
drag, startPoint x: 478, startPoint y: 557, endPoint x: 546, endPoint y: 559, distance: 68.7
click at [546, 559] on td "New Activation [PERSON_NAME] City of Use: [GEOGRAPHIC_DATA], [GEOGRAPHIC_DATA]" at bounding box center [573, 561] width 216 height 65
copy td "Monica Maltais"
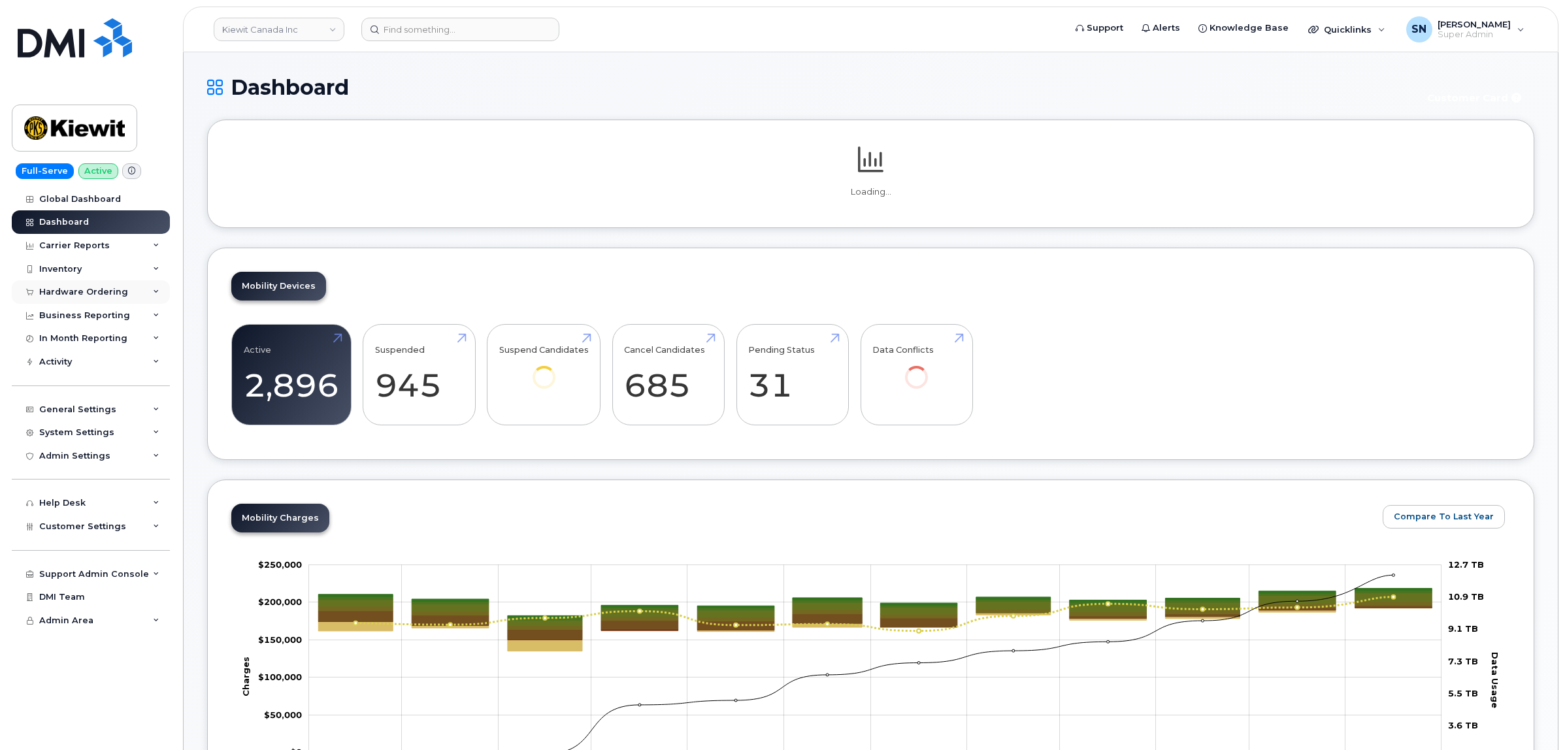
click at [95, 295] on div "Hardware Ordering" at bounding box center [83, 292] width 89 height 10
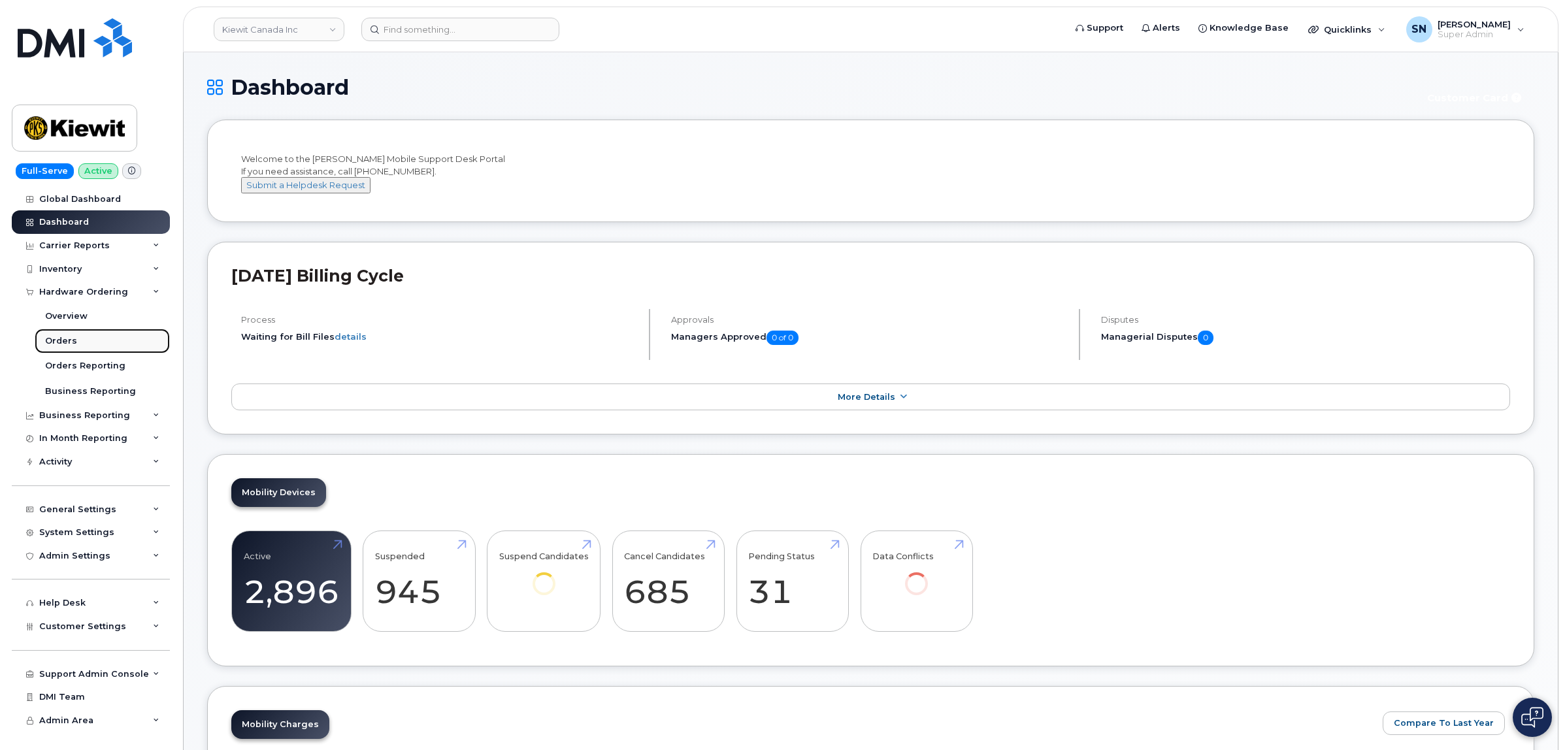
click at [59, 335] on link "Orders" at bounding box center [102, 341] width 135 height 25
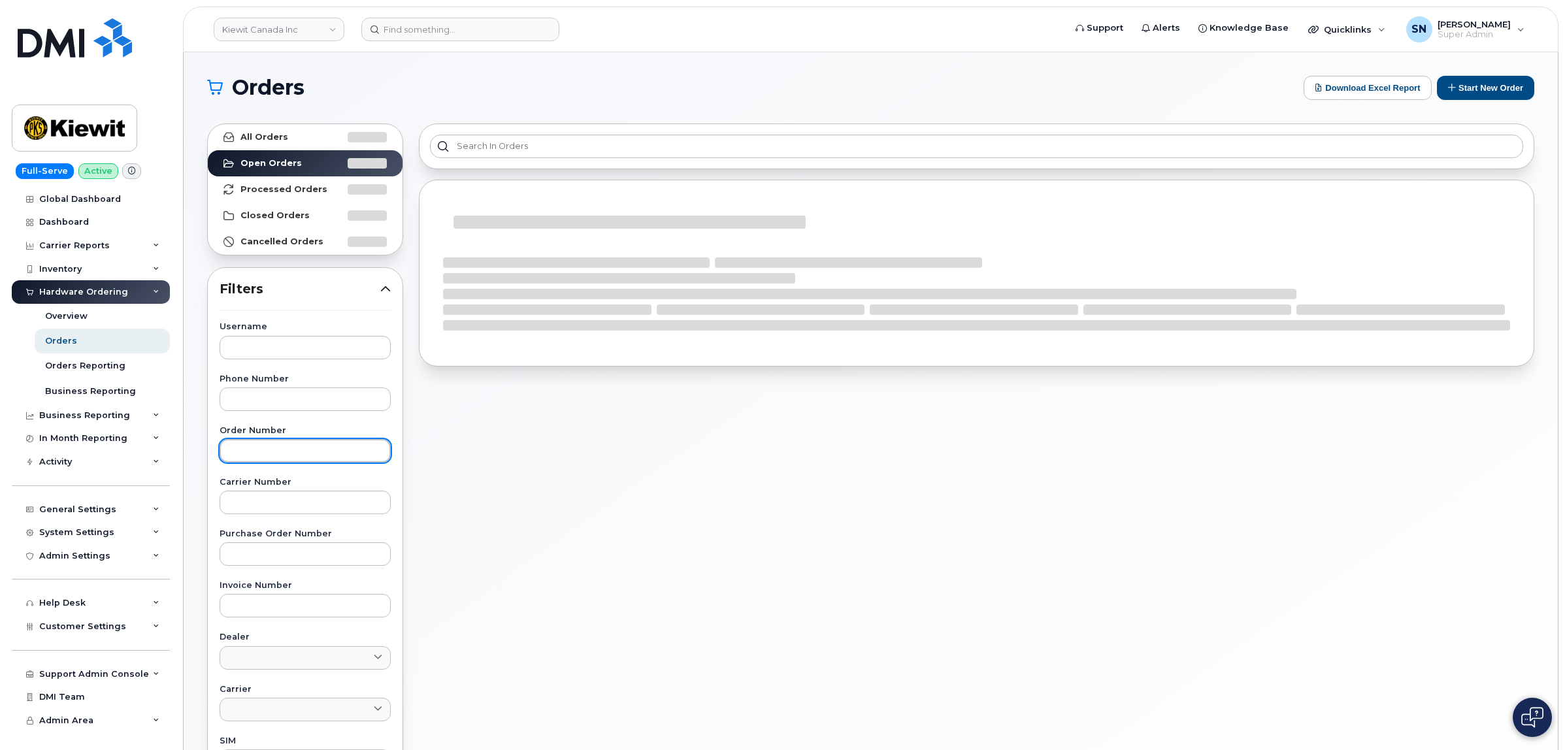
click at [282, 459] on input "text" at bounding box center [305, 451] width 171 height 24
paste input "299915"
type input "299915"
click at [273, 134] on strong "All Orders" at bounding box center [265, 137] width 48 height 10
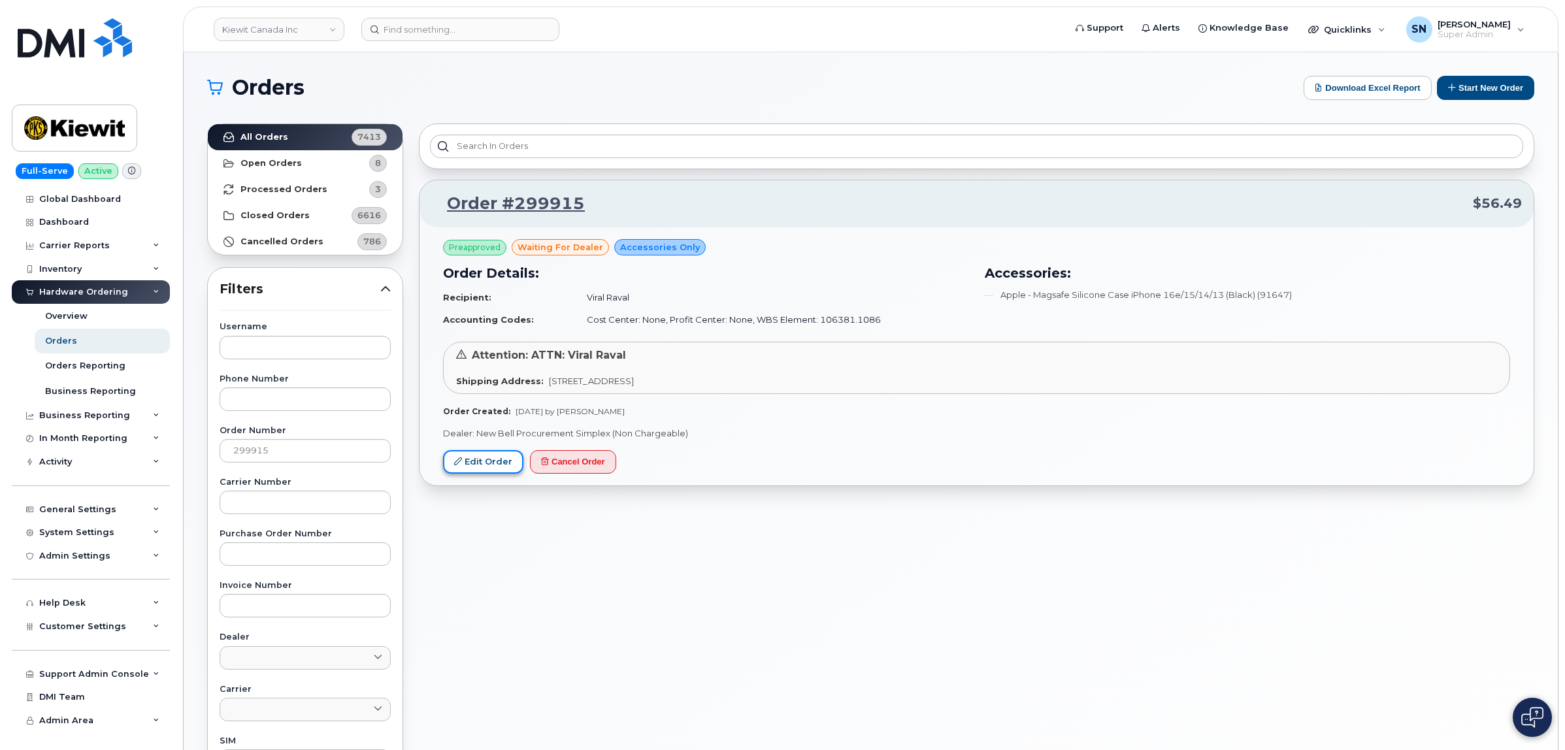
click at [469, 465] on link "Edit Order" at bounding box center [483, 462] width 80 height 24
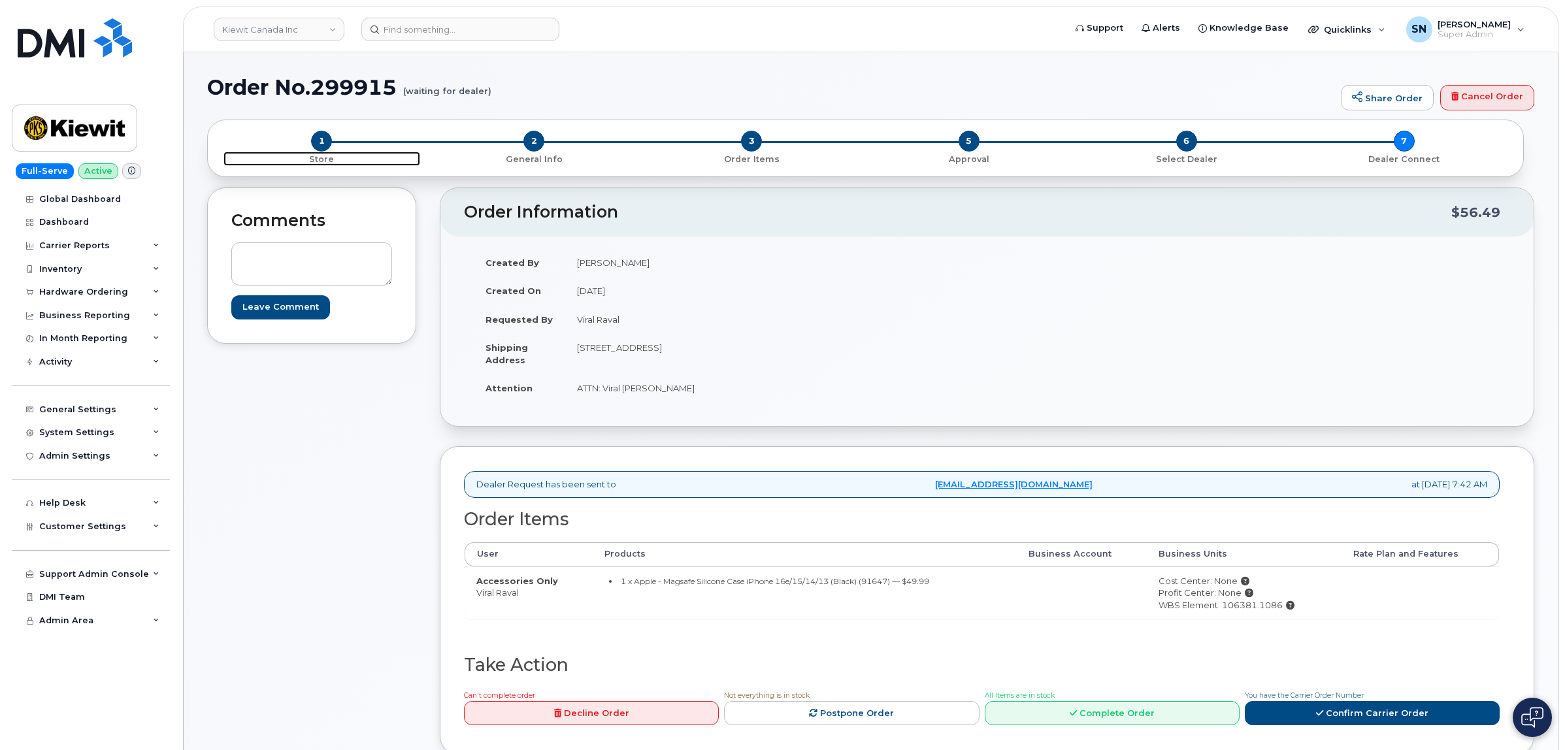
click at [328, 141] on span "1" at bounding box center [321, 141] width 21 height 21
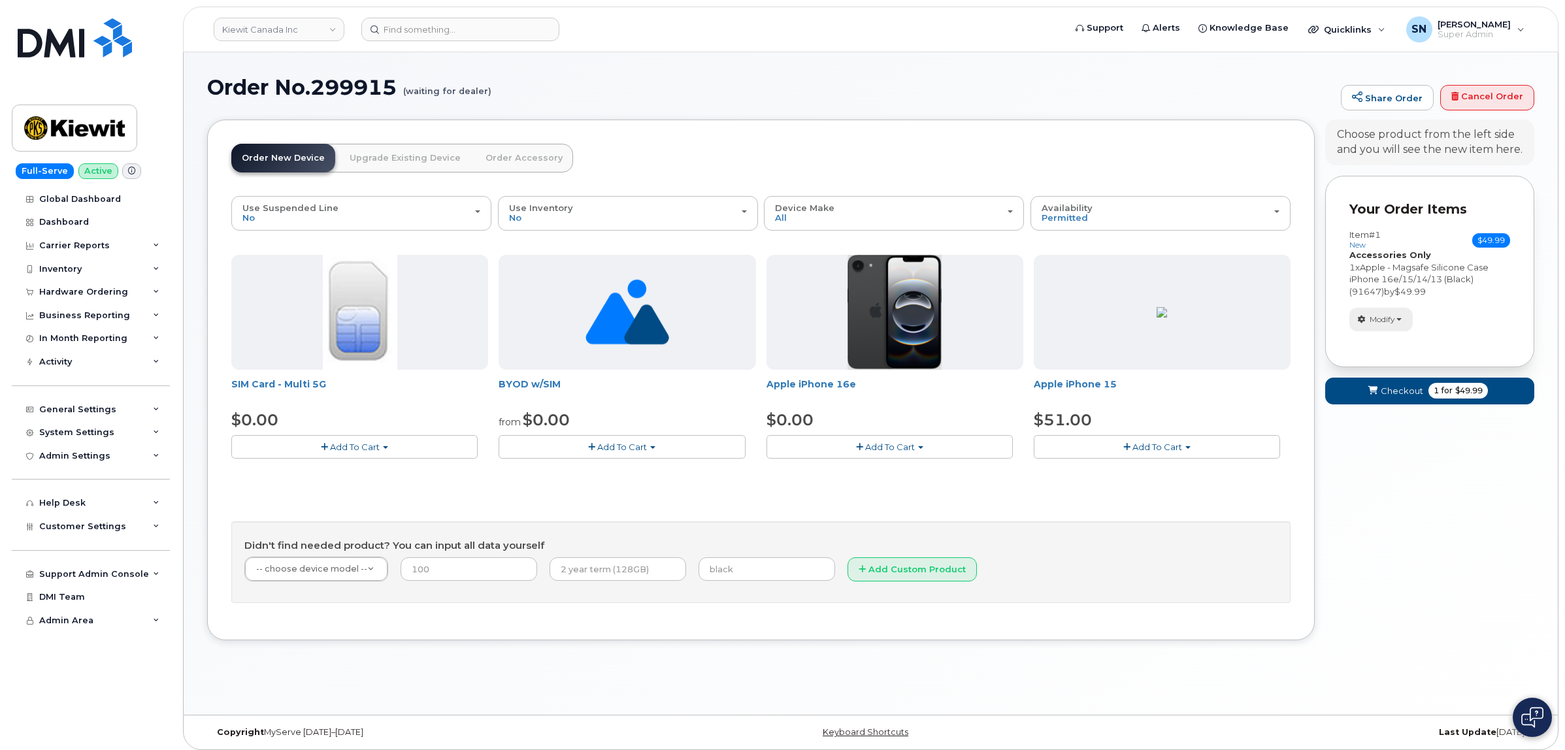
click at [1394, 321] on span "Modify" at bounding box center [1382, 320] width 25 height 12
click at [1390, 341] on link "change" at bounding box center [1412, 340] width 124 height 16
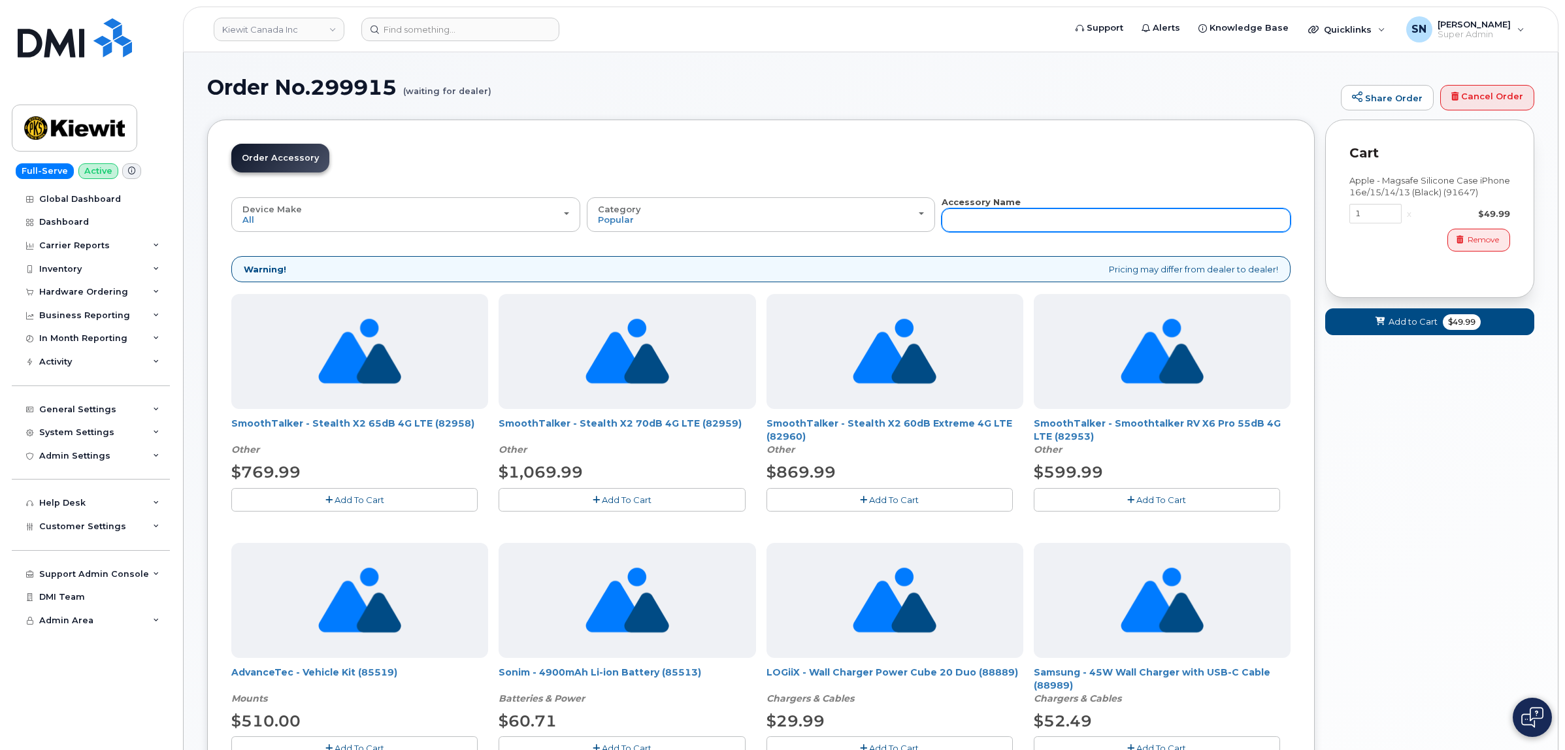
click at [1063, 221] on input "text" at bounding box center [1116, 221] width 349 height 24
paste input "91757"
type input "91757"
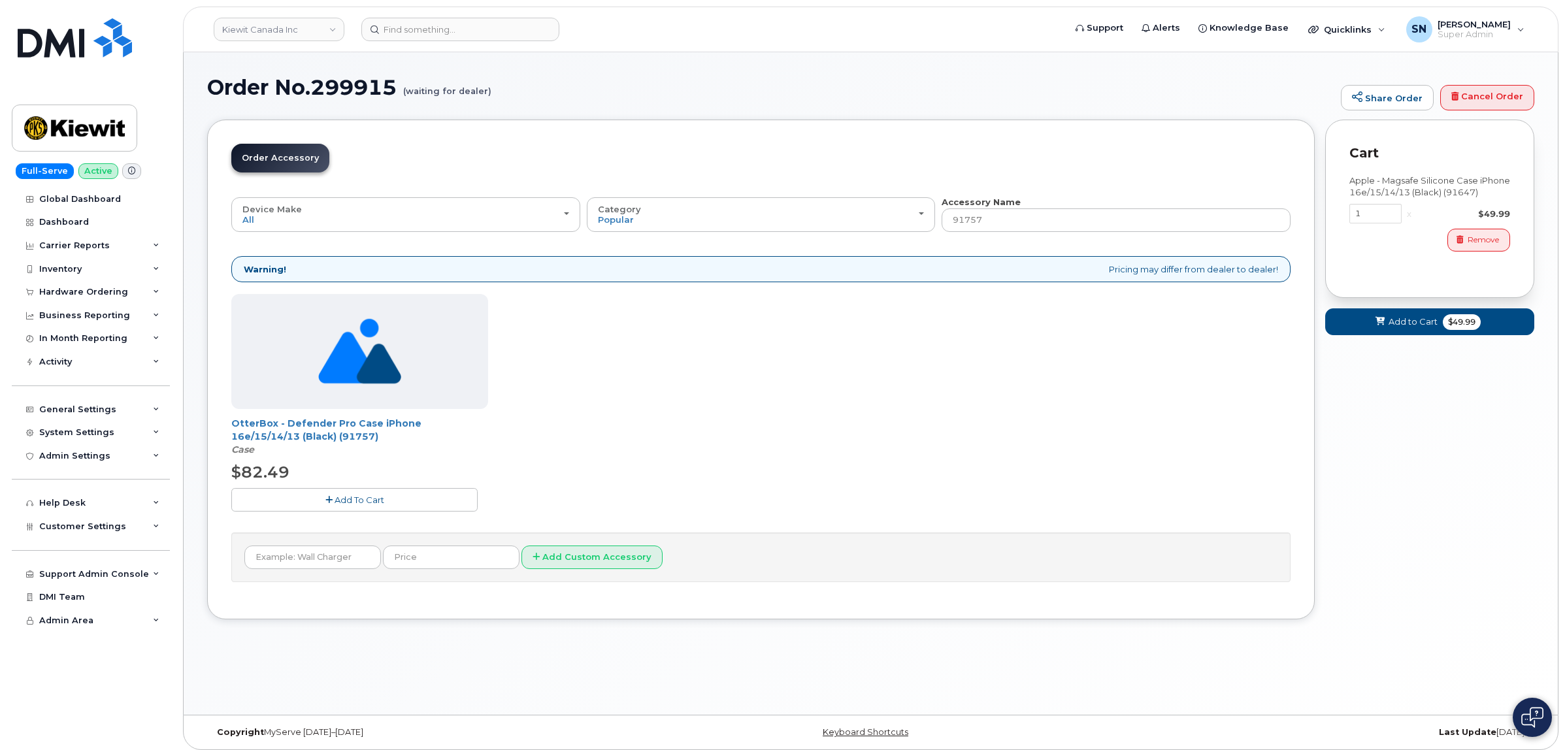
click at [394, 501] on button "Add To Cart" at bounding box center [354, 499] width 246 height 23
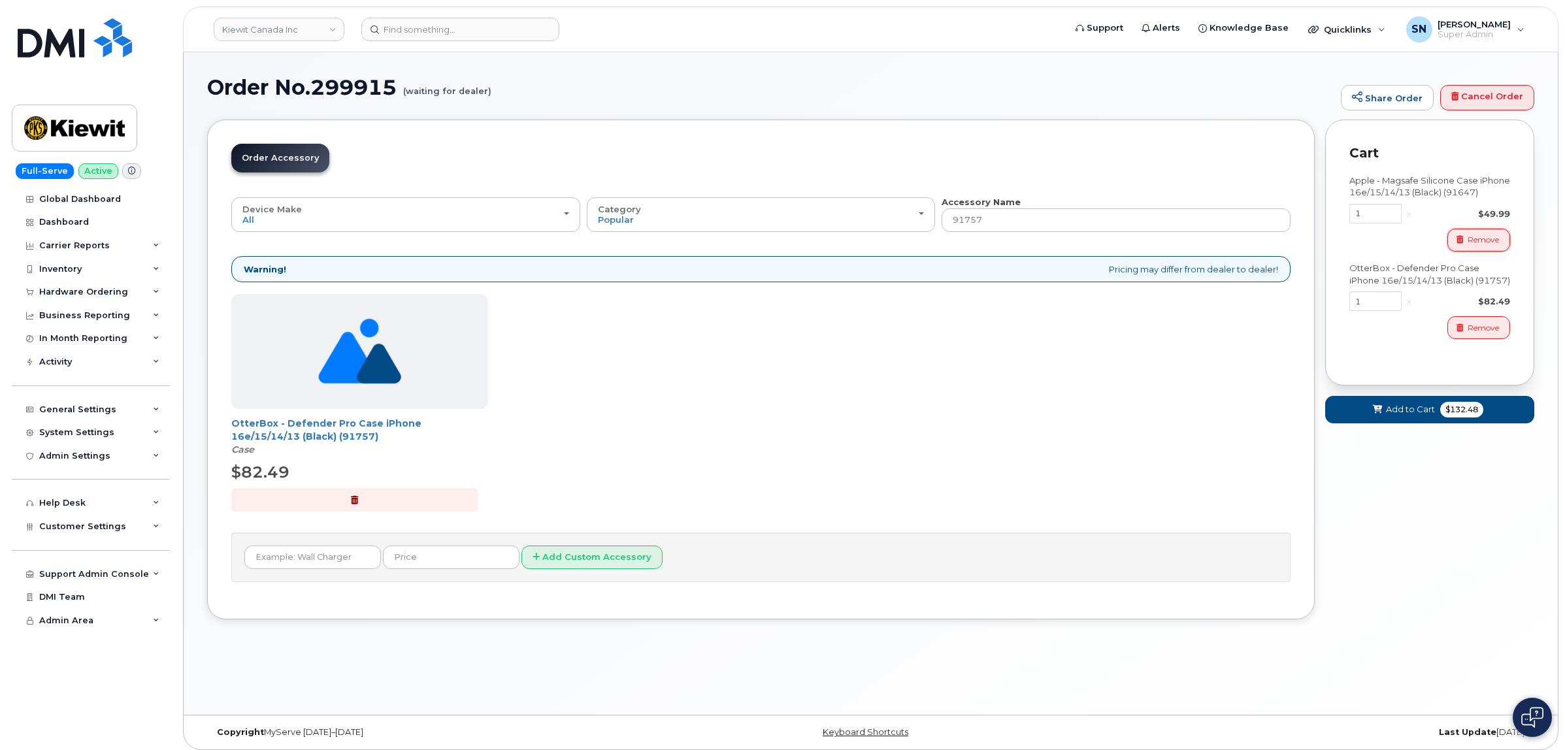
click at [1468, 240] on span "Remove" at bounding box center [1483, 240] width 31 height 12
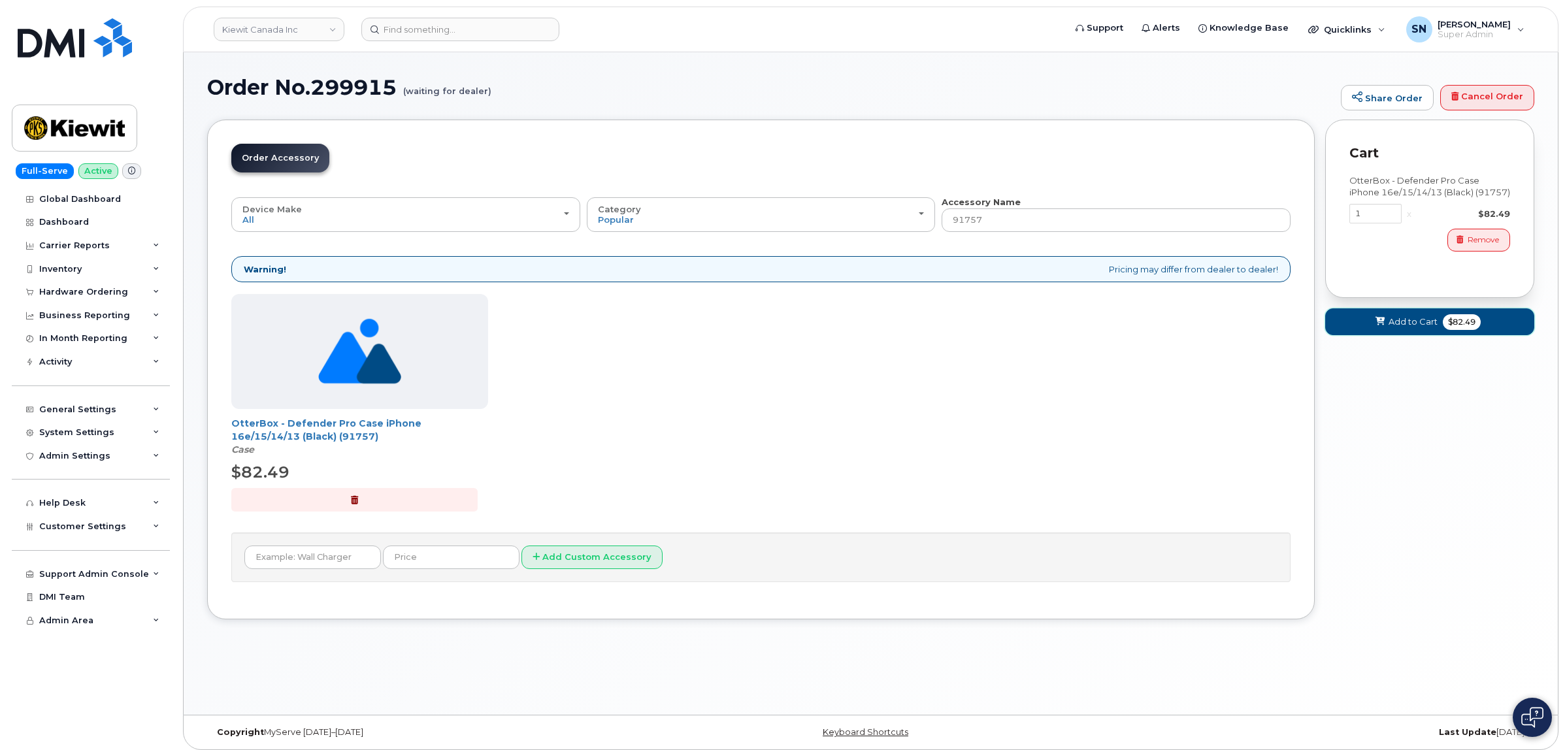
click at [1420, 311] on button "Add to Cart $82.49" at bounding box center [1430, 322] width 209 height 27
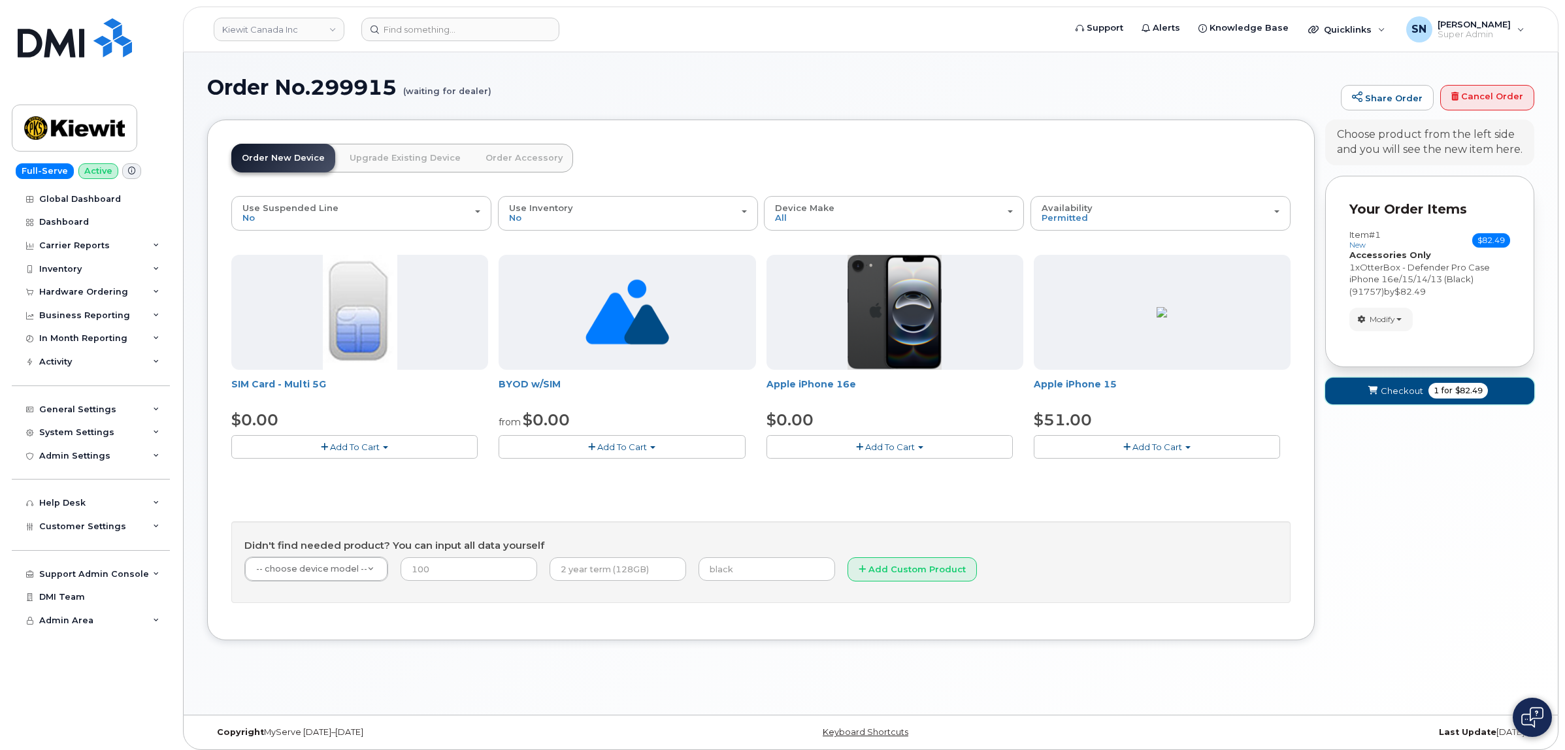
click at [1388, 392] on span "Checkout" at bounding box center [1402, 391] width 42 height 12
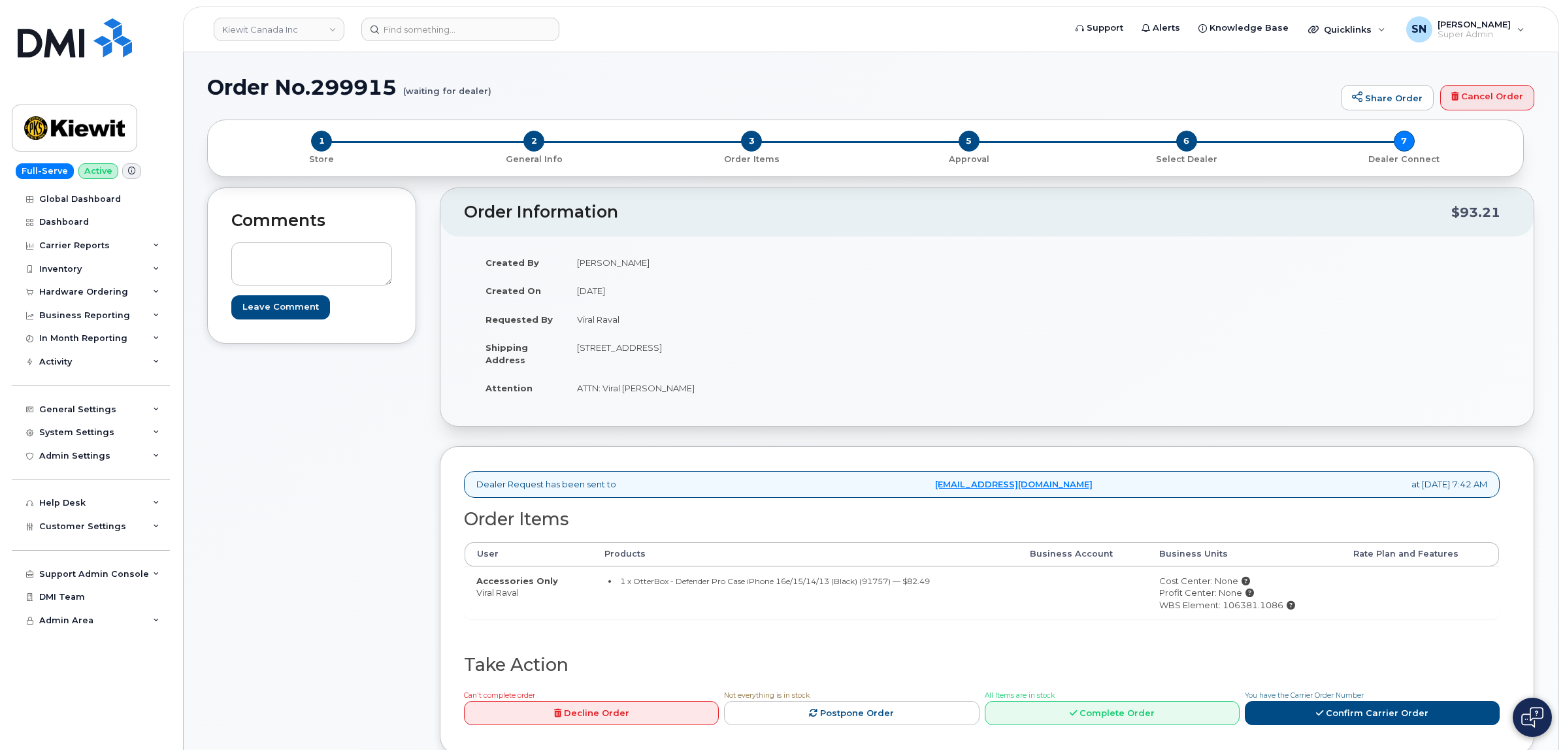
click at [873, 584] on small "1 x OtterBox - Defender Pro Case iPhone 16e/15/14/13 (Black) (91757) — $82.49" at bounding box center [775, 581] width 310 height 10
copy small "91757"
drag, startPoint x: 578, startPoint y: 348, endPoint x: 645, endPoint y: 355, distance: 67.0
click at [645, 355] on td "[STREET_ADDRESS]" at bounding box center [771, 353] width 412 height 41
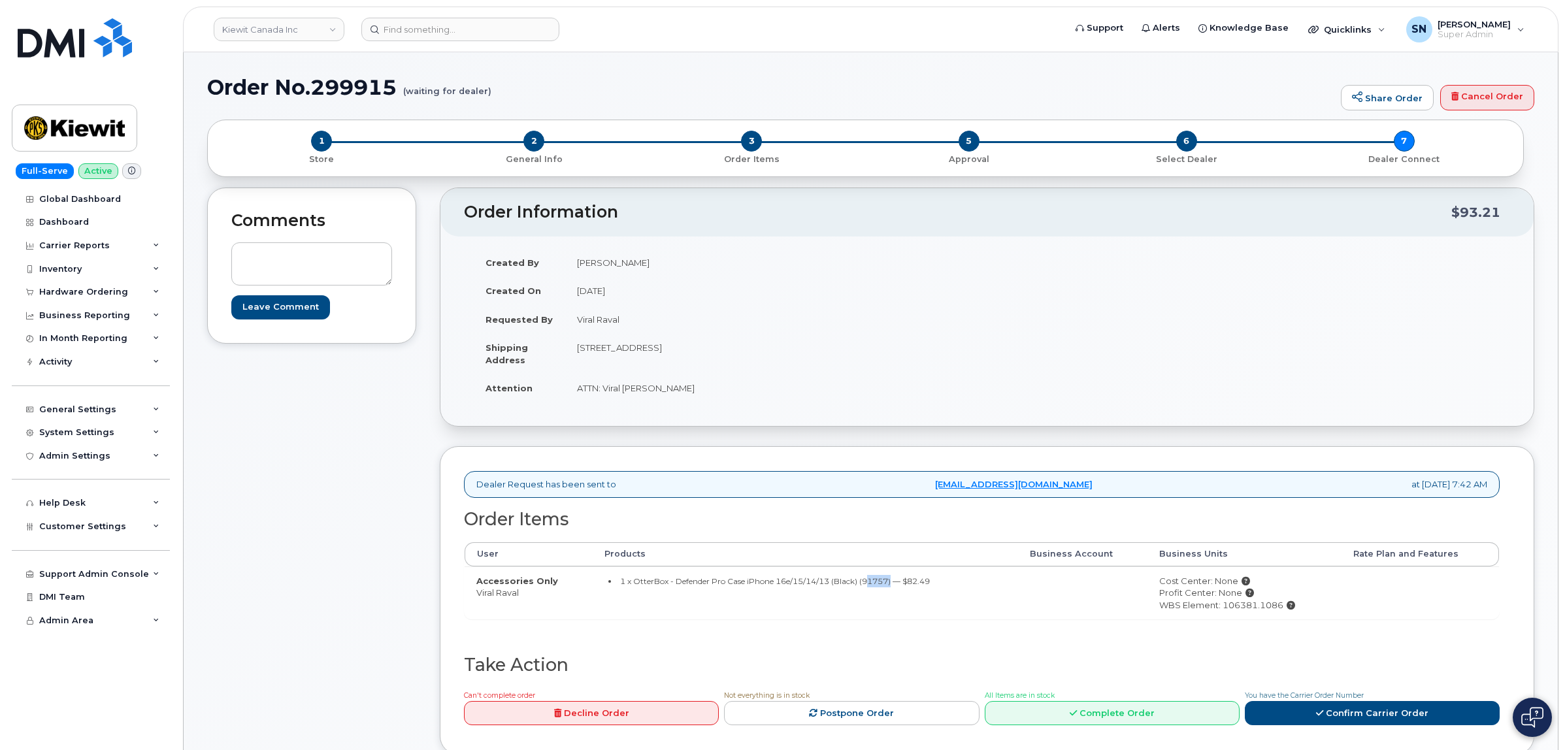
copy td "[STREET_ADDRESS]"
click at [739, 373] on td "[STREET_ADDRESS]" at bounding box center [771, 353] width 412 height 41
click at [743, 348] on td "[STREET_ADDRESS]" at bounding box center [771, 353] width 412 height 41
drag, startPoint x: 708, startPoint y: 345, endPoint x: 742, endPoint y: 348, distance: 34.1
click at [742, 348] on td "[STREET_ADDRESS]" at bounding box center [771, 353] width 412 height 41
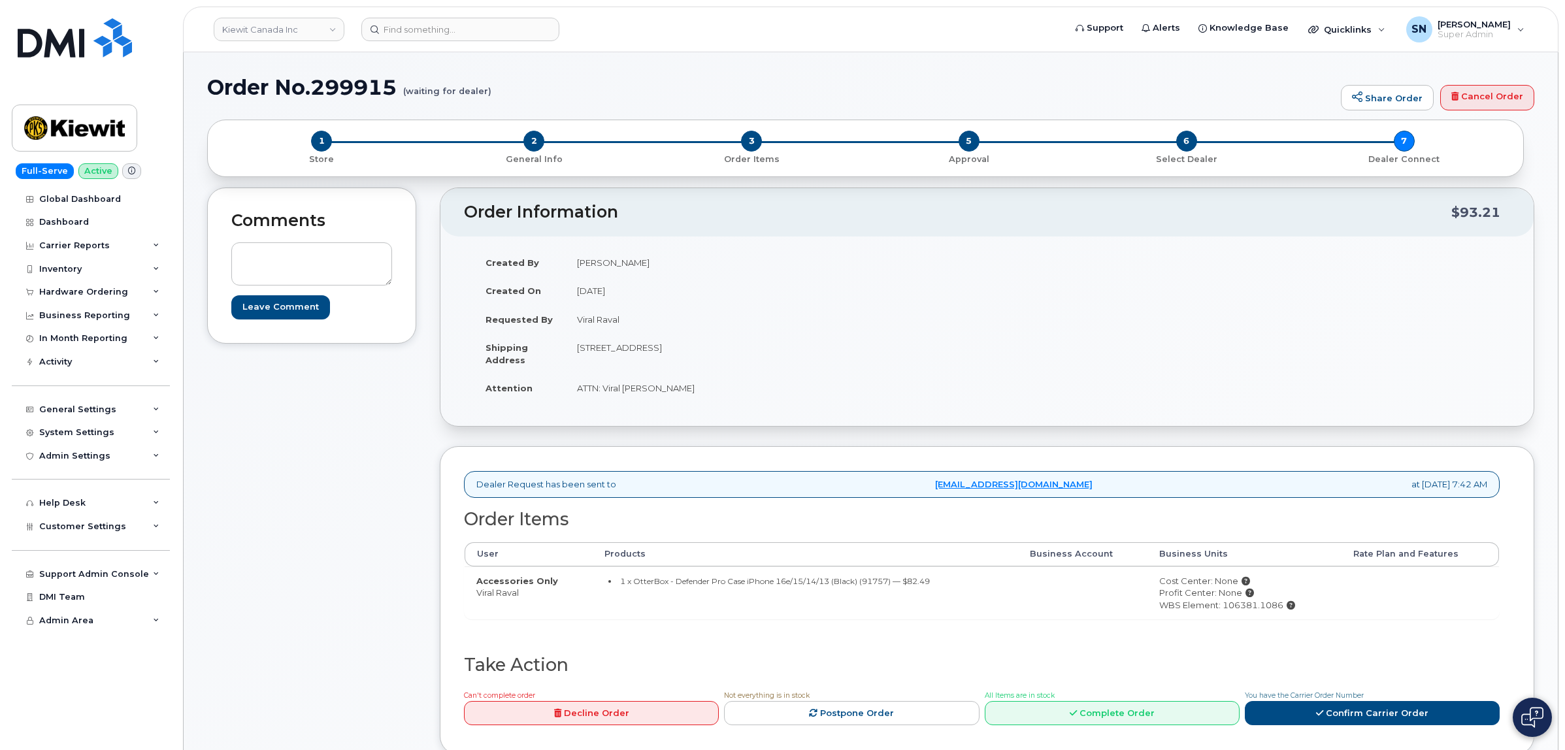
copy td "L1J 1R6"
drag, startPoint x: 605, startPoint y: 390, endPoint x: 647, endPoint y: 392, distance: 42.6
click at [647, 392] on td "ATTN: Viral [PERSON_NAME]" at bounding box center [771, 388] width 412 height 29
copy td "Viral Raval"
drag, startPoint x: 477, startPoint y: 596, endPoint x: 525, endPoint y: 600, distance: 47.9
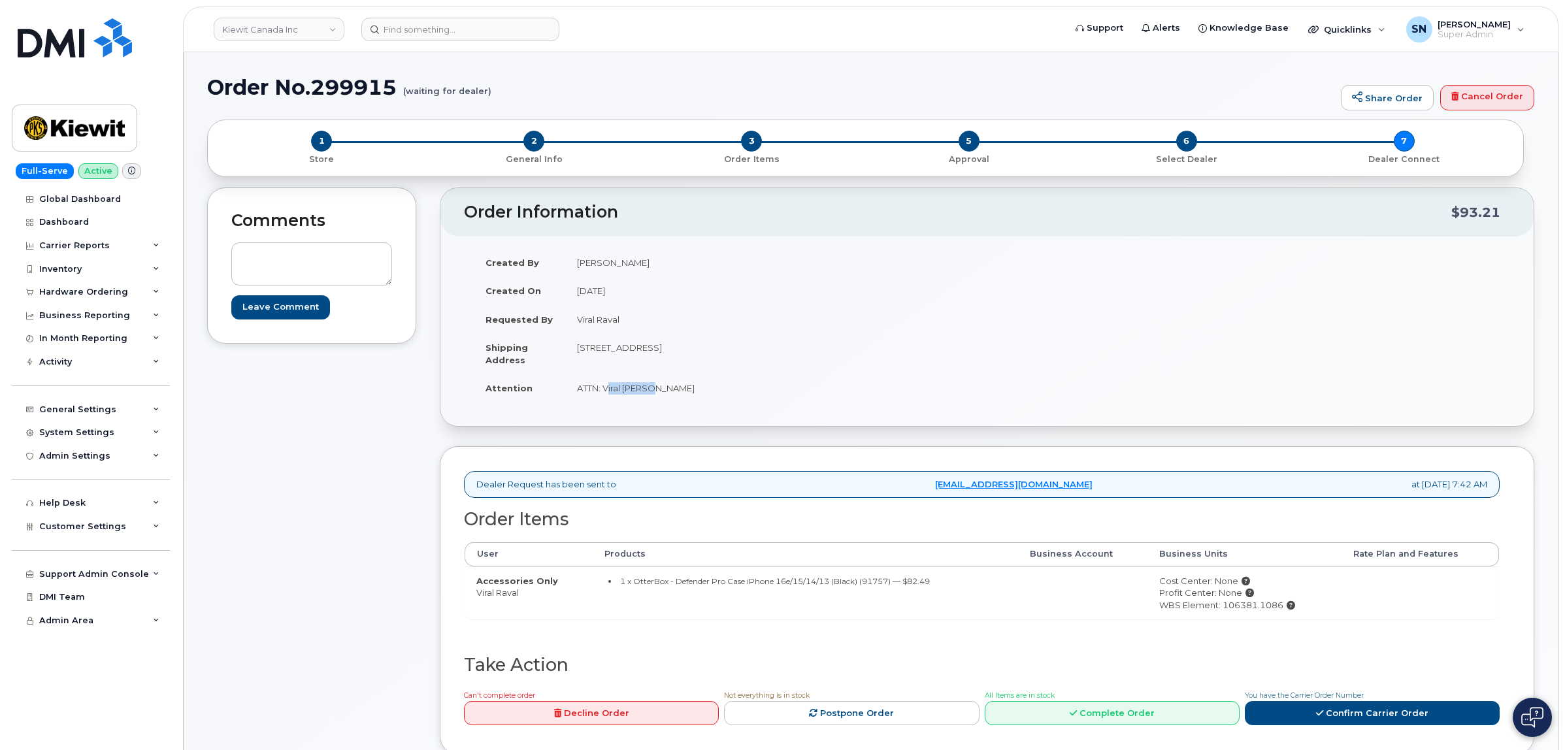
click at [525, 600] on td "Accessories Only Viral [PERSON_NAME]" at bounding box center [529, 593] width 128 height 53
copy td "Viral Raval"
drag, startPoint x: 1286, startPoint y: 605, endPoint x: 1226, endPoint y: 609, distance: 60.2
click at [1226, 609] on div "WBS Element: 106381.1086" at bounding box center [1245, 605] width 171 height 12
copy div "106381.1086"
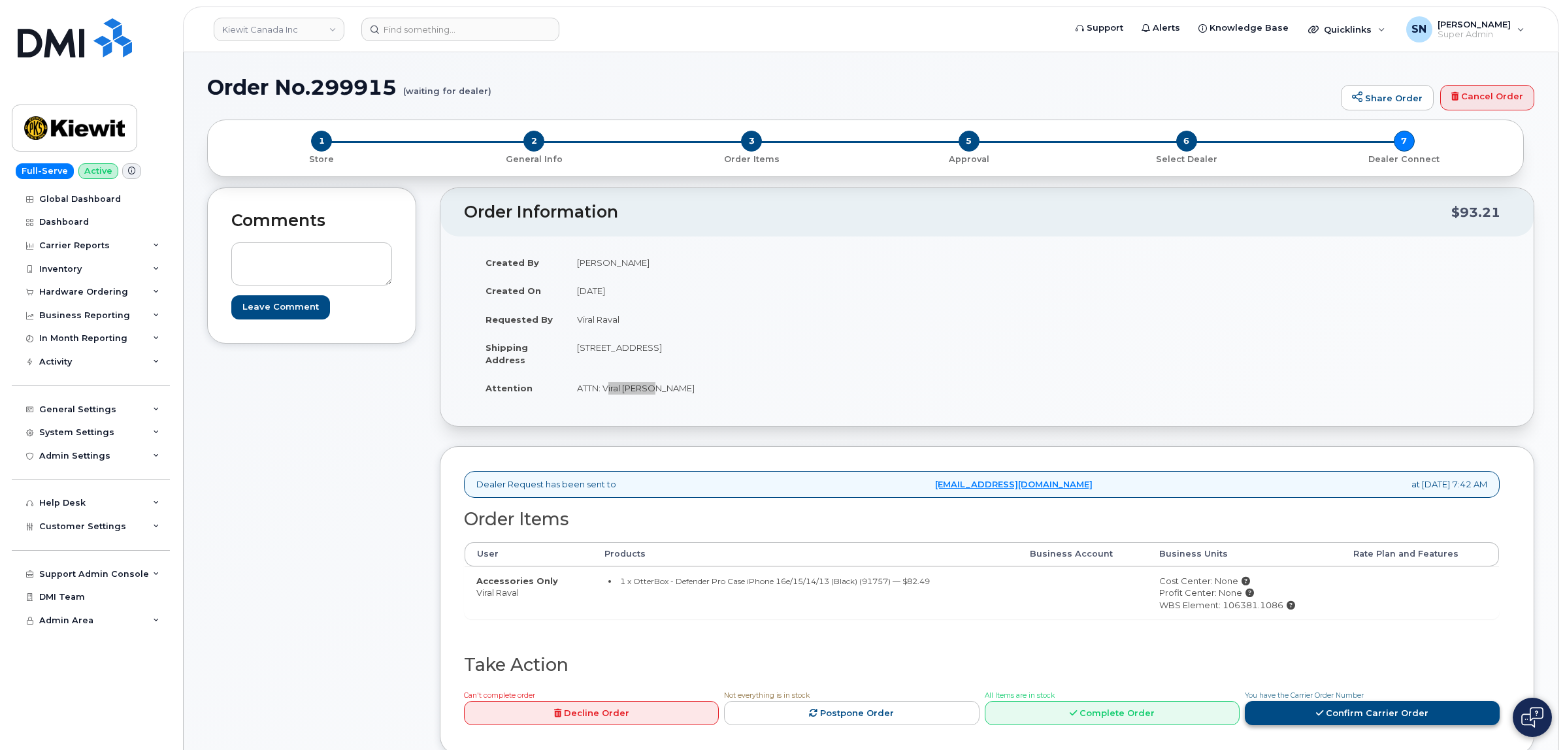
scroll to position [163, 0]
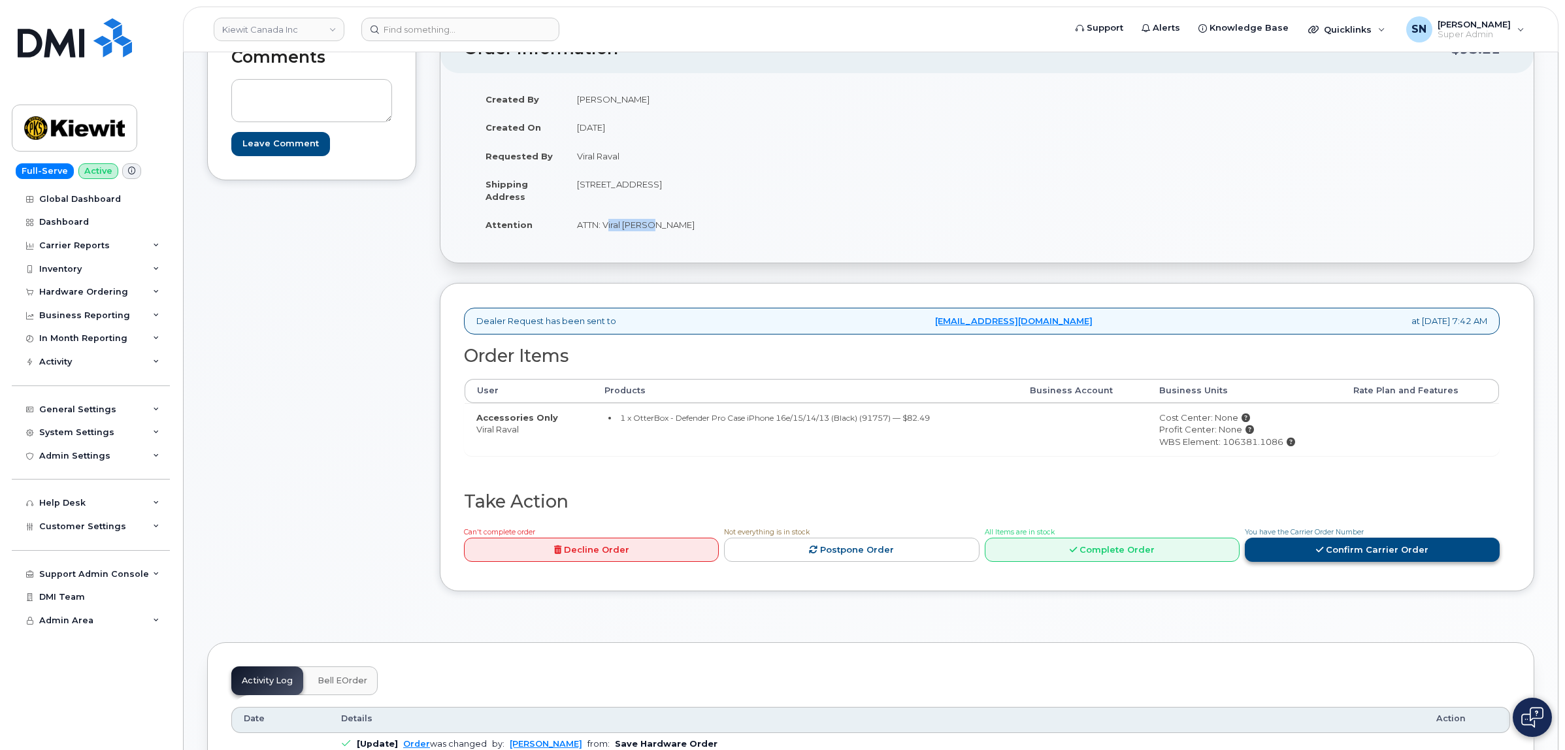
click at [1294, 544] on link "Confirm Carrier Order" at bounding box center [1372, 550] width 255 height 24
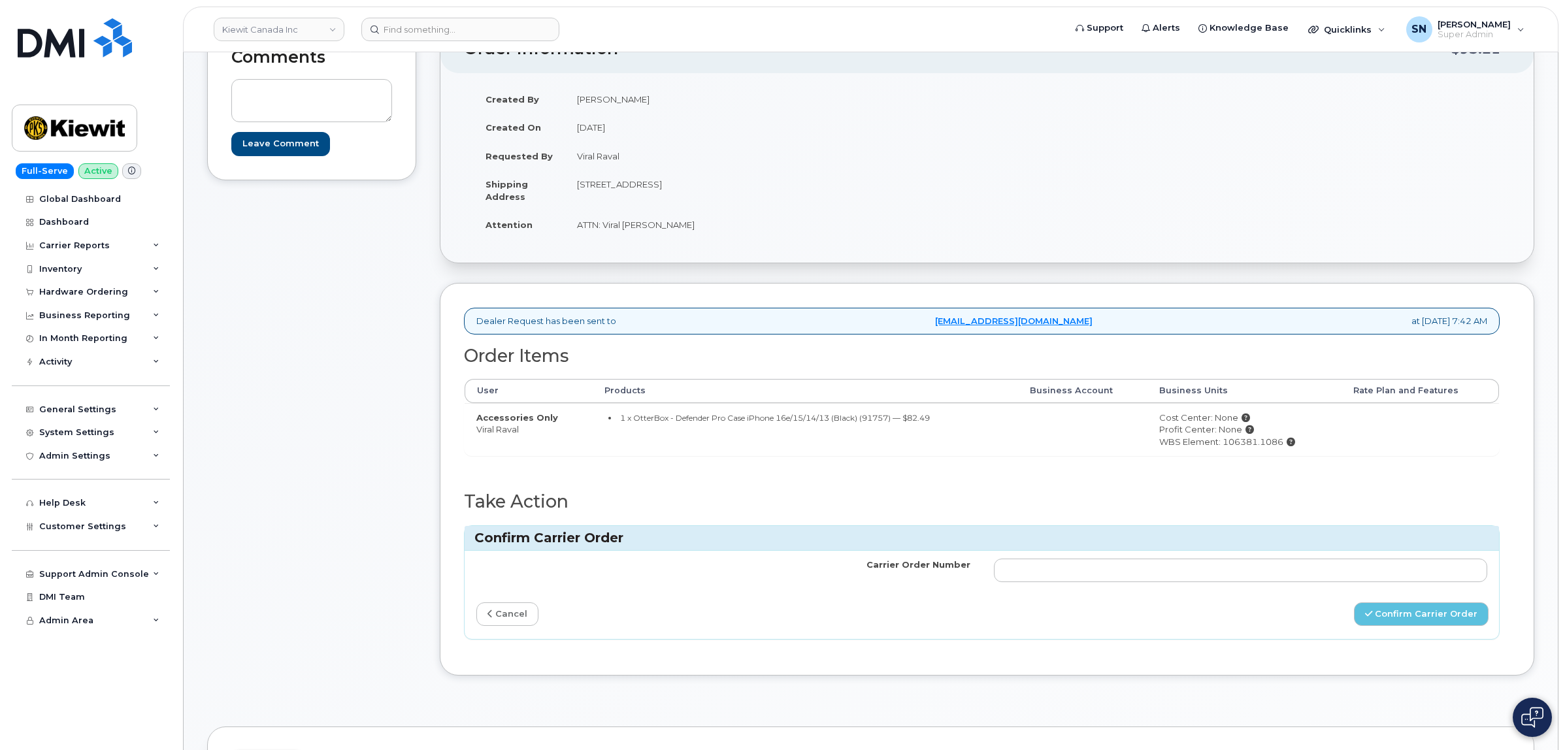
click at [1216, 547] on h3 "Confirm Carrier Order" at bounding box center [982, 538] width 1015 height 18
click at [1216, 574] on input "Carrier Order Number" at bounding box center [1241, 571] width 494 height 24
paste input "3013083"
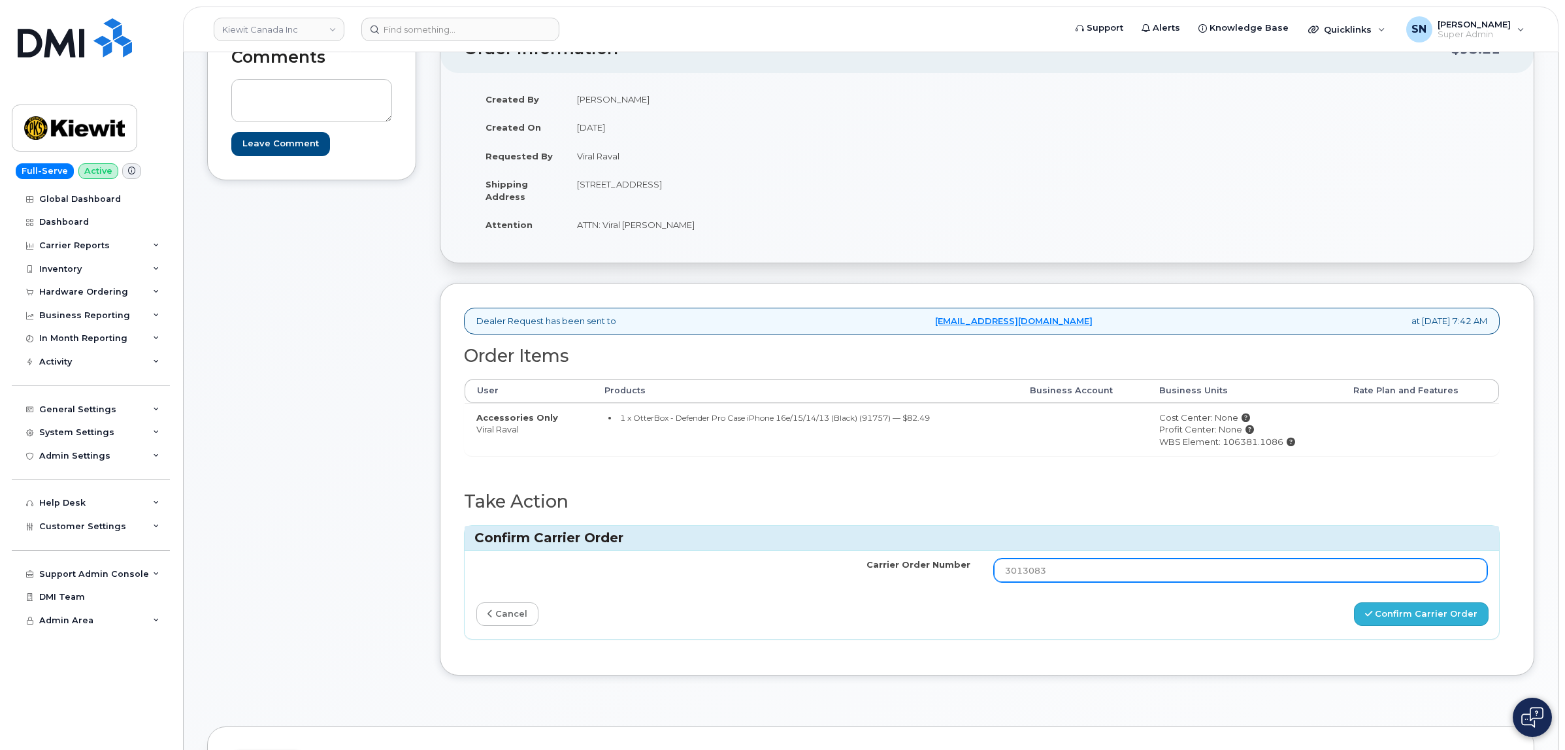
type input "3013083"
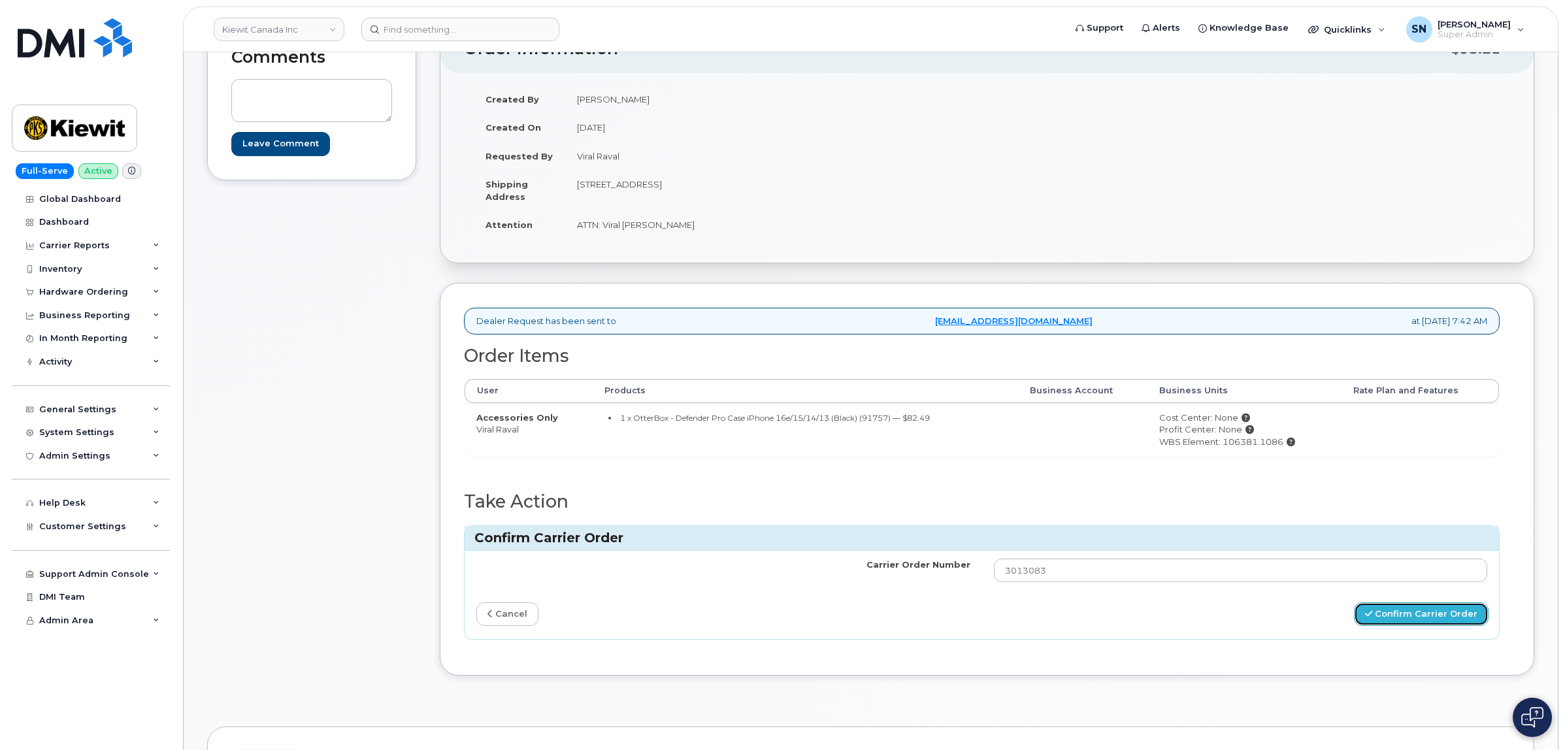
click at [1412, 616] on button "Confirm Carrier Order" at bounding box center [1421, 615] width 135 height 24
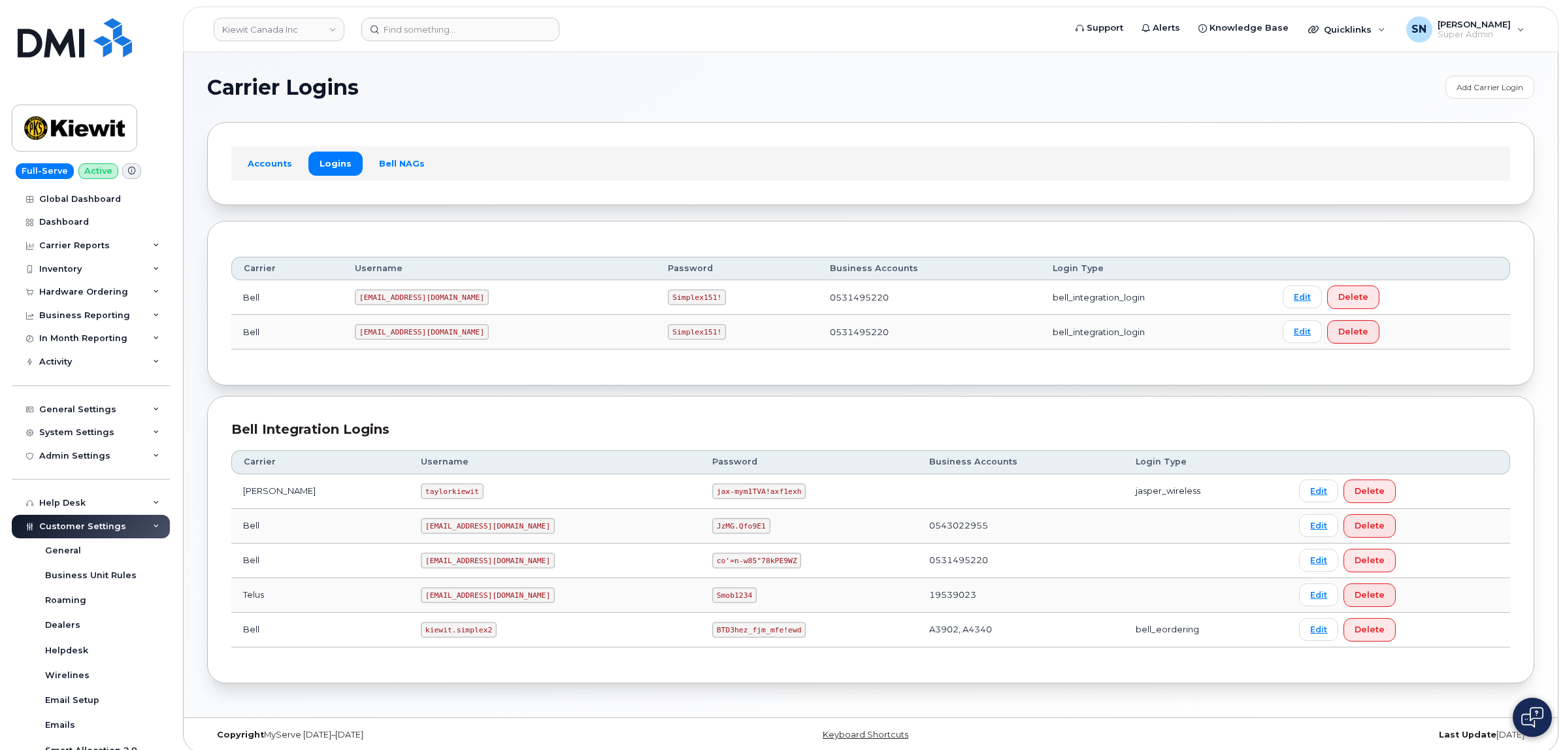
scroll to position [262, 0]
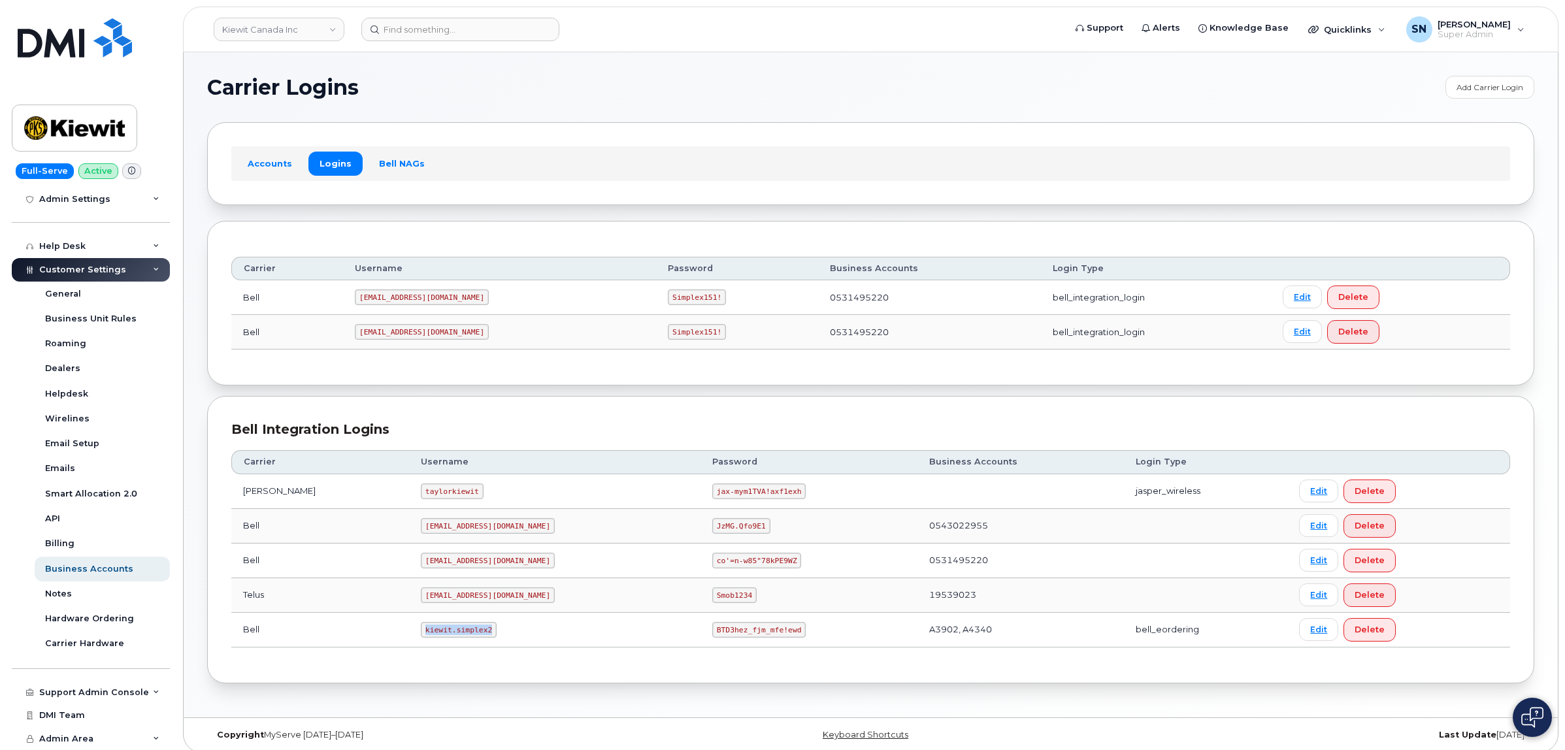
drag, startPoint x: 390, startPoint y: 634, endPoint x: 455, endPoint y: 639, distance: 65.6
click at [455, 638] on code "kiewit.simplex2" at bounding box center [459, 630] width 76 height 16
copy code "kiewit.simplex2"
drag, startPoint x: 654, startPoint y: 633, endPoint x: 741, endPoint y: 633, distance: 86.9
click at [741, 633] on td "BTD3hez_fjm_mfe!ewd" at bounding box center [809, 630] width 217 height 35
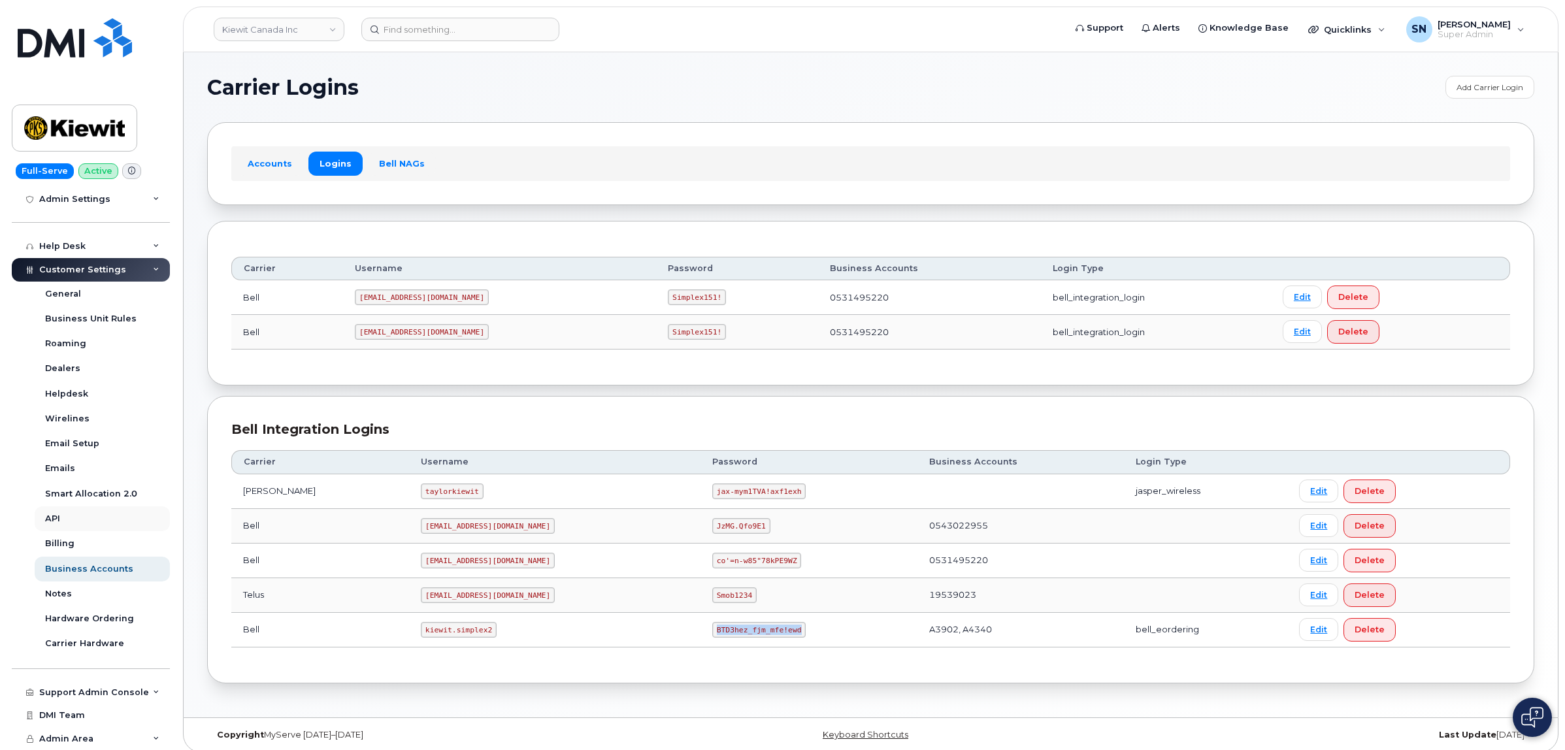
copy code "BTD3hez_fjm_mfe!ewd"
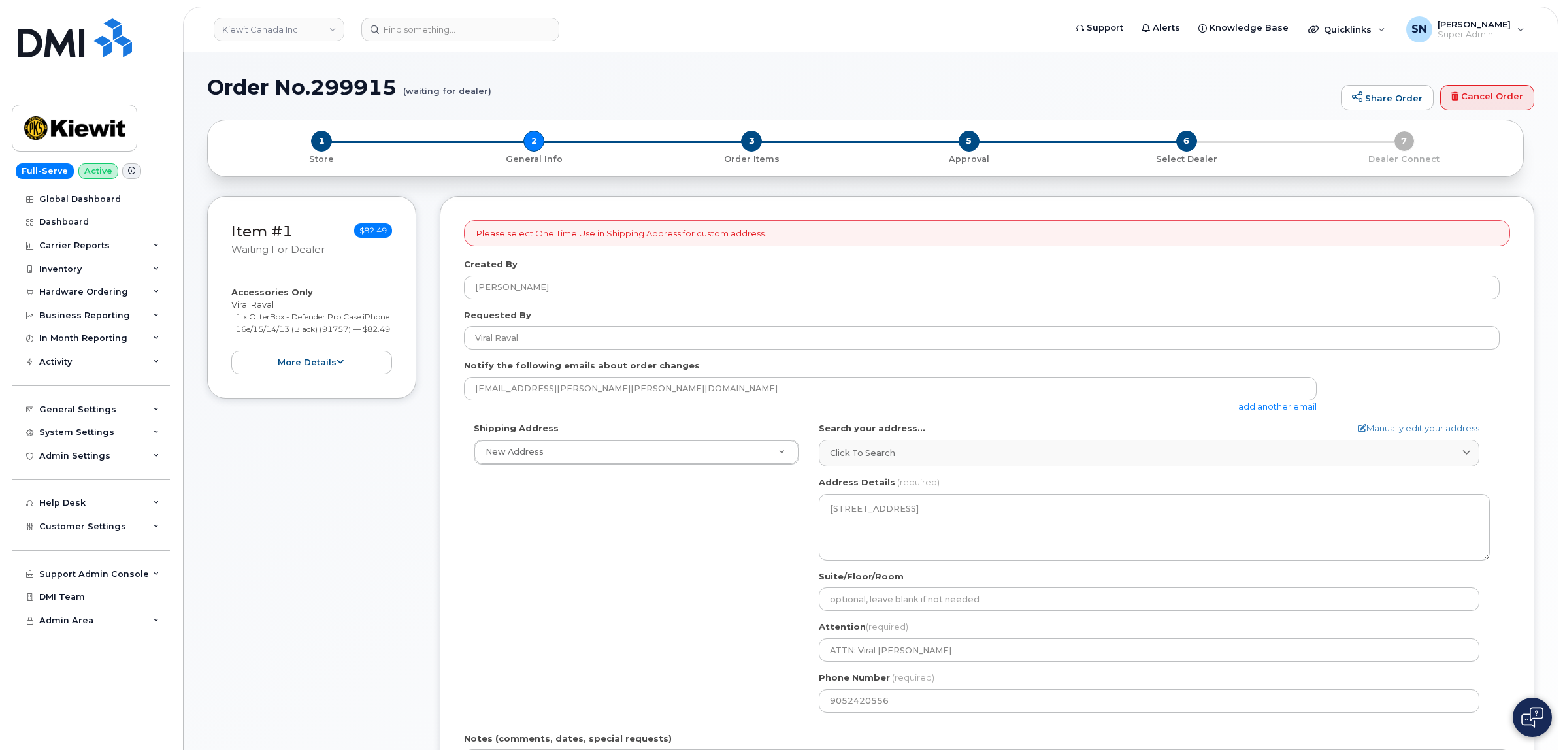
select select
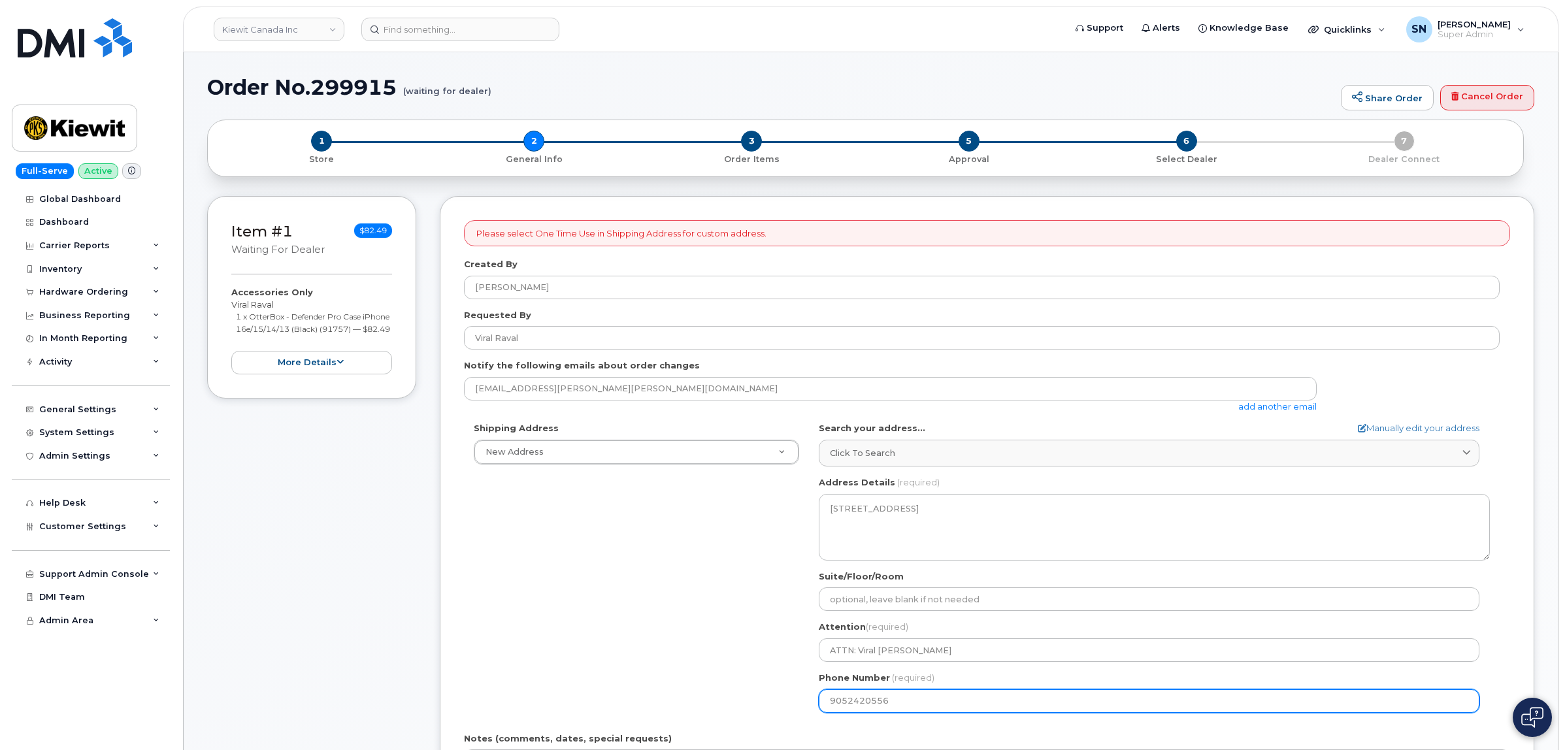
drag, startPoint x: 886, startPoint y: 704, endPoint x: 799, endPoint y: 703, distance: 87.6
click at [801, 703] on div "Shipping Address New Address New Address [STREET_ADDRESS][PERSON_NAME] Beaver M…" at bounding box center [982, 572] width 1036 height 300
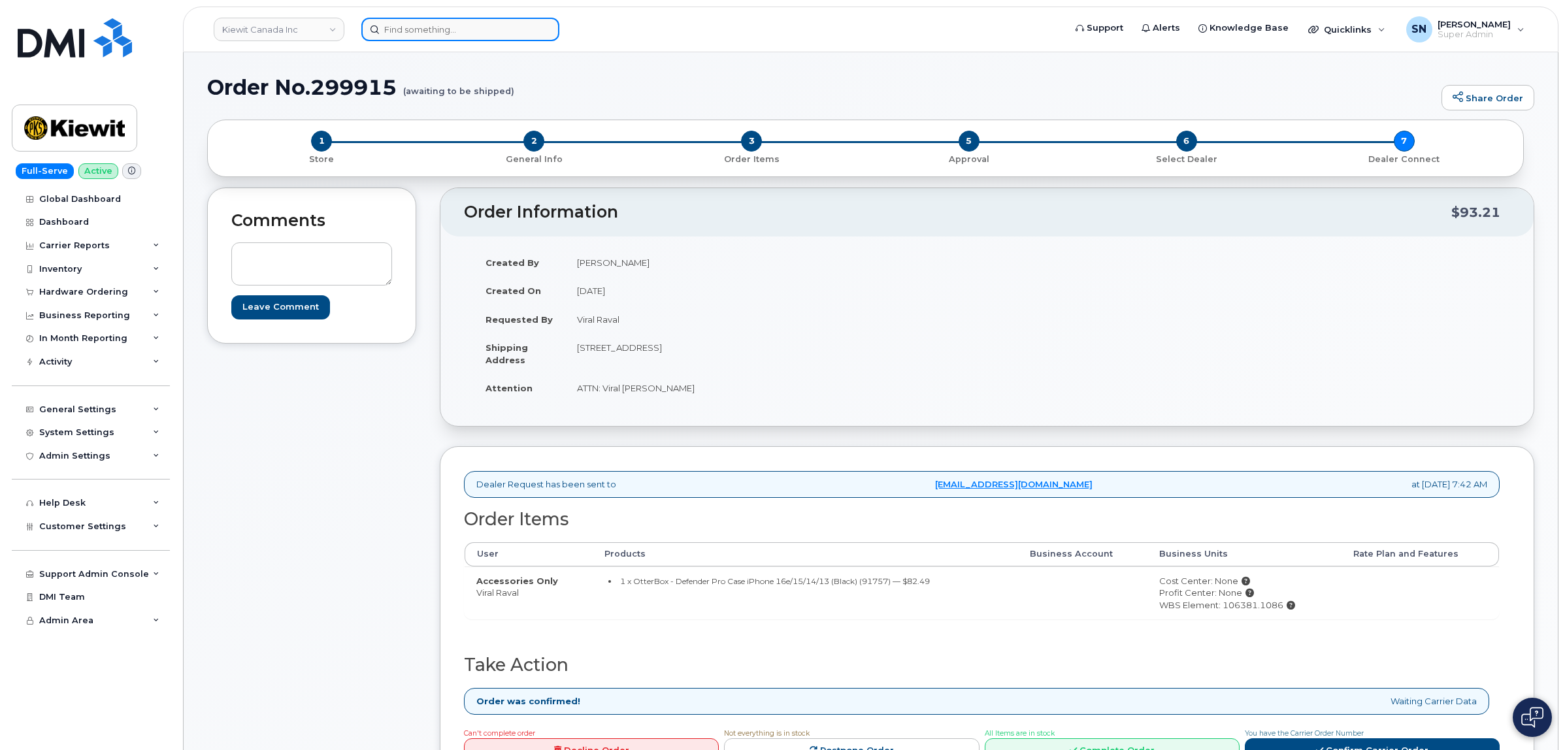
click at [518, 36] on input at bounding box center [460, 30] width 198 height 24
paste input "4033521835"
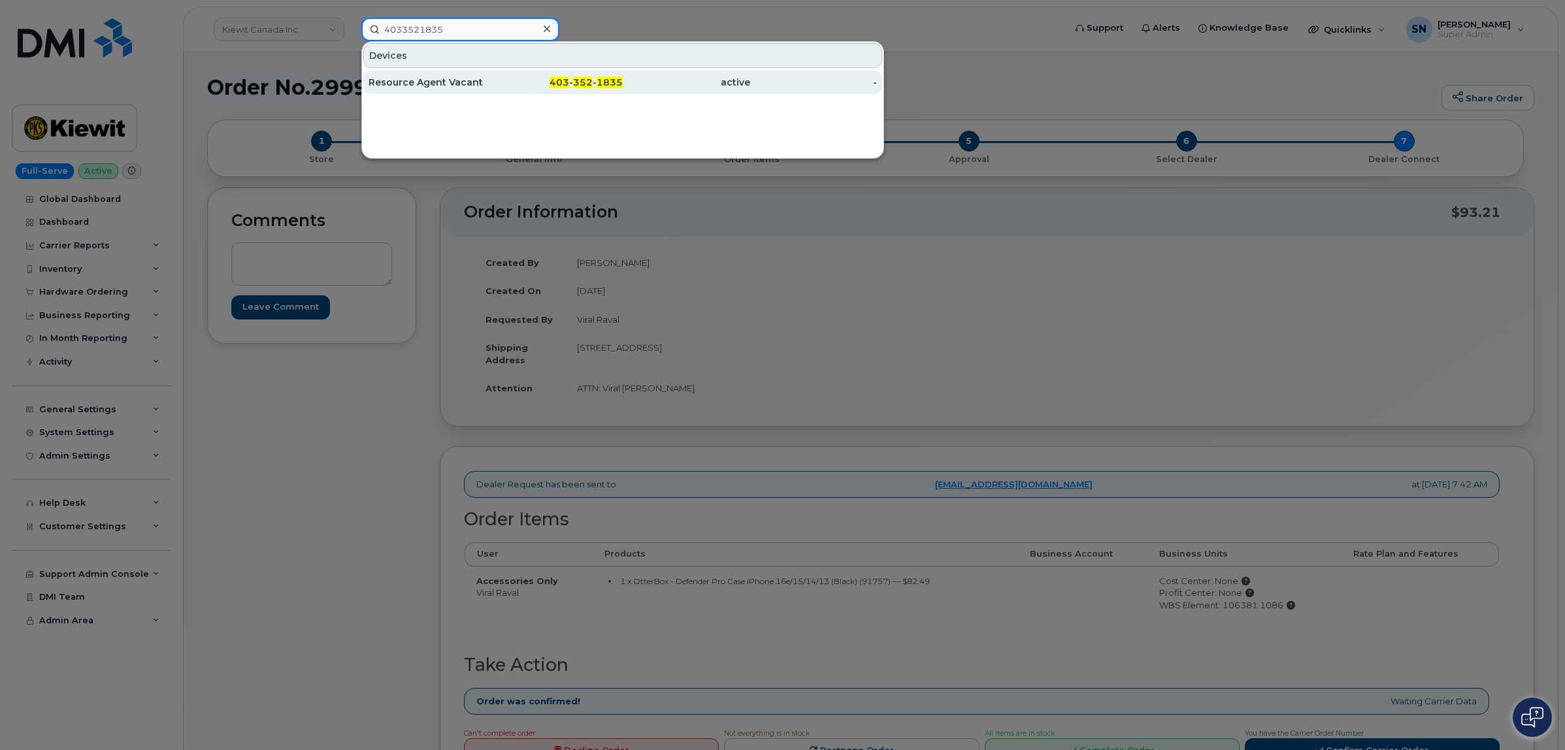
type input "4033521835"
click at [461, 86] on div "Resource Agent Vacant" at bounding box center [432, 82] width 127 height 13
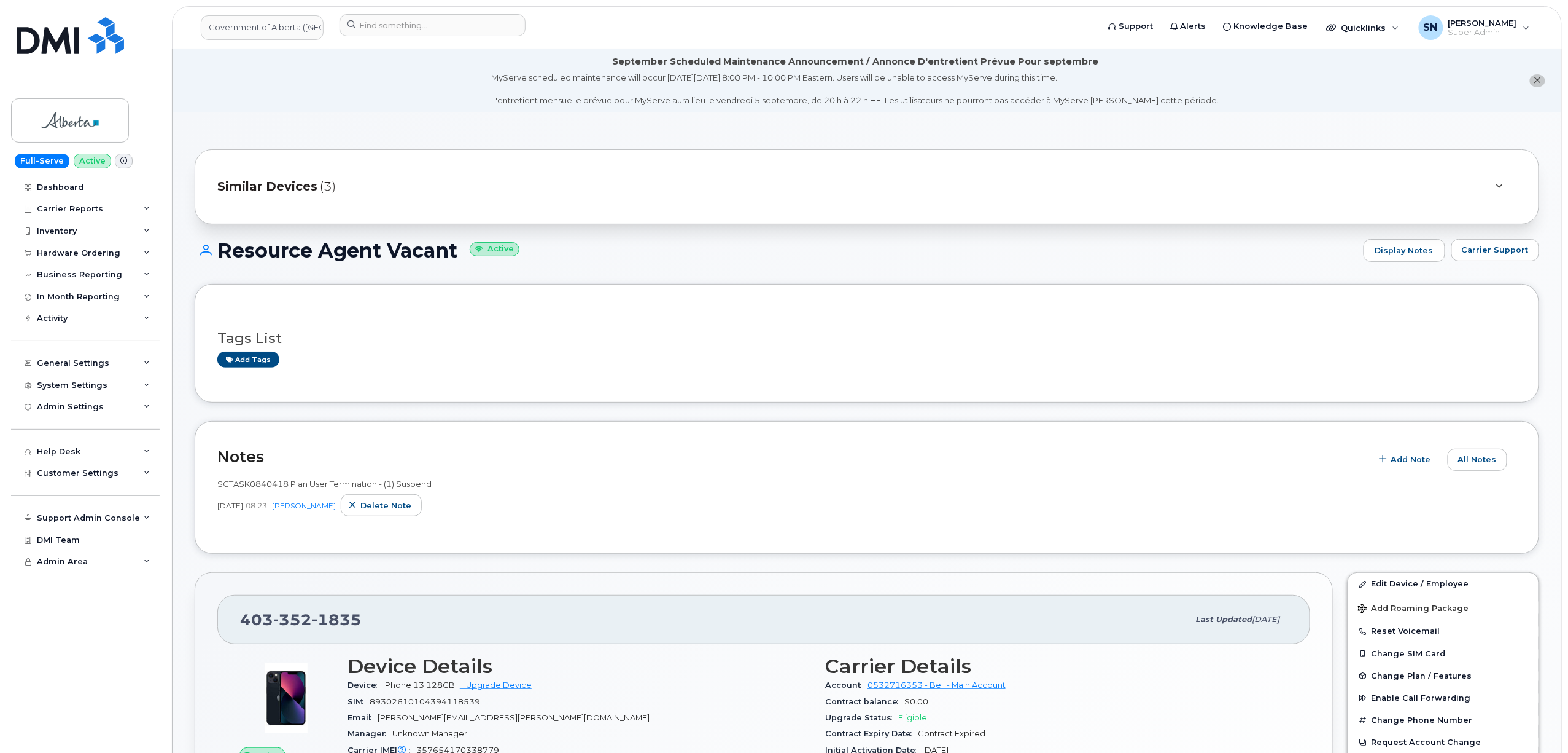
click at [1530, 81] on button "close notification" at bounding box center [1538, 81] width 15 height 13
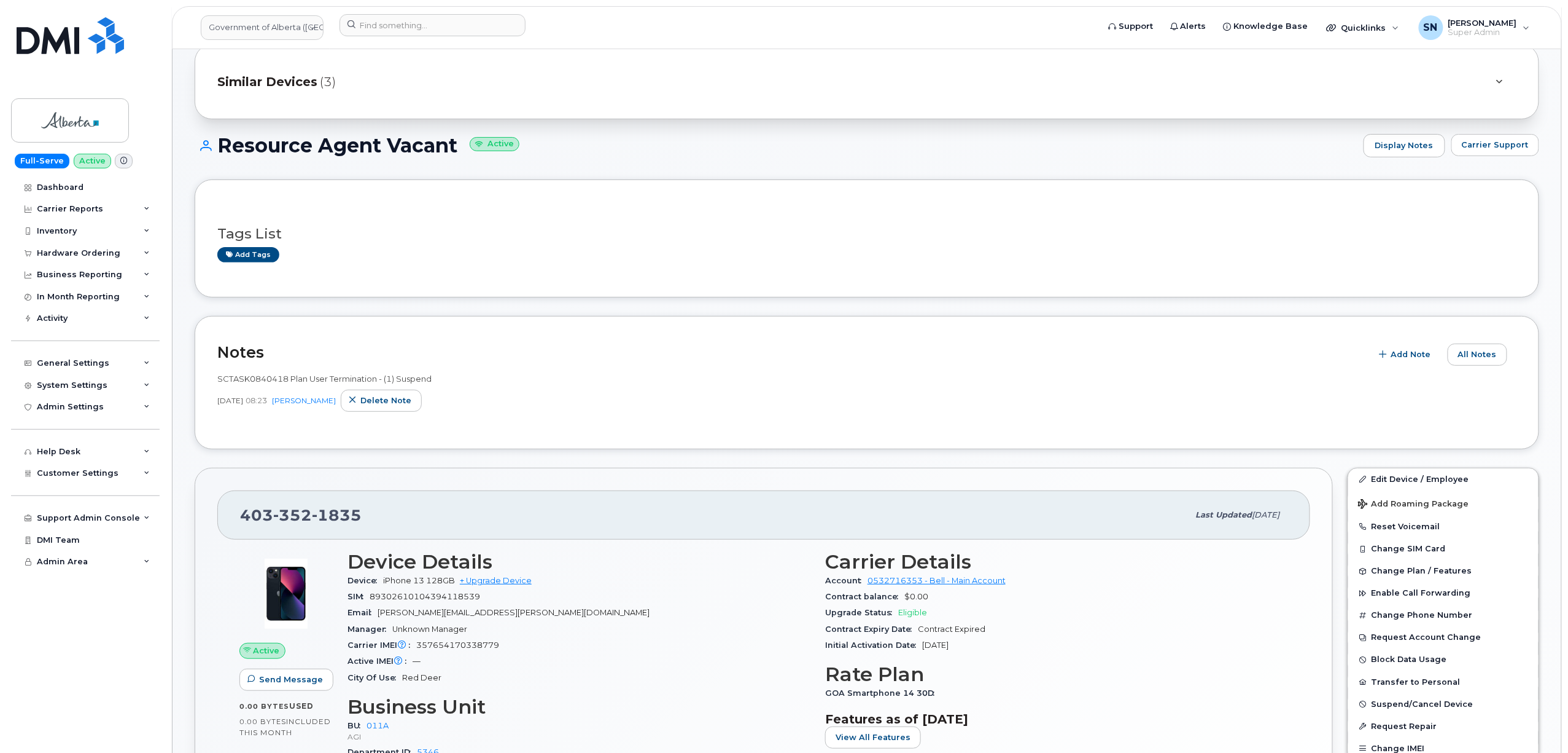
scroll to position [82, 0]
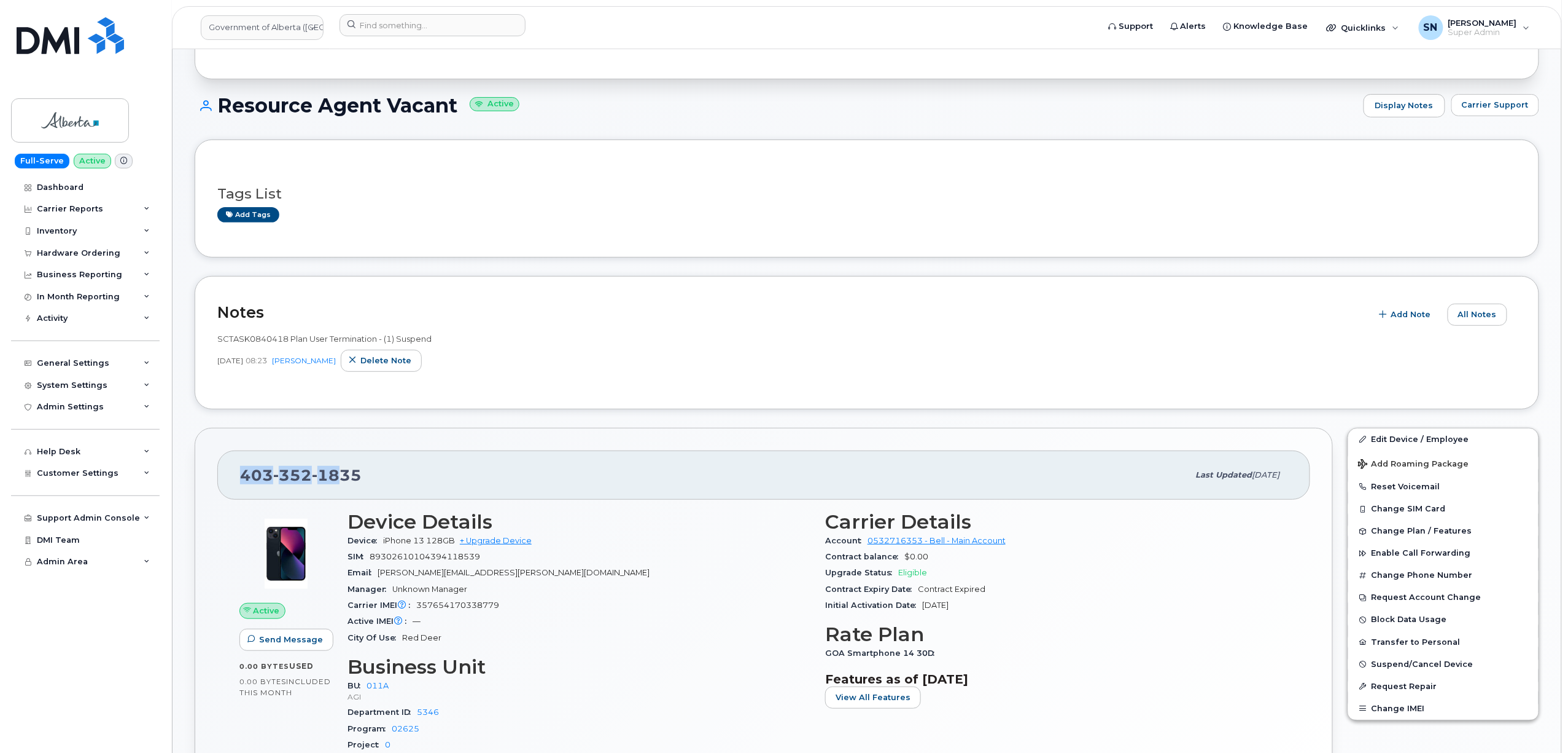
drag, startPoint x: 243, startPoint y: 473, endPoint x: 335, endPoint y: 477, distance: 92.1
click at [335, 477] on span "403 352 1835" at bounding box center [301, 475] width 121 height 19
click at [1489, 106] on span "Carrier Support" at bounding box center [1495, 104] width 67 height 11
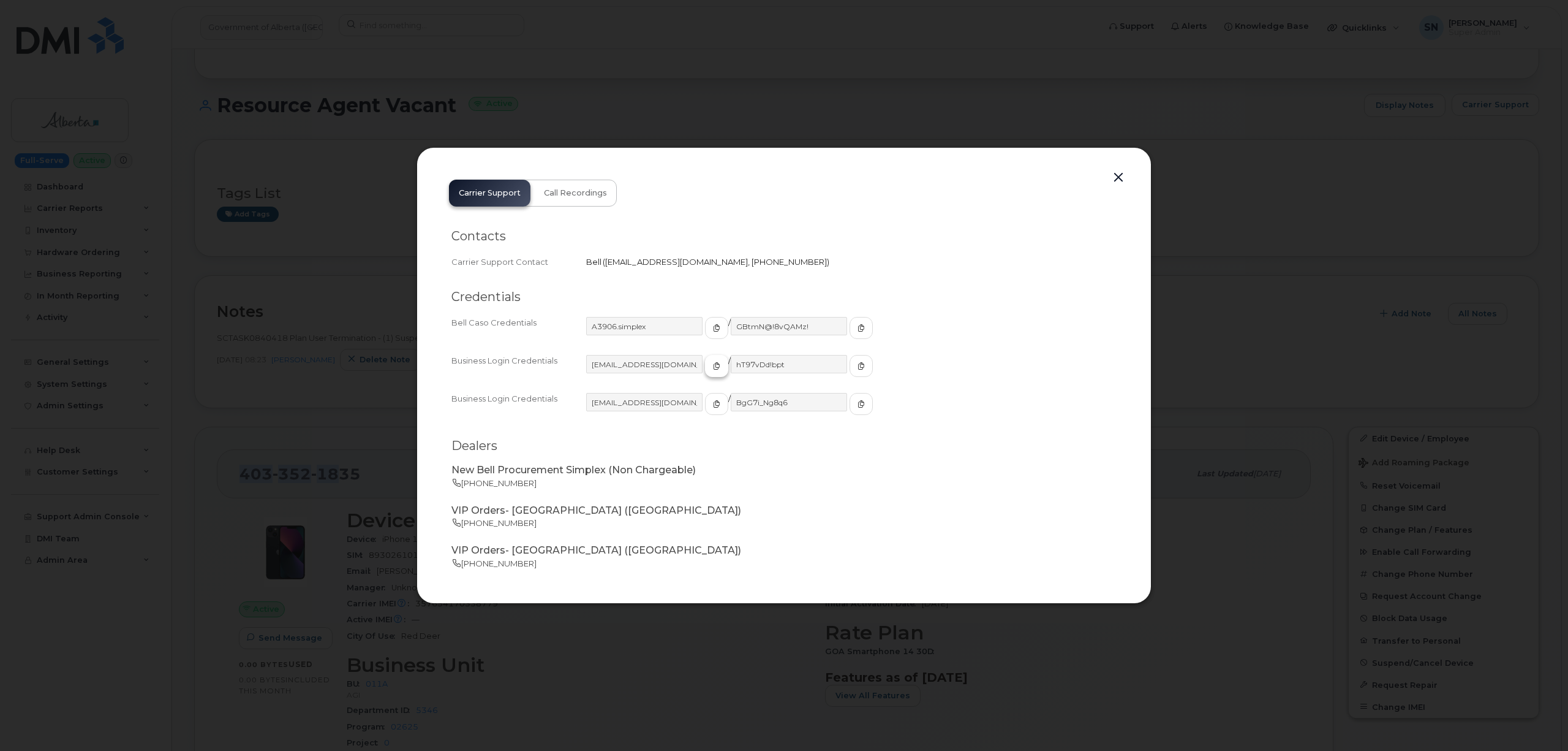
click at [711, 366] on span "button" at bounding box center [717, 366] width 11 height 11
click at [850, 356] on button "button" at bounding box center [861, 366] width 23 height 23
click at [1119, 175] on button "button" at bounding box center [1119, 177] width 19 height 17
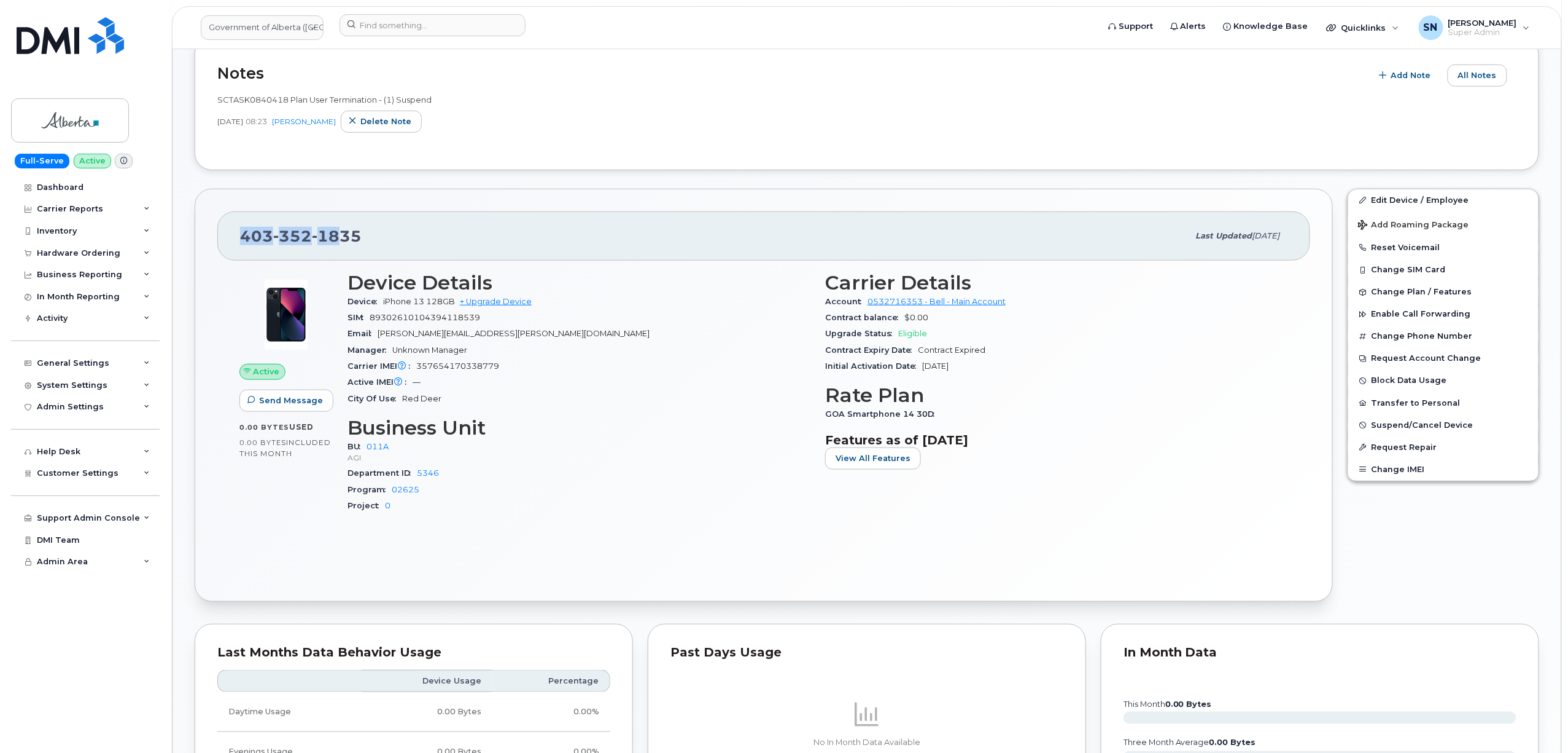
scroll to position [327, 0]
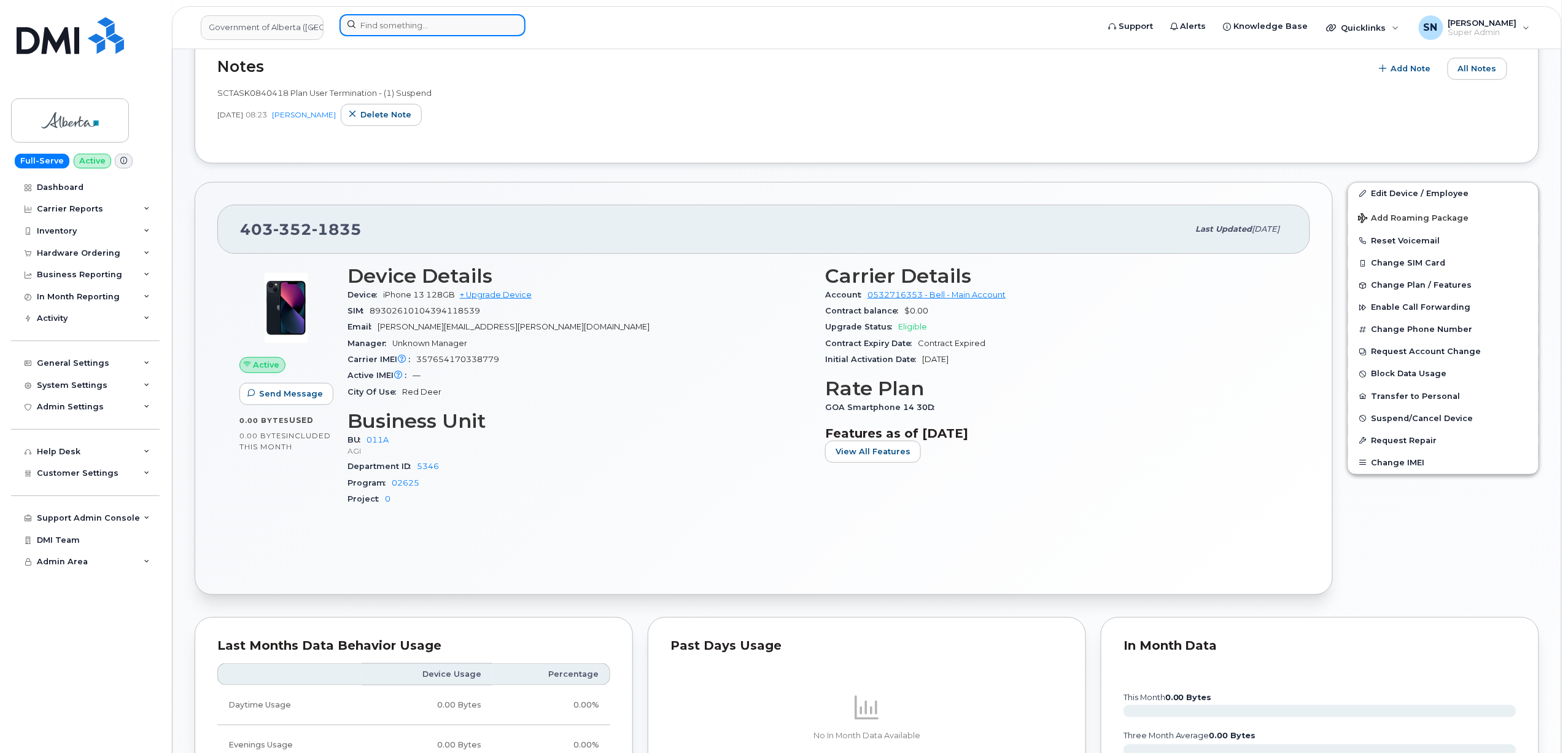
click at [415, 23] on input at bounding box center [432, 25] width 186 height 23
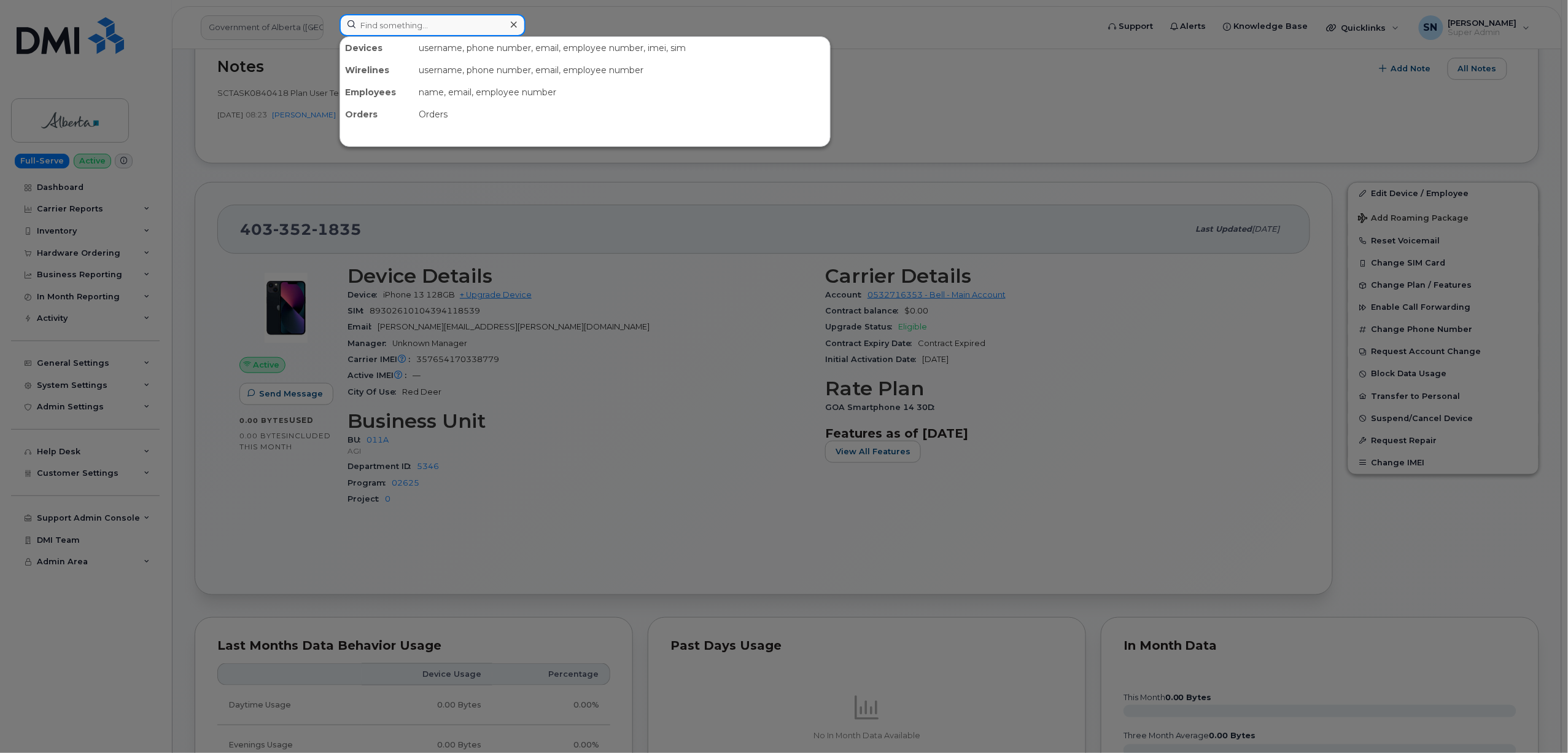
paste input "7803182638"
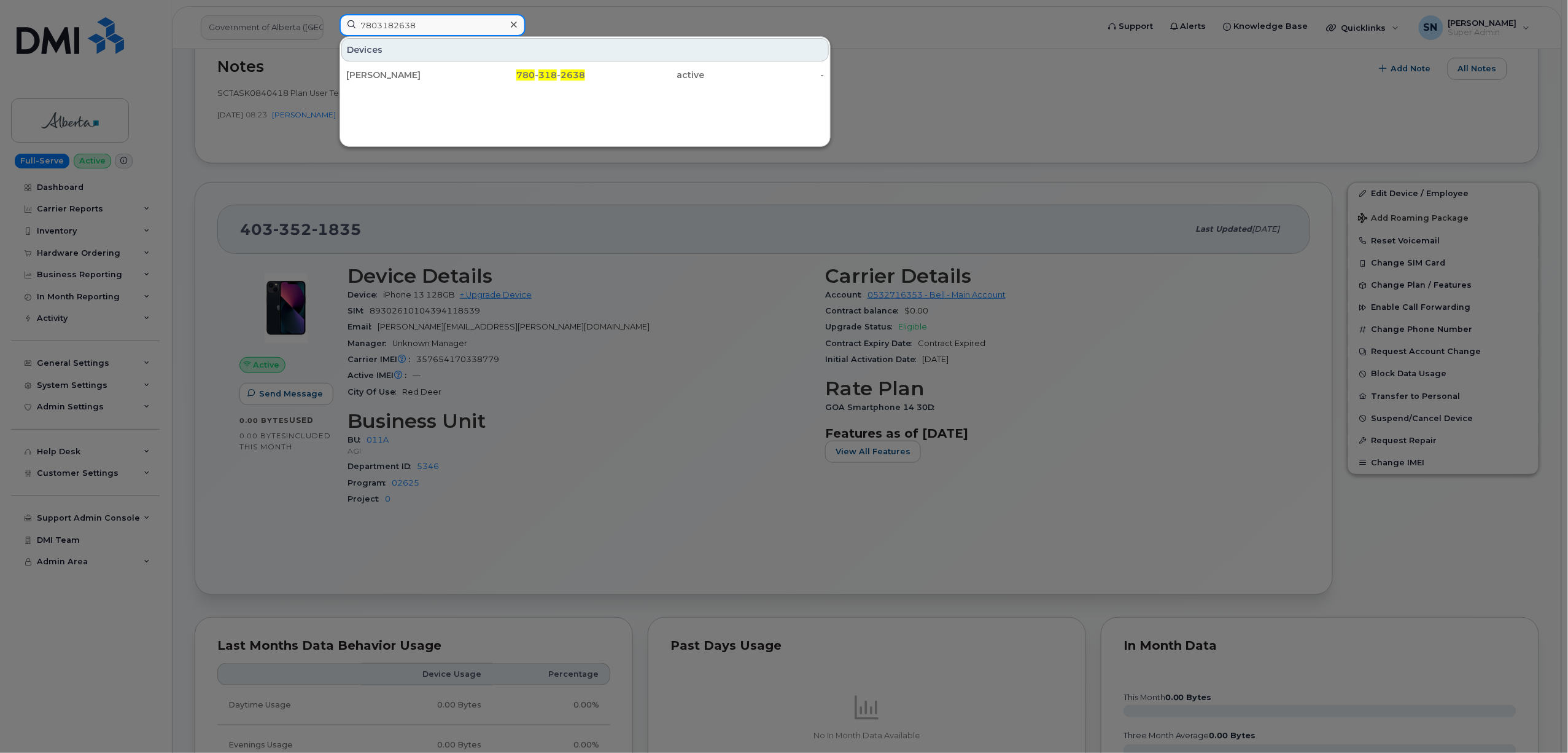
type input "7803182638"
drag, startPoint x: 573, startPoint y: 74, endPoint x: 570, endPoint y: 231, distance: 157.0
click at [572, 74] on span "2638" at bounding box center [573, 75] width 24 height 11
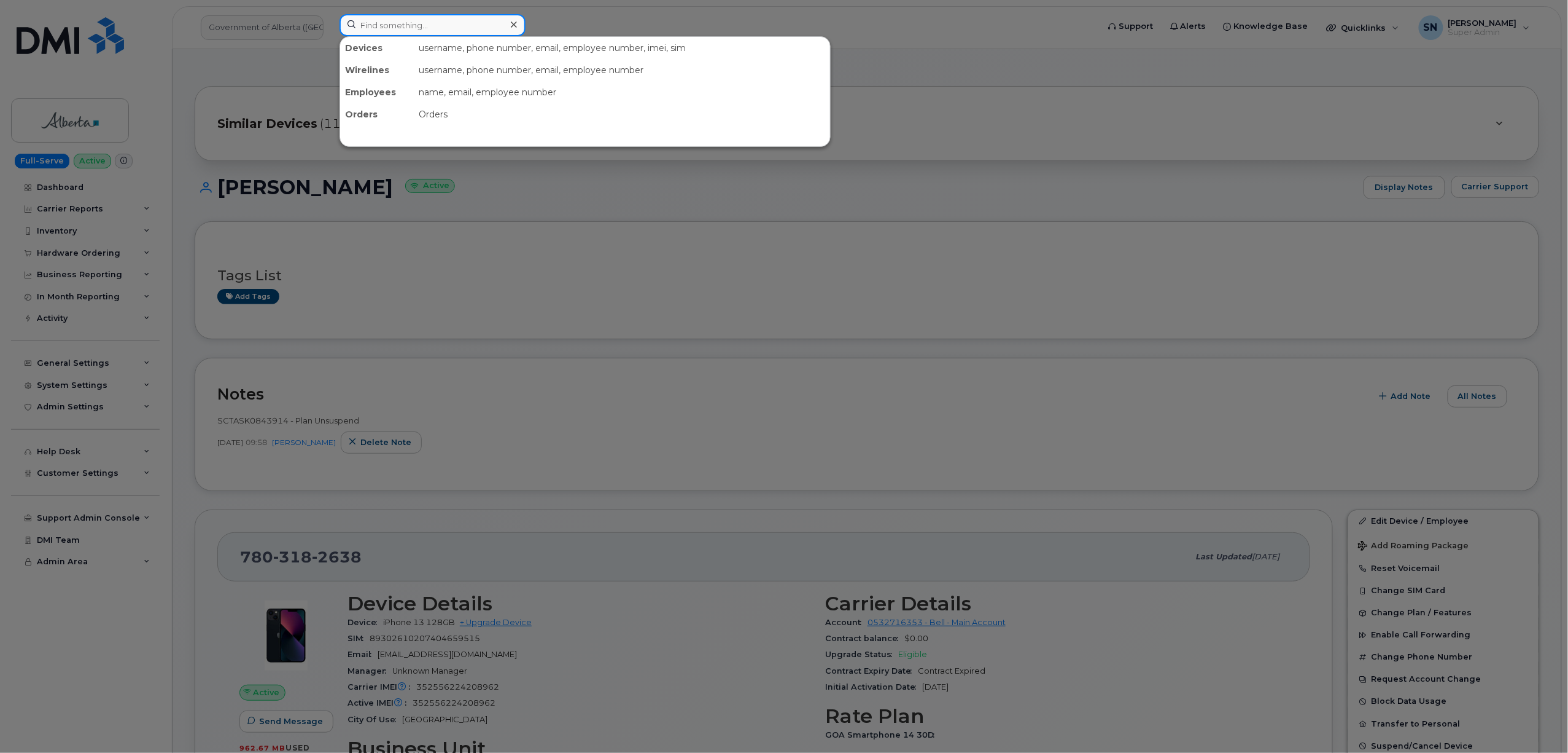
click at [403, 19] on input at bounding box center [432, 25] width 186 height 23
paste input "4035484046"
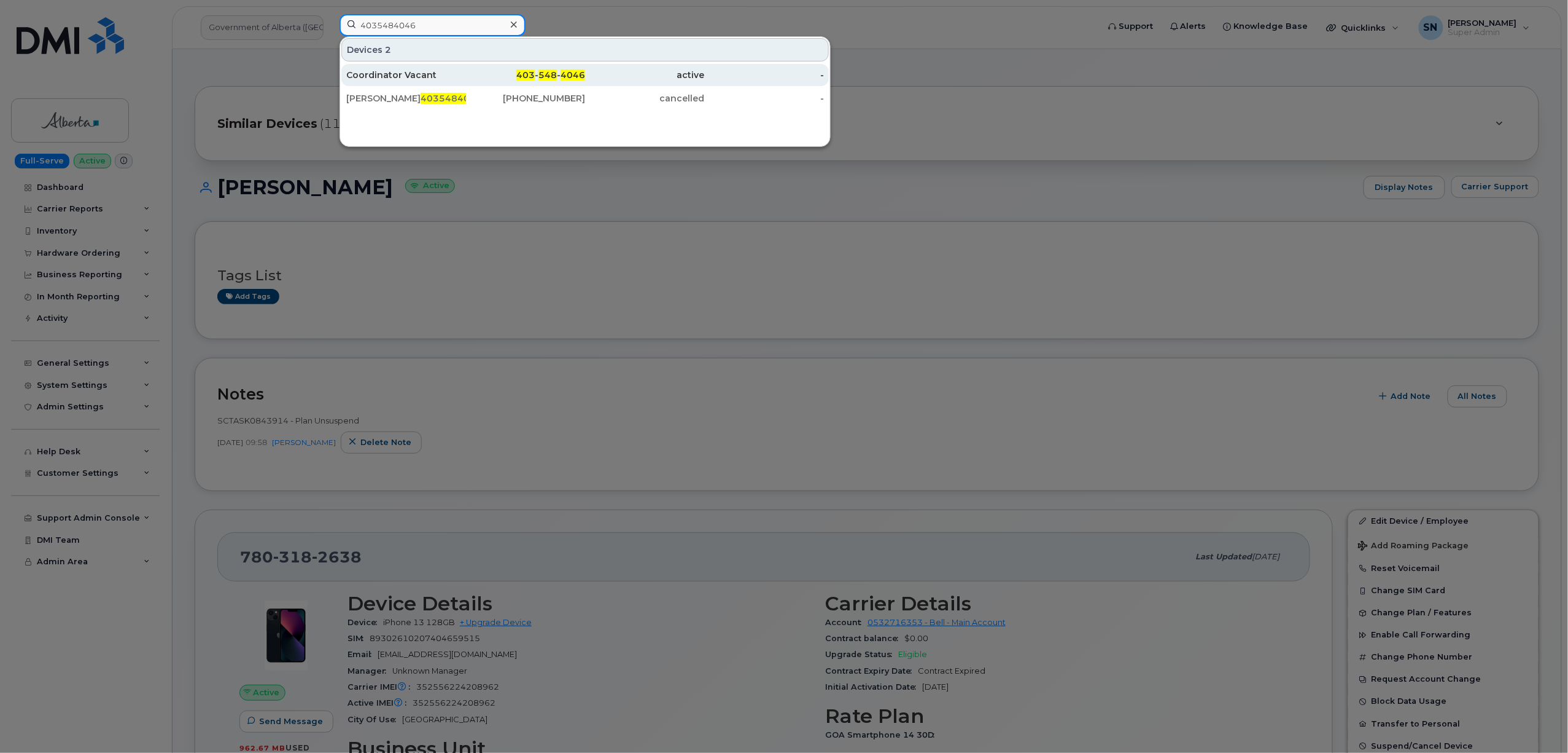
type input "4035484046"
click at [412, 74] on div "Coordinator Vacant" at bounding box center [406, 74] width 119 height 12
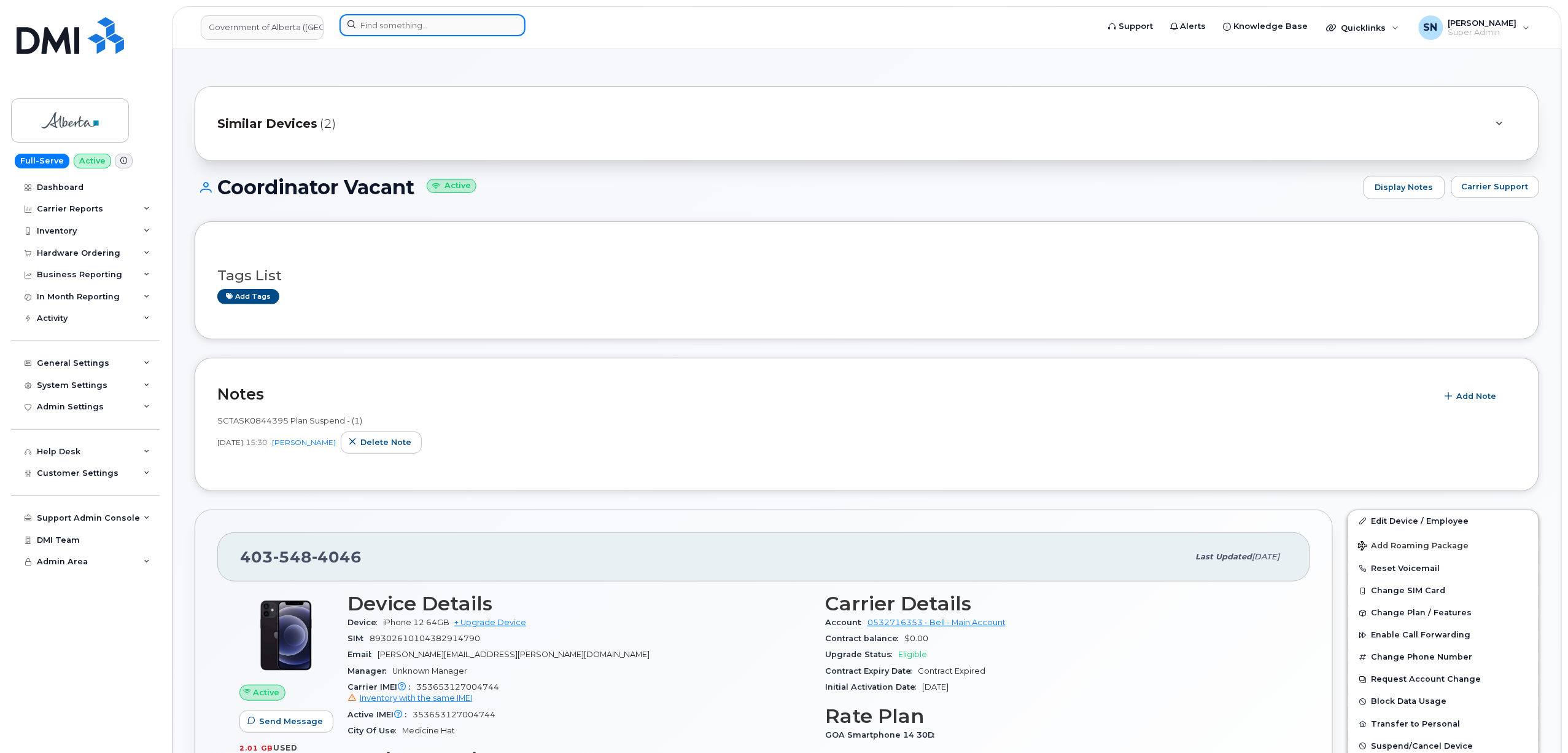
click at [450, 23] on input at bounding box center [432, 25] width 186 height 23
paste input "4033521835"
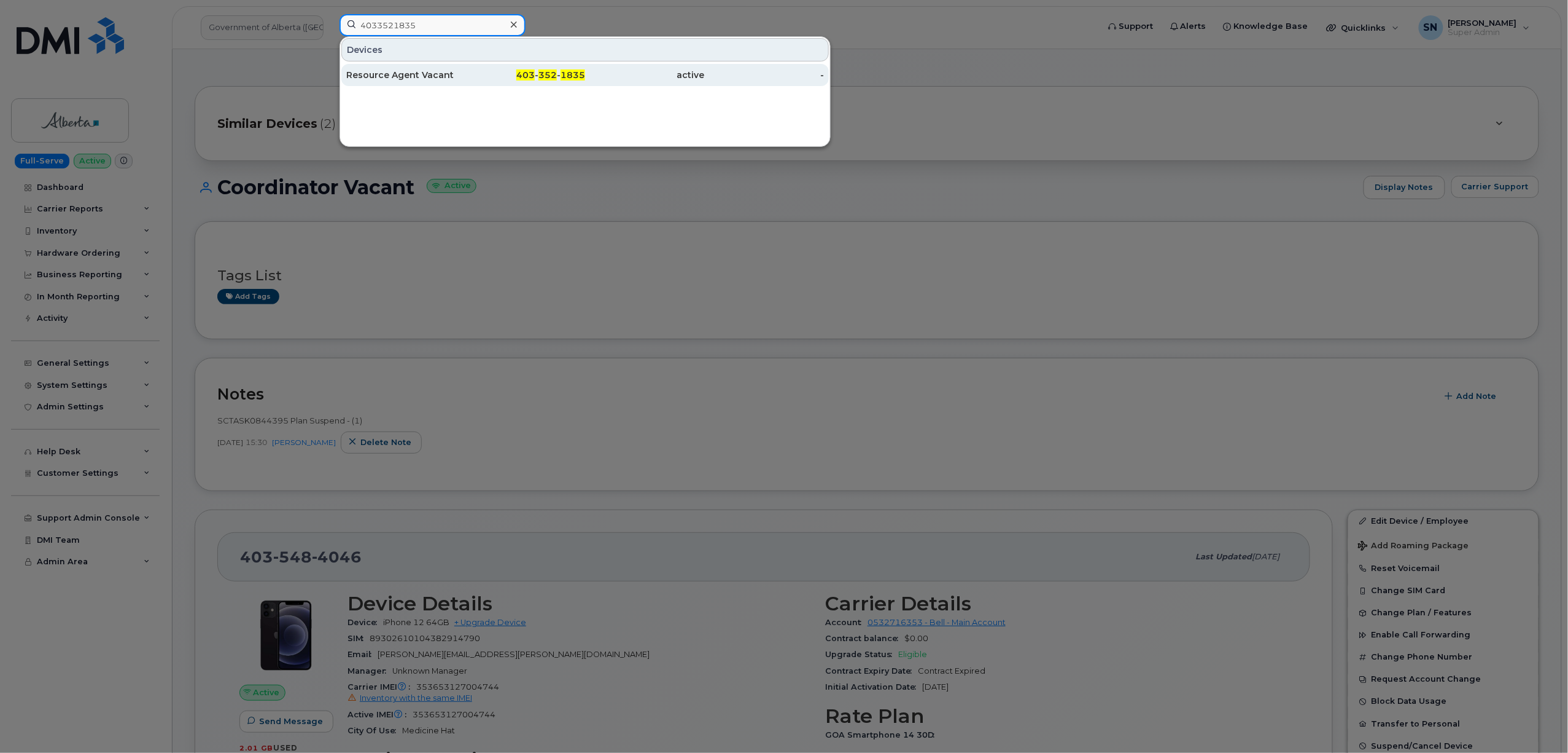
type input "4033521835"
click at [481, 71] on div "403 - 352 - 1835" at bounding box center [525, 74] width 119 height 12
